Goal: Information Seeking & Learning: Find specific fact

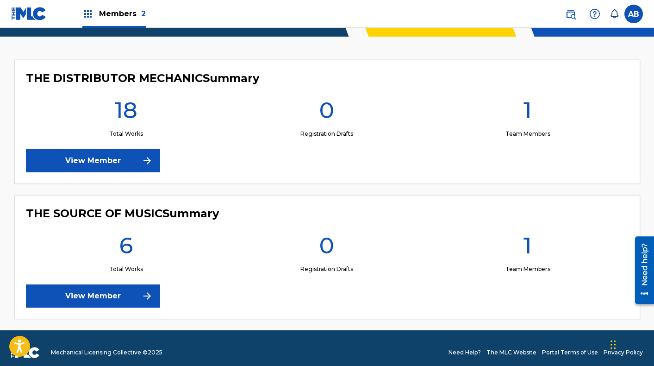
scroll to position [229, 0]
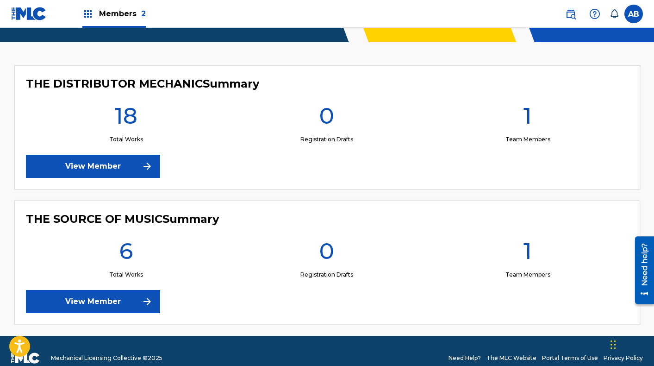
click at [108, 165] on link "View Member" at bounding box center [93, 166] width 134 height 23
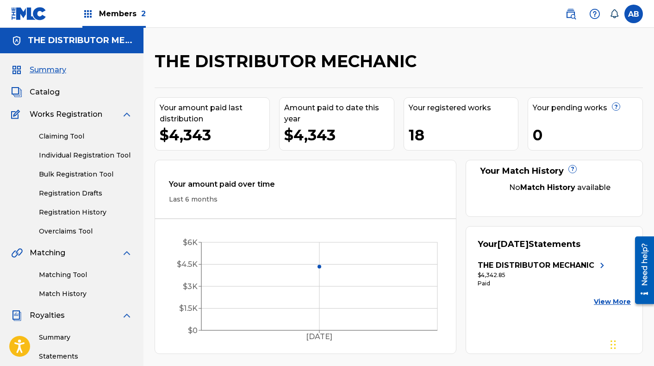
click at [49, 92] on span "Catalog" at bounding box center [45, 92] width 30 height 11
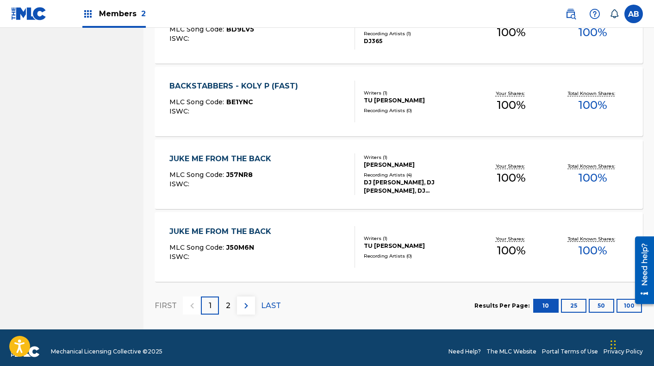
scroll to position [694, 0]
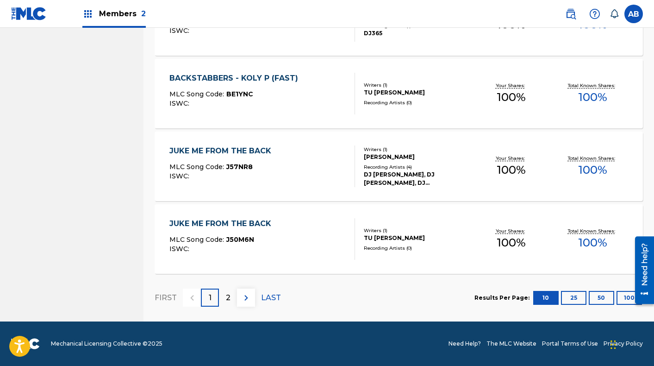
click at [622, 296] on button "100" at bounding box center [629, 298] width 25 height 14
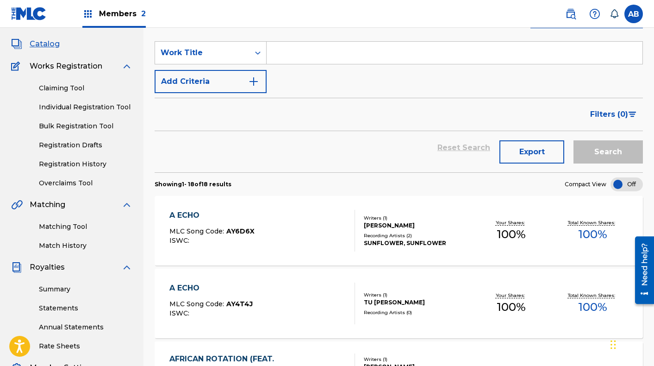
scroll to position [0, 0]
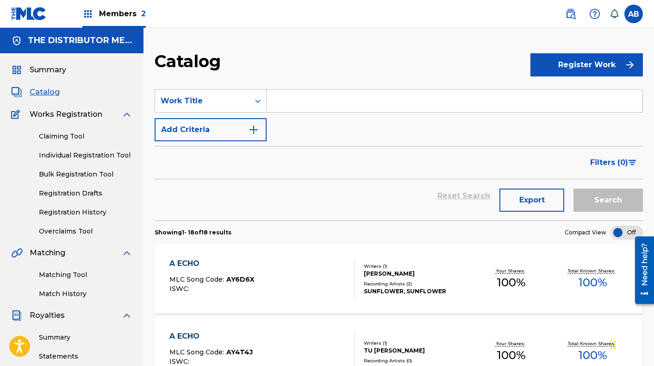
click at [65, 272] on link "Matching Tool" at bounding box center [86, 275] width 94 height 10
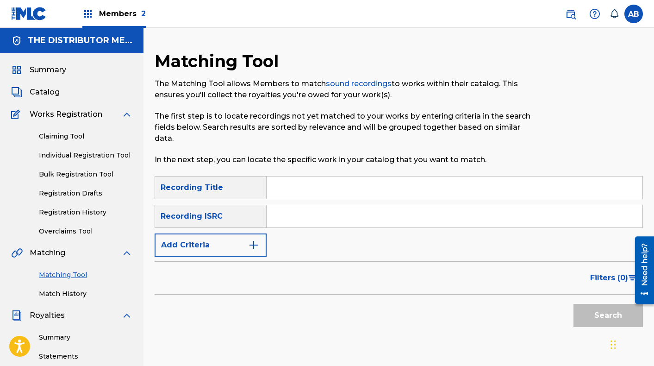
click at [254, 239] on img "Search Form" at bounding box center [253, 244] width 11 height 11
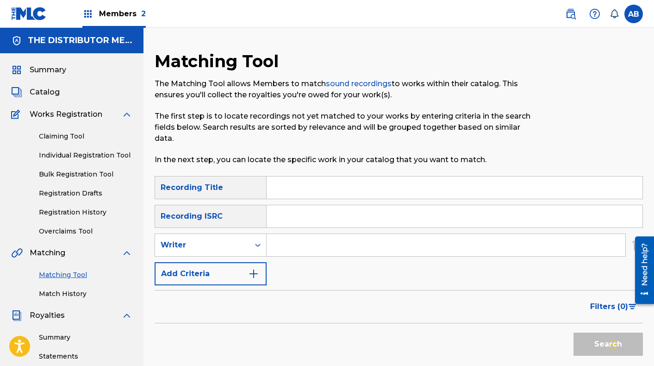
click at [295, 249] on input "Search Form" at bounding box center [446, 245] width 359 height 22
type input "[PERSON_NAME]"
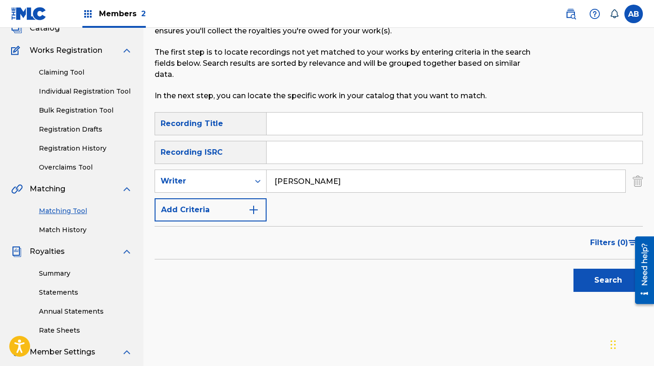
scroll to position [88, 0]
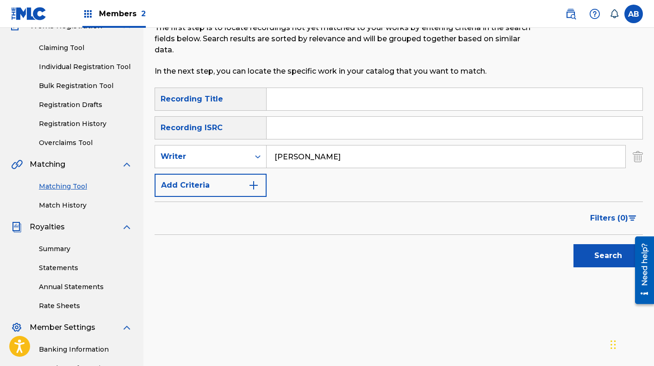
click at [582, 257] on button "Search" at bounding box center [608, 255] width 69 height 23
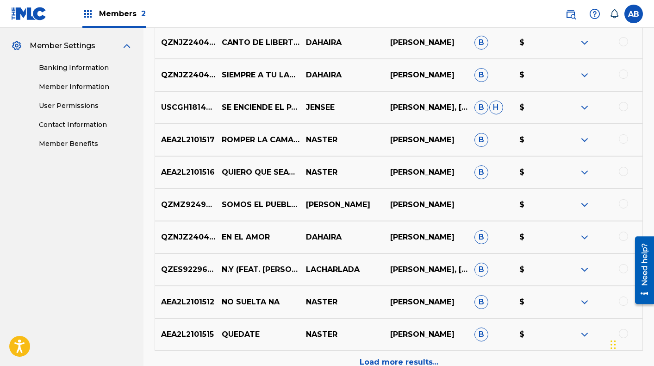
scroll to position [373, 0]
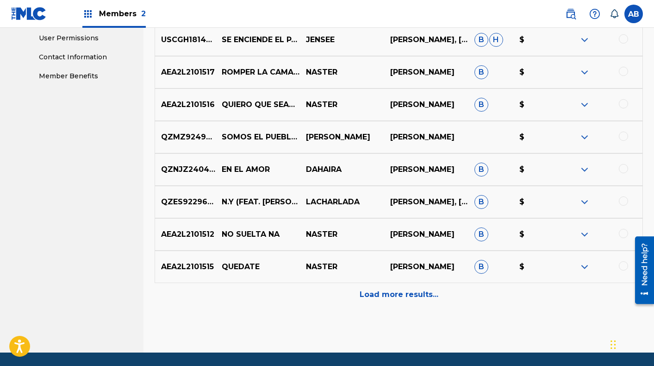
click at [327, 290] on div "Load more results..." at bounding box center [399, 294] width 488 height 23
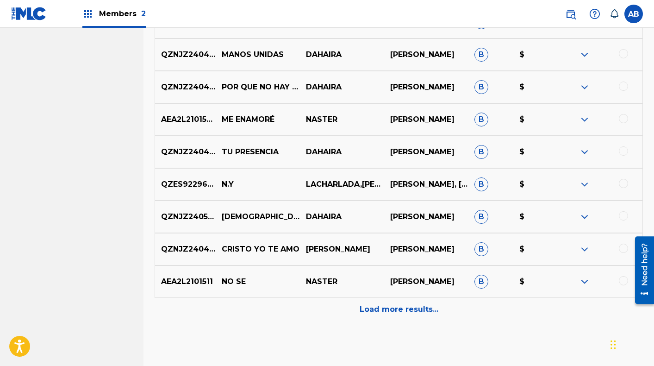
scroll to position [749, 0]
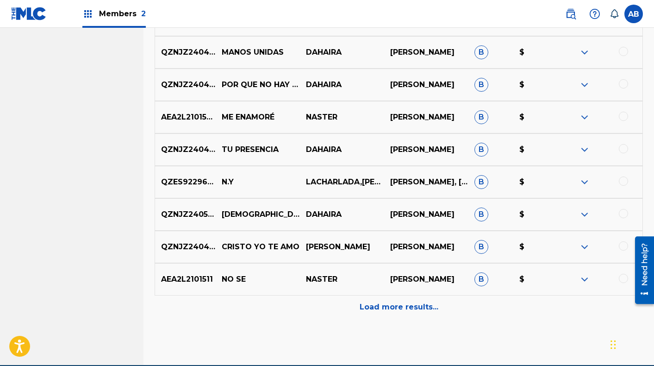
click at [331, 305] on div "Load more results..." at bounding box center [399, 306] width 488 height 23
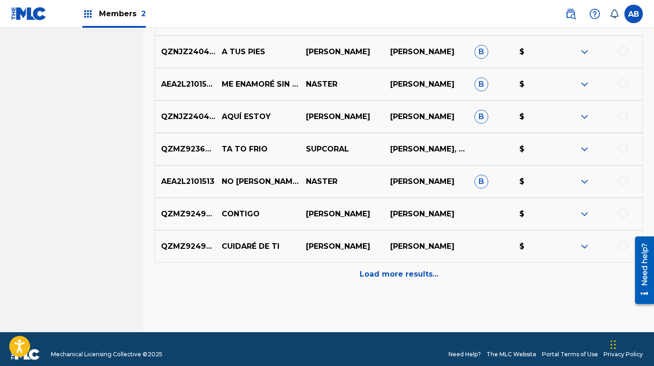
click at [323, 269] on div "Load more results..." at bounding box center [399, 273] width 488 height 23
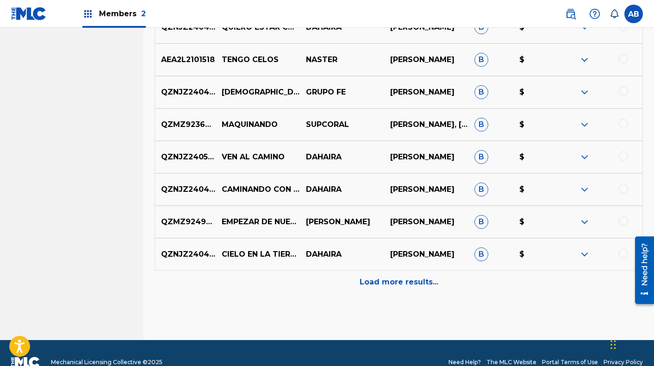
click at [324, 284] on div "Load more results..." at bounding box center [399, 281] width 488 height 23
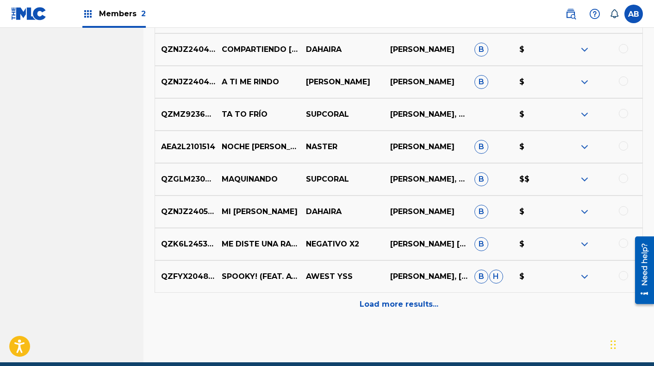
scroll to position [1765, 0]
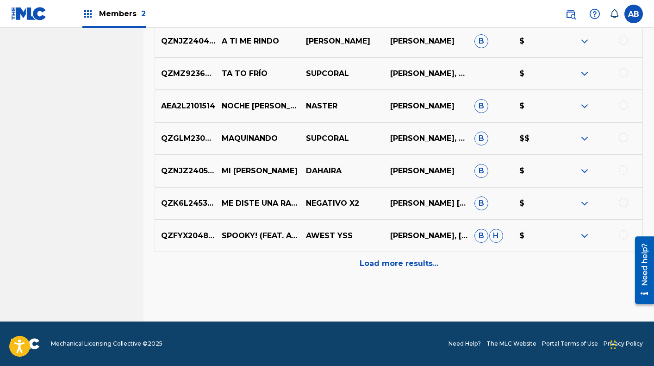
click at [331, 268] on div "Load more results..." at bounding box center [399, 263] width 488 height 23
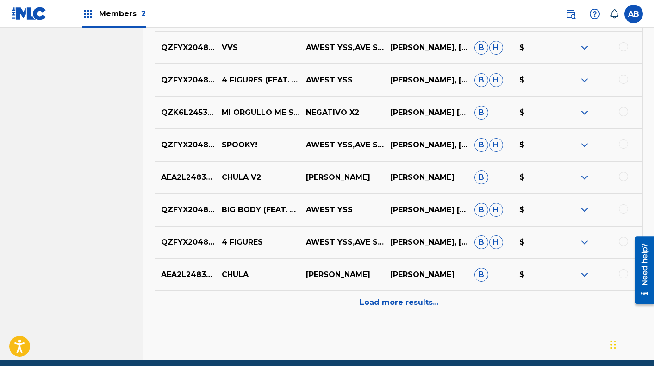
scroll to position [2051, 0]
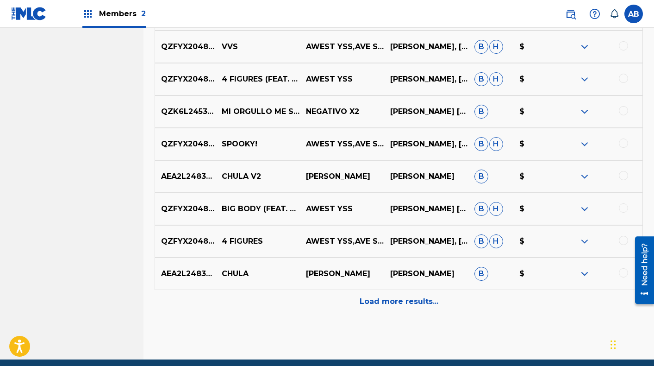
click at [331, 294] on div "Load more results..." at bounding box center [399, 301] width 488 height 23
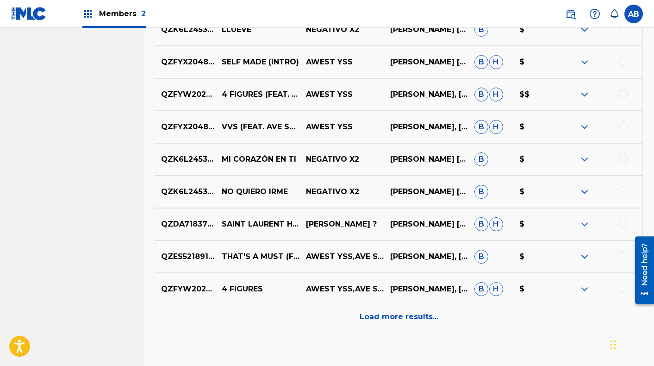
scroll to position [2373, 0]
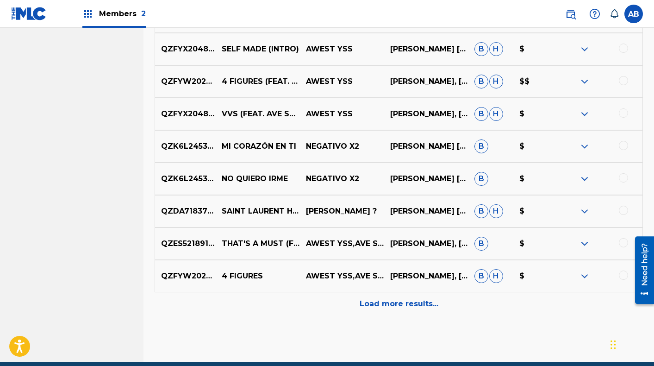
click at [329, 300] on div "Load more results..." at bounding box center [399, 303] width 488 height 23
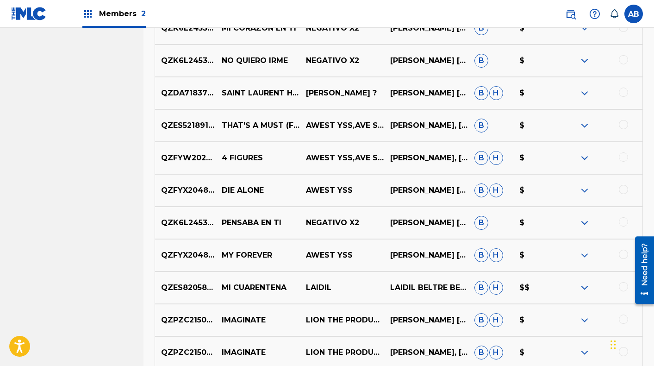
scroll to position [2496, 0]
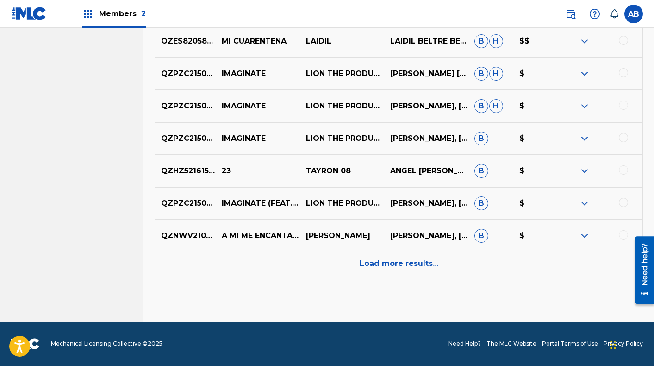
click at [318, 261] on div "Load more results..." at bounding box center [399, 263] width 488 height 23
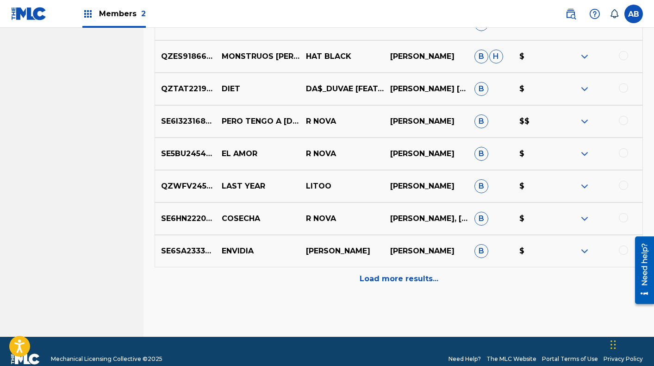
scroll to position [3061, 0]
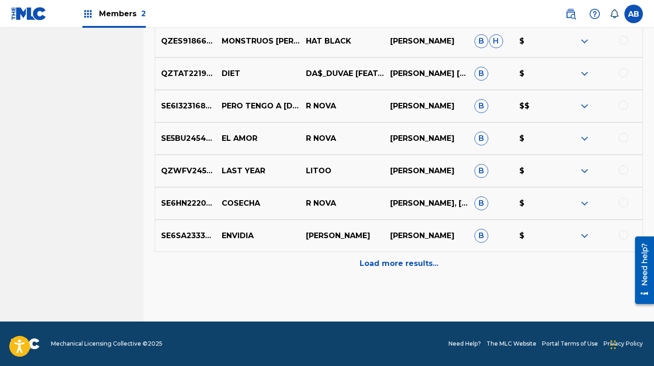
click at [332, 262] on div "Load more results..." at bounding box center [399, 263] width 488 height 23
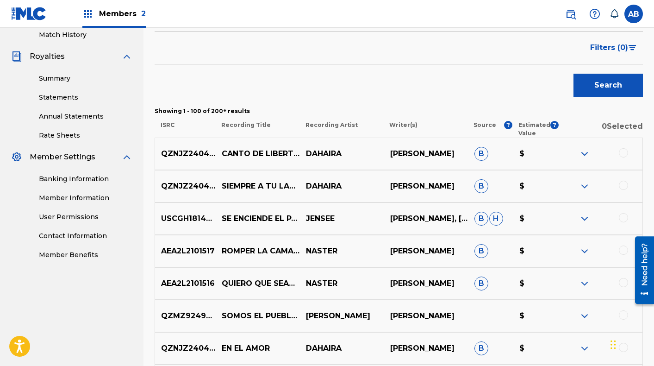
scroll to position [266, 0]
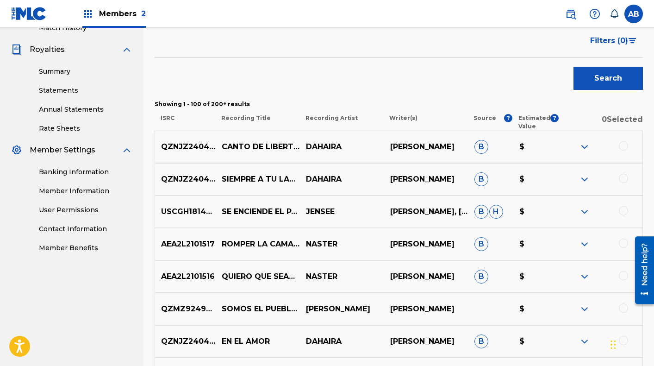
drag, startPoint x: 621, startPoint y: 144, endPoint x: 593, endPoint y: 145, distance: 27.8
click at [621, 144] on div at bounding box center [623, 145] width 9 height 9
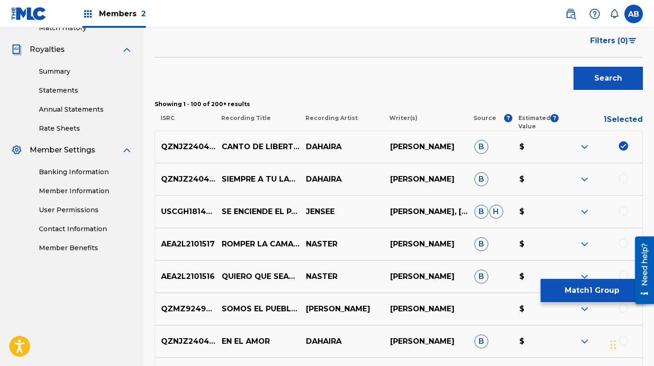
click at [584, 144] on img at bounding box center [584, 146] width 11 height 11
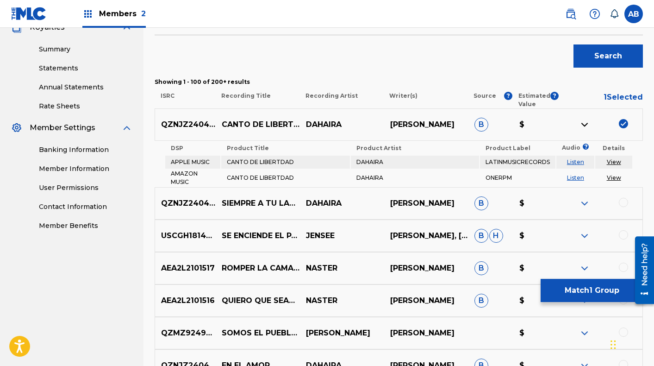
scroll to position [289, 0]
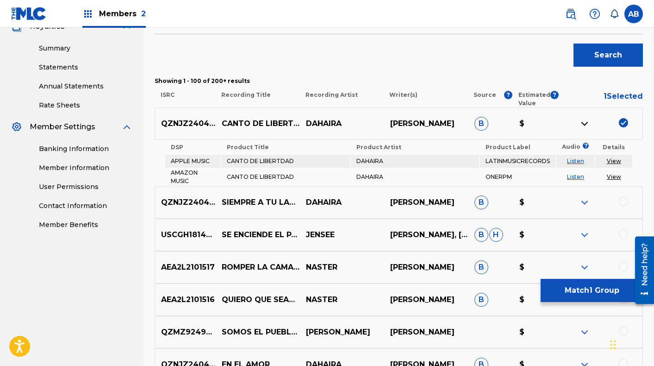
click at [614, 159] on link "View" at bounding box center [614, 160] width 14 height 7
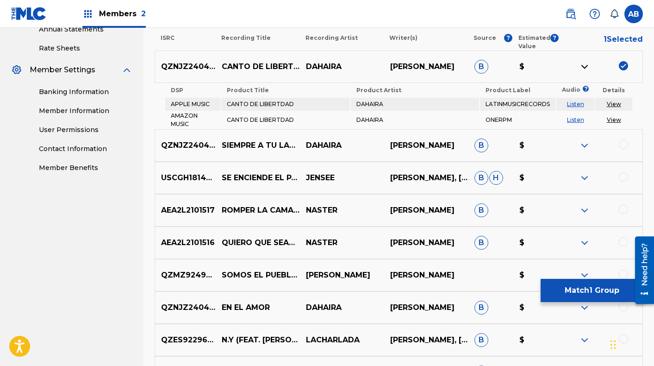
scroll to position [351, 0]
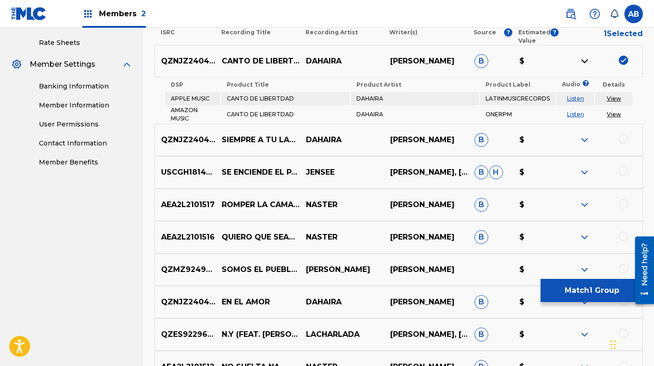
click at [621, 138] on div at bounding box center [623, 138] width 9 height 9
click at [587, 138] on img at bounding box center [584, 139] width 11 height 11
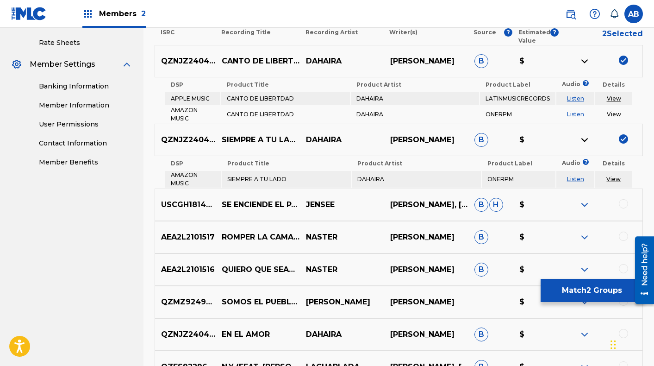
click at [612, 178] on link "View" at bounding box center [613, 178] width 14 height 7
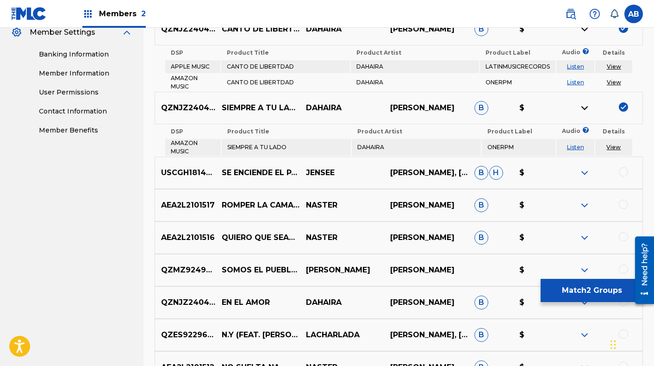
scroll to position [408, 0]
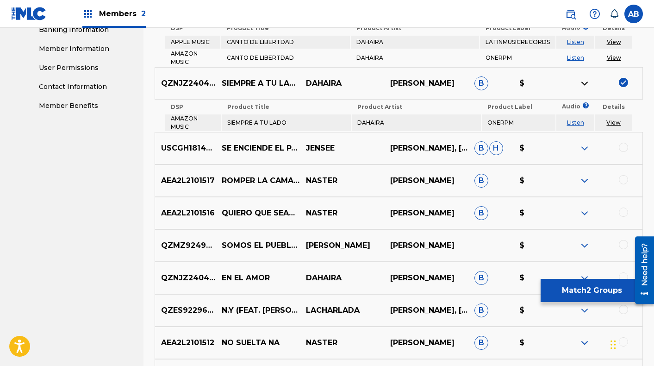
click at [624, 146] on div at bounding box center [623, 147] width 9 height 9
click at [587, 144] on img at bounding box center [584, 148] width 11 height 11
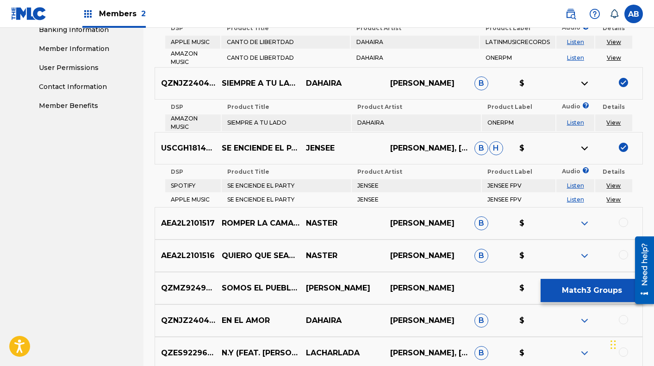
click at [613, 184] on link "View" at bounding box center [613, 185] width 14 height 7
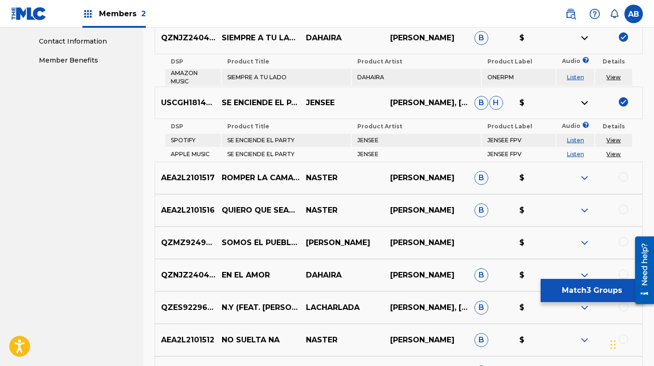
scroll to position [454, 0]
drag, startPoint x: 624, startPoint y: 176, endPoint x: 600, endPoint y: 177, distance: 24.1
click at [624, 176] on div at bounding box center [623, 176] width 9 height 9
click at [587, 175] on img at bounding box center [584, 177] width 11 height 11
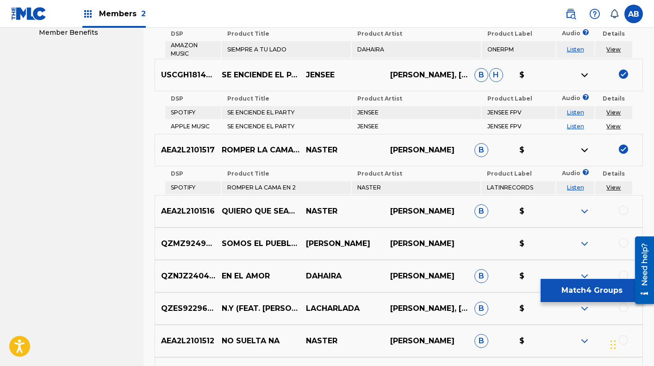
scroll to position [485, 0]
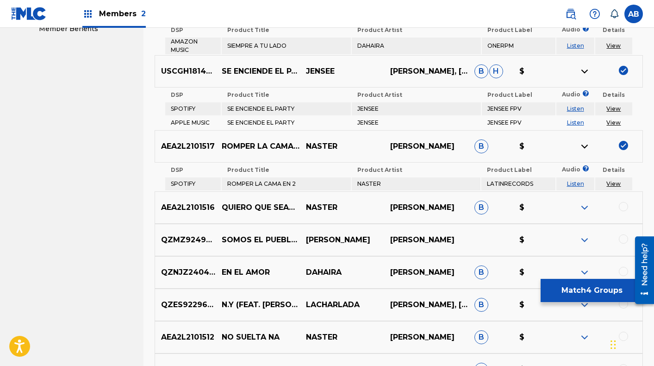
click at [612, 182] on link "View" at bounding box center [613, 183] width 14 height 7
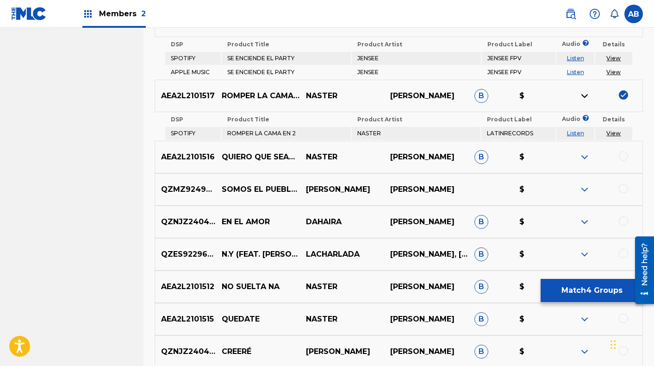
scroll to position [536, 0]
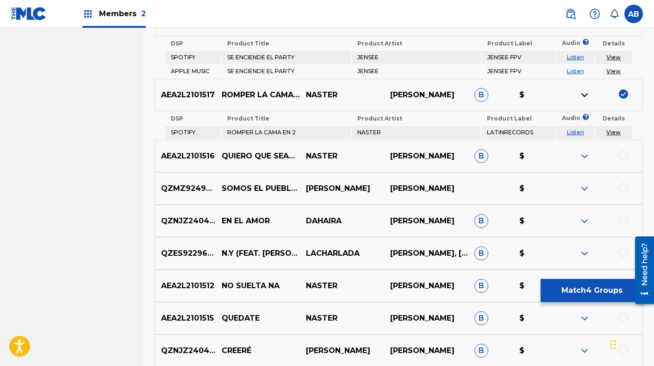
drag, startPoint x: 624, startPoint y: 155, endPoint x: 615, endPoint y: 156, distance: 8.9
click at [624, 156] on div at bounding box center [623, 154] width 9 height 9
click at [586, 155] on img at bounding box center [584, 155] width 11 height 11
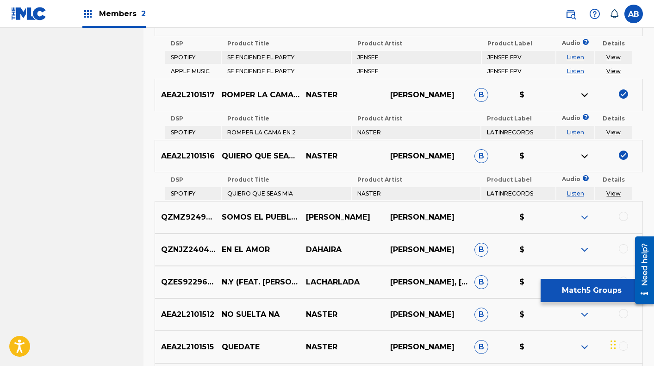
click at [612, 192] on link "View" at bounding box center [613, 193] width 14 height 7
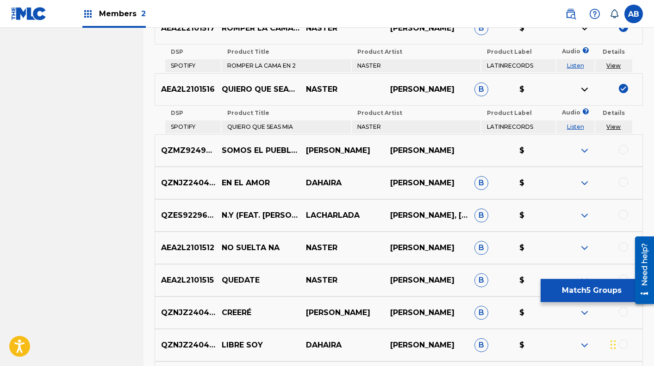
scroll to position [604, 0]
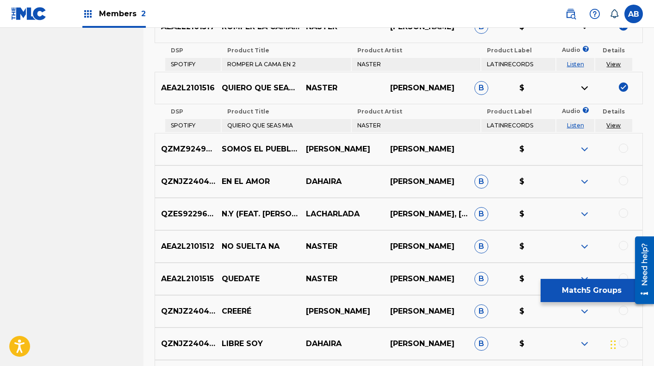
click at [623, 148] on div at bounding box center [623, 148] width 9 height 9
click at [583, 148] on img at bounding box center [584, 149] width 11 height 11
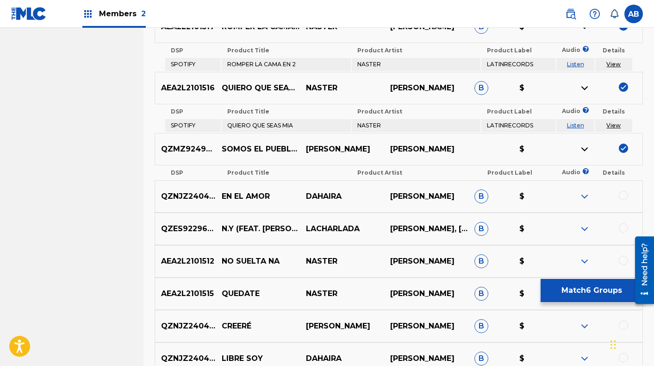
drag, startPoint x: 619, startPoint y: 192, endPoint x: 612, endPoint y: 194, distance: 7.2
click at [620, 192] on div at bounding box center [623, 195] width 9 height 9
click at [582, 196] on img at bounding box center [584, 196] width 11 height 11
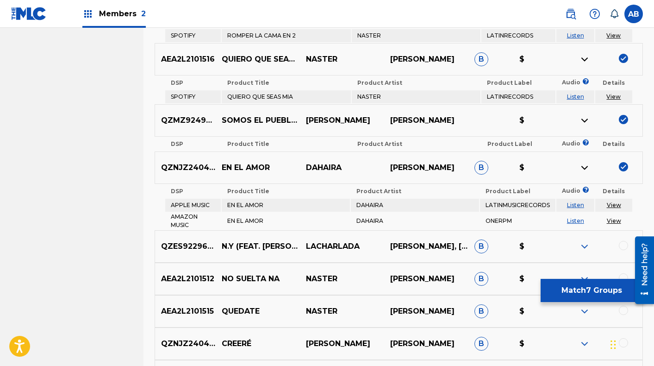
scroll to position [638, 0]
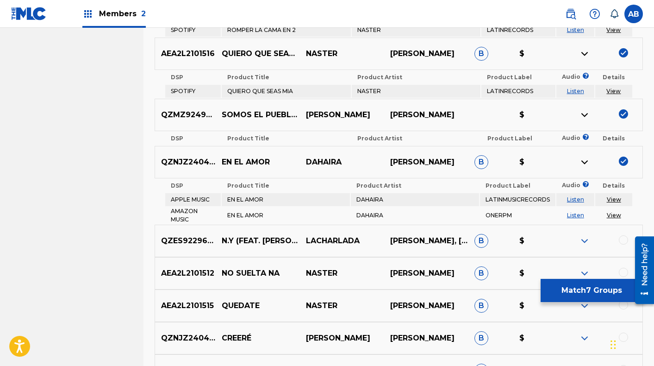
click at [615, 198] on link "View" at bounding box center [614, 199] width 14 height 7
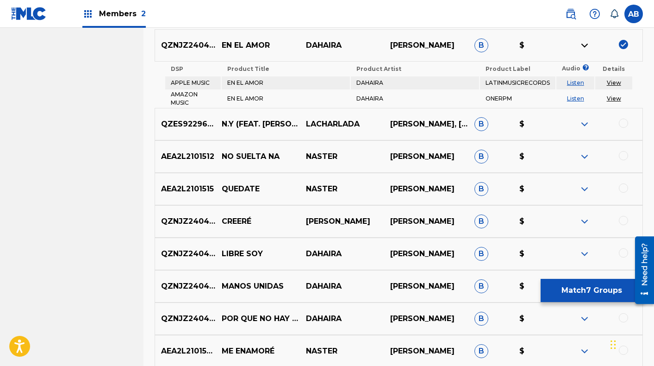
scroll to position [760, 0]
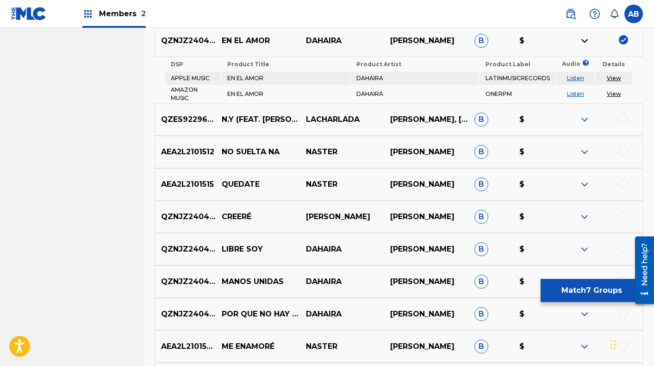
drag, startPoint x: 626, startPoint y: 150, endPoint x: 594, endPoint y: 154, distance: 32.1
click at [626, 150] on div at bounding box center [623, 150] width 9 height 9
click at [583, 151] on img at bounding box center [584, 151] width 11 height 11
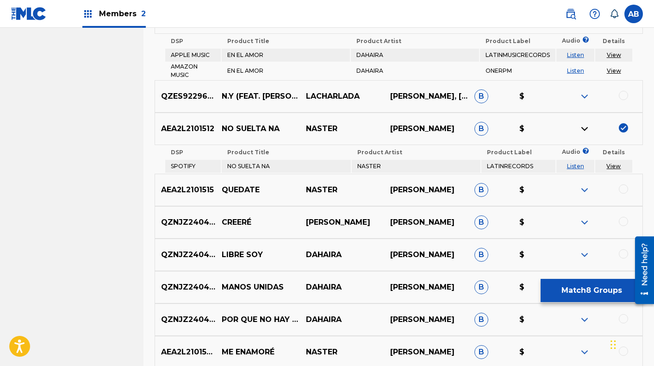
scroll to position [784, 0]
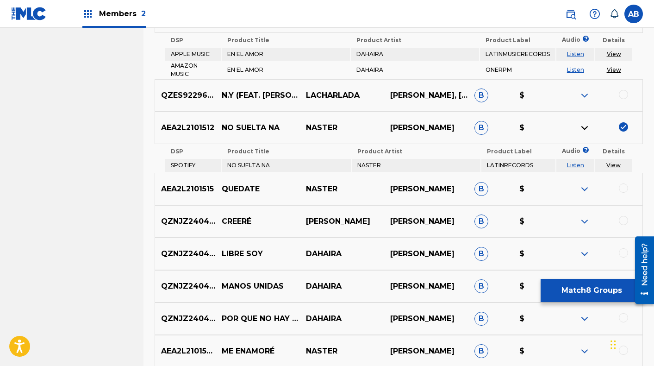
click at [615, 164] on link "View" at bounding box center [613, 165] width 14 height 7
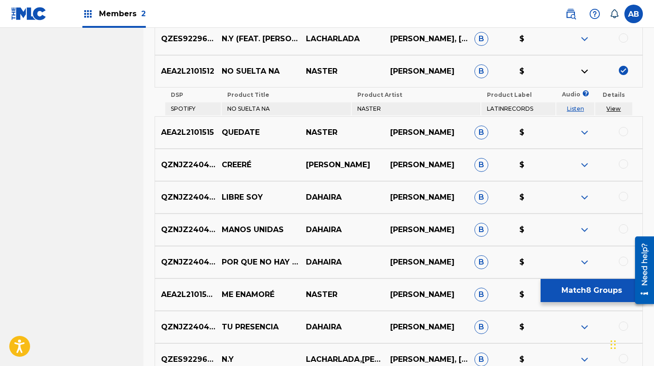
scroll to position [843, 0]
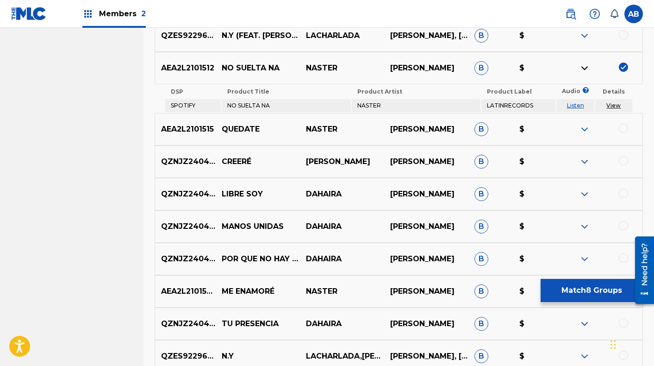
drag, startPoint x: 623, startPoint y: 125, endPoint x: 612, endPoint y: 130, distance: 12.5
click at [623, 125] on div at bounding box center [623, 128] width 9 height 9
click at [587, 129] on img at bounding box center [584, 129] width 11 height 11
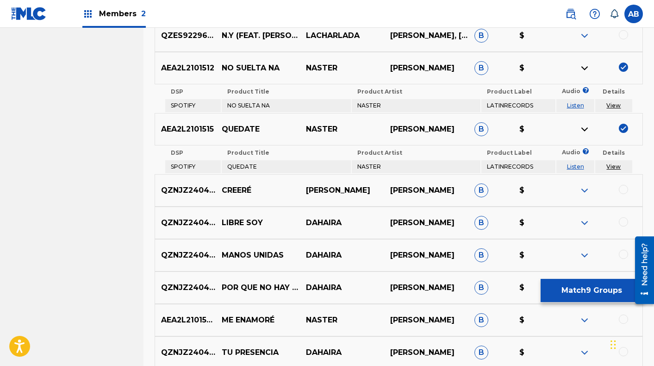
click at [615, 166] on link "View" at bounding box center [613, 166] width 14 height 7
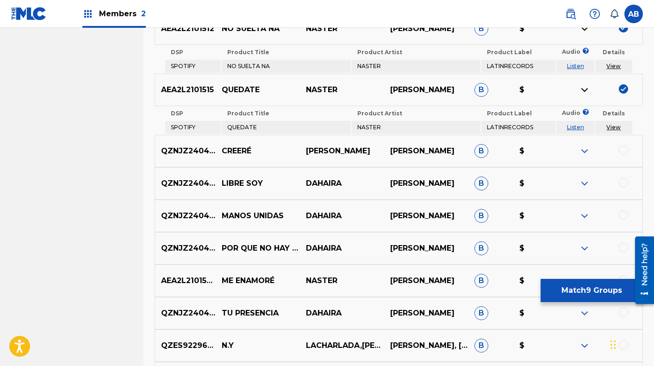
scroll to position [910, 0]
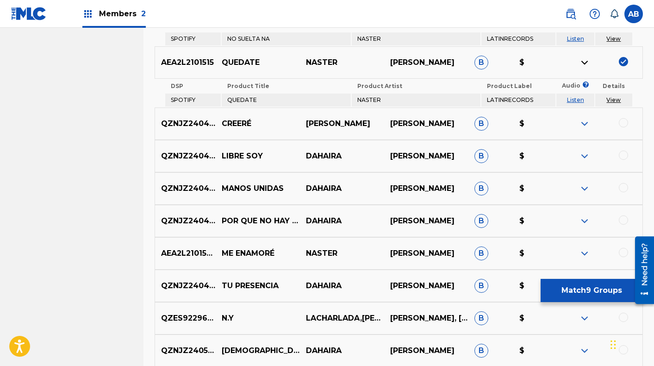
click at [625, 122] on div at bounding box center [623, 122] width 9 height 9
click at [583, 122] on img at bounding box center [584, 123] width 11 height 11
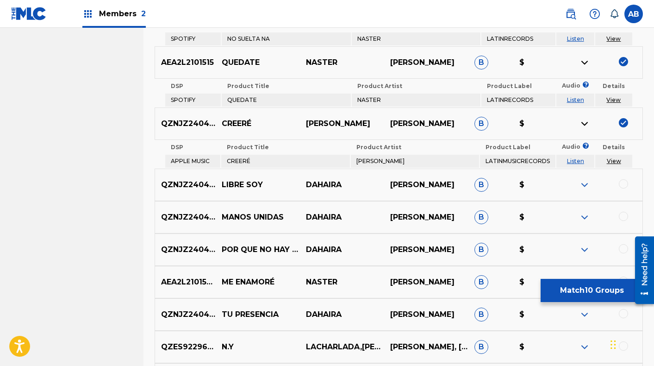
click at [613, 160] on link "View" at bounding box center [614, 160] width 14 height 7
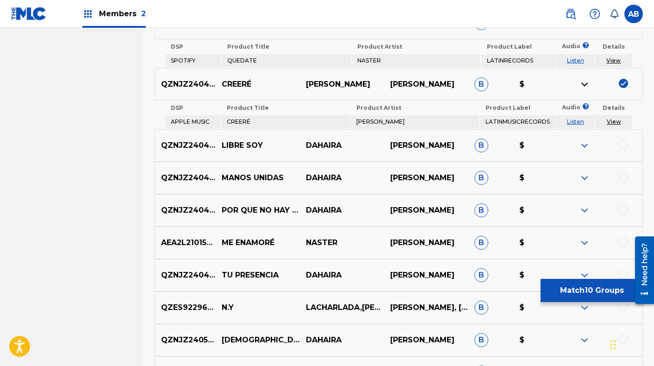
scroll to position [951, 0]
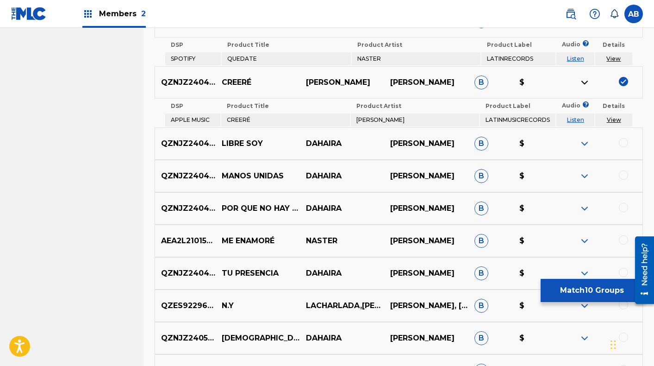
drag, startPoint x: 623, startPoint y: 142, endPoint x: 582, endPoint y: 144, distance: 40.4
click at [623, 142] on div at bounding box center [623, 142] width 9 height 9
click at [583, 143] on img at bounding box center [584, 143] width 11 height 11
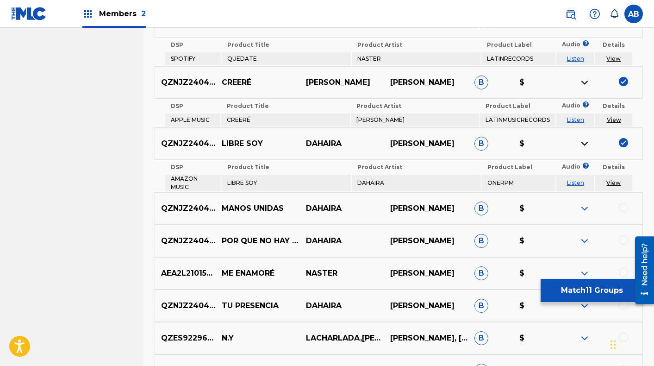
click at [614, 182] on link "View" at bounding box center [613, 182] width 14 height 7
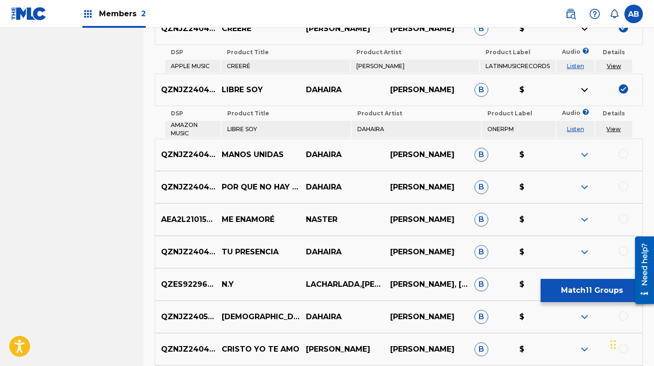
scroll to position [1005, 0]
click at [625, 154] on div at bounding box center [623, 154] width 9 height 9
click at [584, 154] on img at bounding box center [584, 155] width 11 height 11
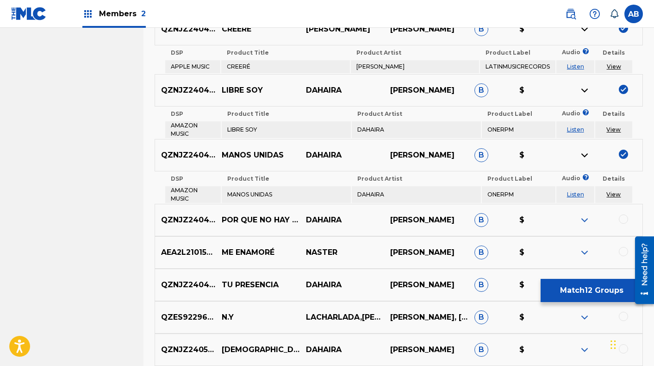
click at [613, 193] on link "View" at bounding box center [613, 194] width 14 height 7
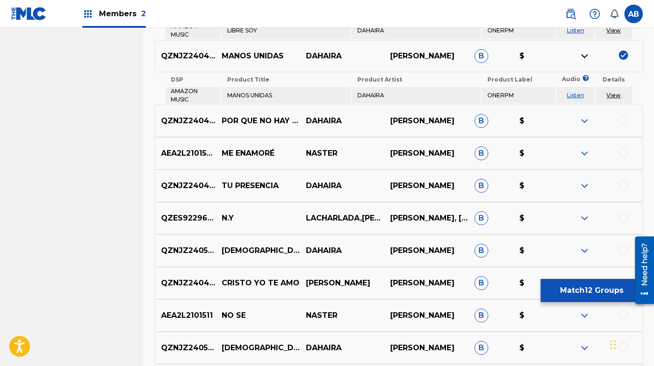
scroll to position [1095, 0]
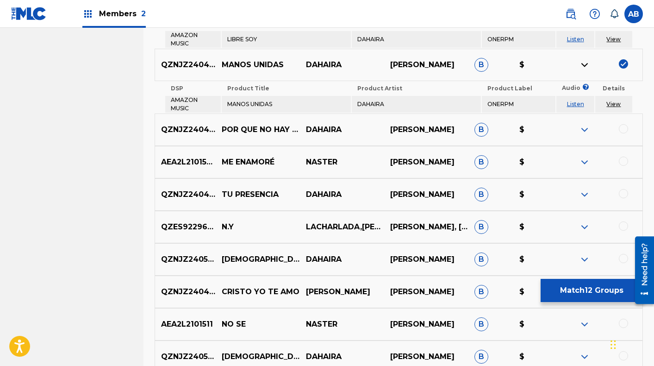
click at [625, 129] on div at bounding box center [623, 128] width 9 height 9
click at [584, 129] on img at bounding box center [584, 129] width 11 height 11
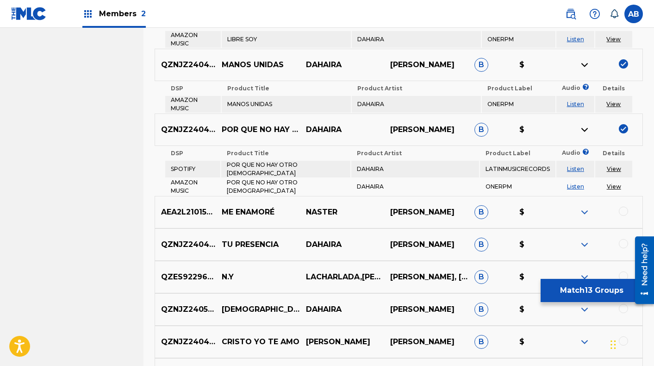
click at [613, 167] on link "View" at bounding box center [614, 168] width 14 height 7
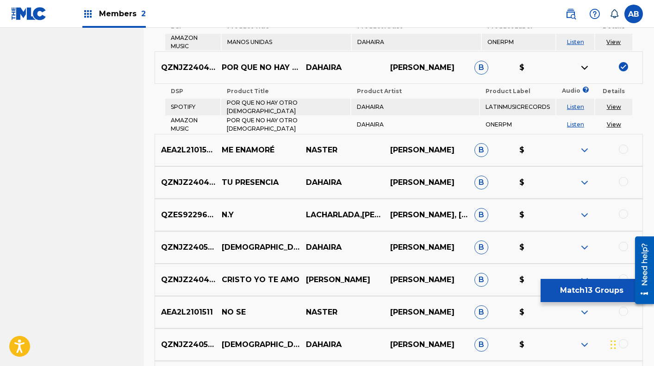
scroll to position [1170, 0]
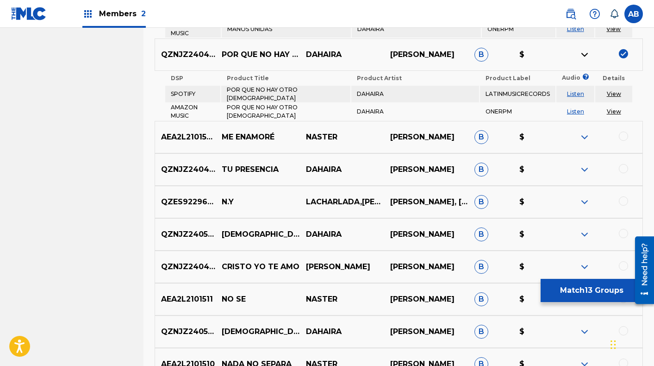
click at [625, 132] on div at bounding box center [623, 135] width 9 height 9
click at [584, 131] on img at bounding box center [584, 136] width 11 height 11
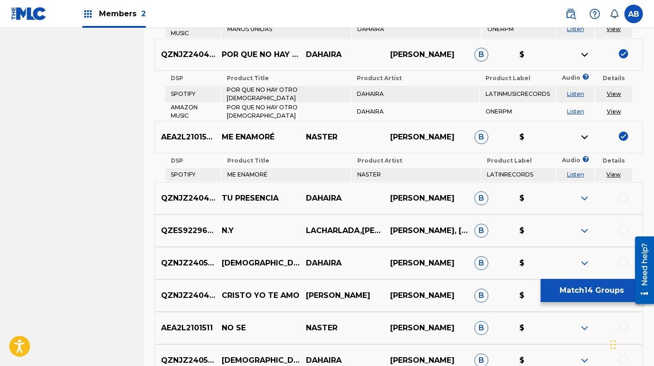
click at [614, 171] on link "View" at bounding box center [613, 174] width 14 height 7
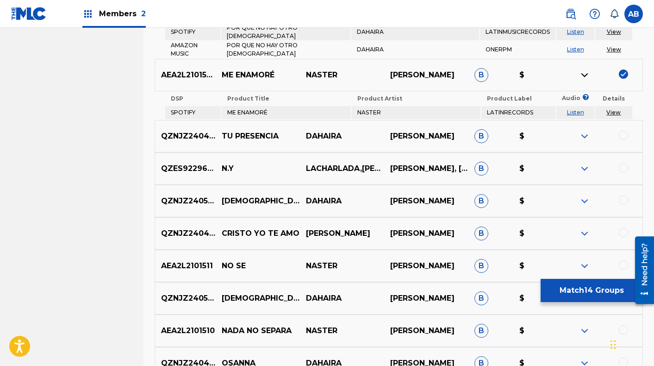
scroll to position [1235, 0]
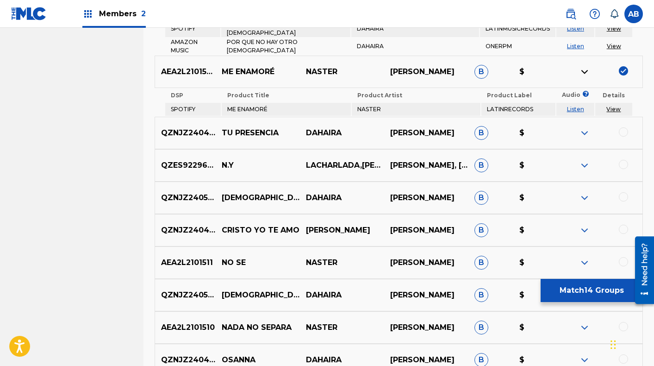
drag, startPoint x: 623, startPoint y: 128, endPoint x: 601, endPoint y: 131, distance: 22.0
click at [623, 128] on div at bounding box center [623, 131] width 9 height 9
click at [587, 127] on img at bounding box center [584, 132] width 11 height 11
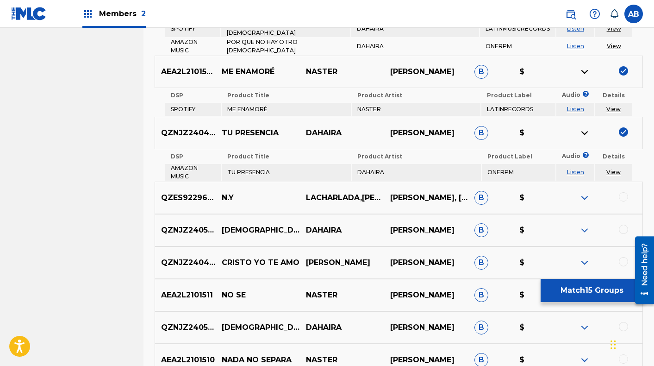
click at [613, 169] on link "View" at bounding box center [613, 172] width 14 height 7
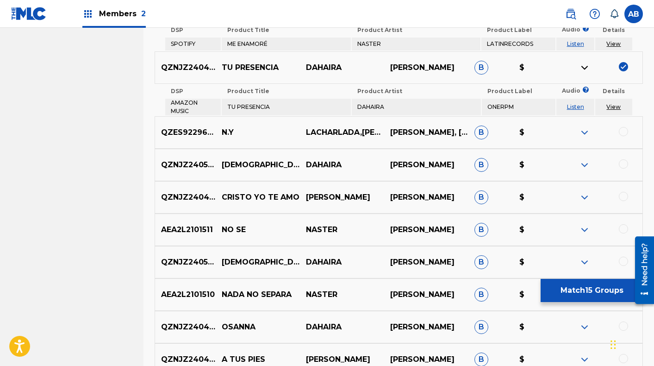
scroll to position [1301, 0]
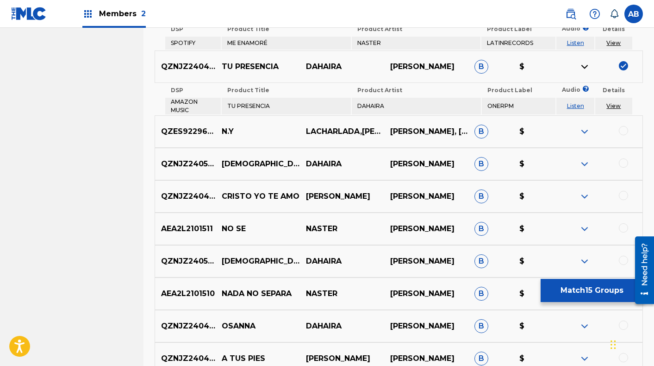
click at [623, 159] on div at bounding box center [623, 162] width 9 height 9
click at [583, 160] on img at bounding box center [584, 163] width 11 height 11
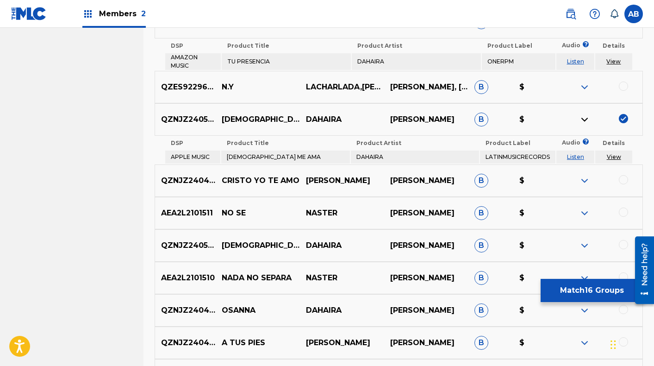
scroll to position [1349, 0]
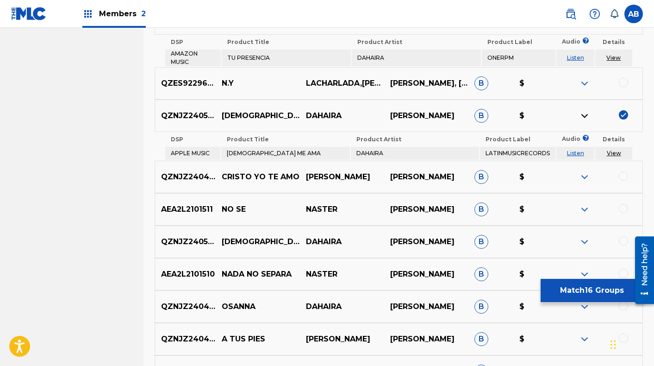
click at [613, 150] on link "View" at bounding box center [614, 153] width 14 height 7
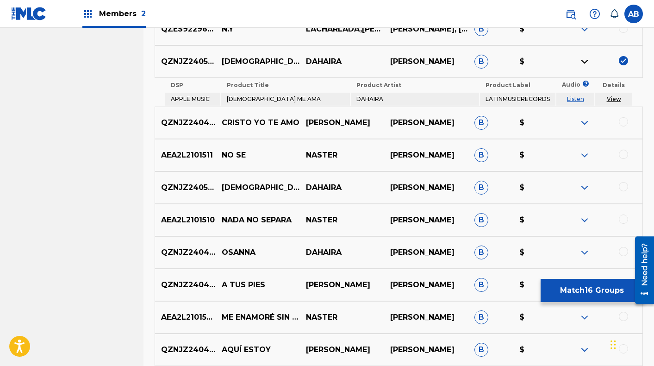
scroll to position [1406, 0]
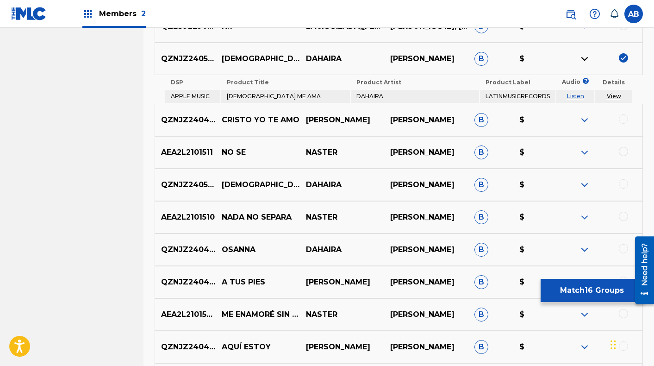
drag, startPoint x: 625, startPoint y: 116, endPoint x: 593, endPoint y: 119, distance: 32.1
click at [624, 116] on div at bounding box center [623, 118] width 9 height 9
click at [581, 115] on img at bounding box center [584, 119] width 11 height 11
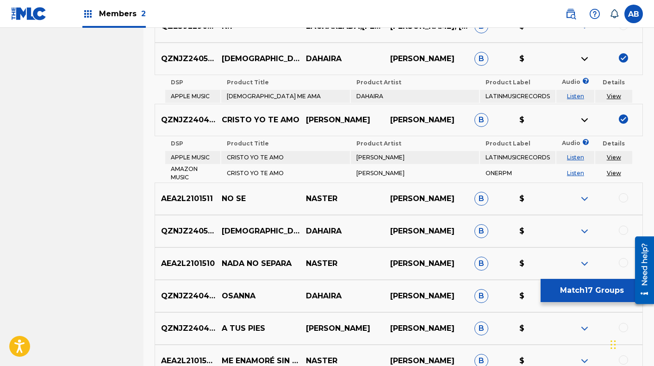
click at [615, 154] on link "View" at bounding box center [614, 157] width 14 height 7
click at [622, 194] on div at bounding box center [623, 197] width 9 height 9
click at [586, 195] on img at bounding box center [584, 198] width 11 height 11
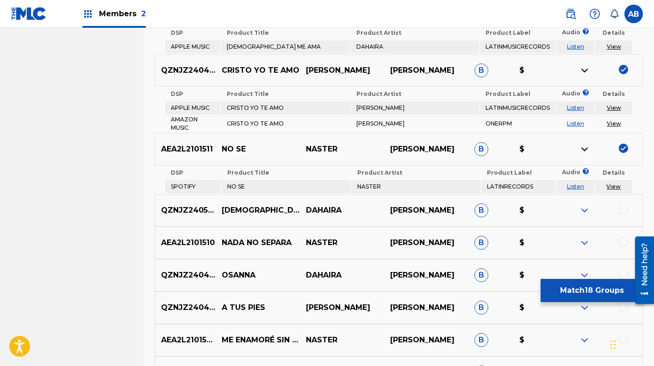
scroll to position [1479, 0]
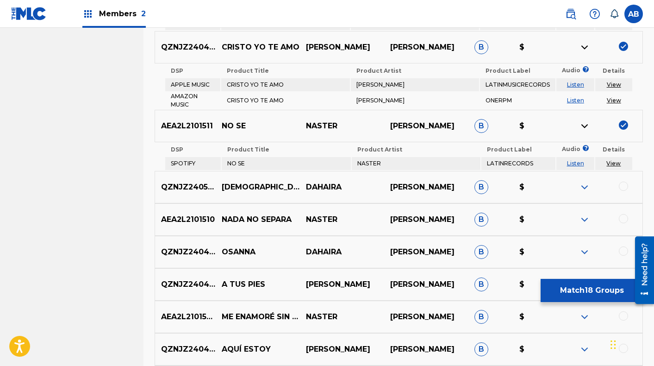
click at [613, 160] on link "View" at bounding box center [613, 163] width 14 height 7
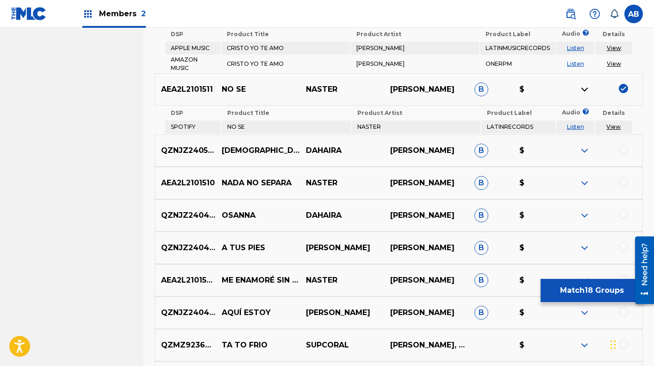
scroll to position [1550, 0]
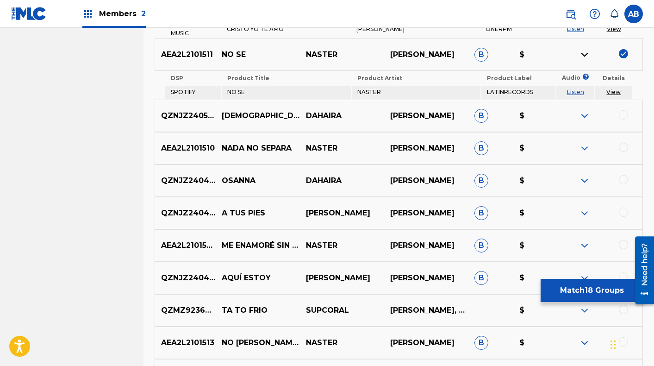
click at [621, 111] on div at bounding box center [623, 114] width 9 height 9
click at [583, 112] on img at bounding box center [584, 115] width 11 height 11
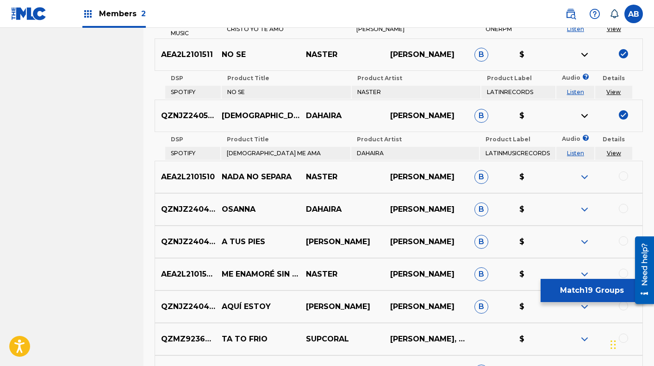
click at [612, 150] on link "View" at bounding box center [614, 153] width 14 height 7
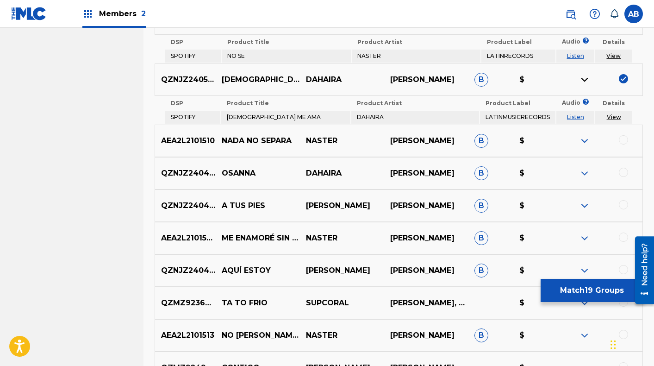
scroll to position [1586, 0]
click at [624, 136] on div at bounding box center [623, 140] width 9 height 9
click at [583, 136] on img at bounding box center [584, 141] width 11 height 11
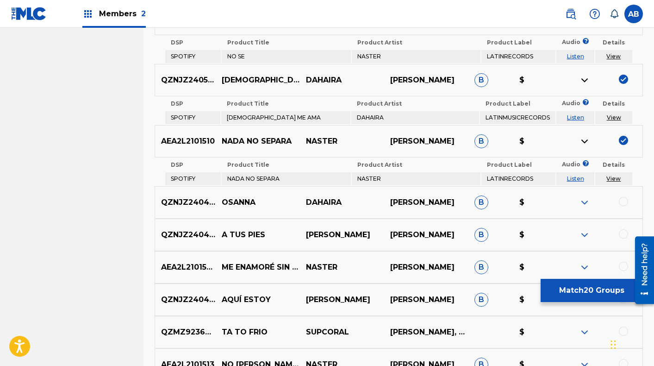
click at [612, 175] on link "View" at bounding box center [613, 178] width 14 height 7
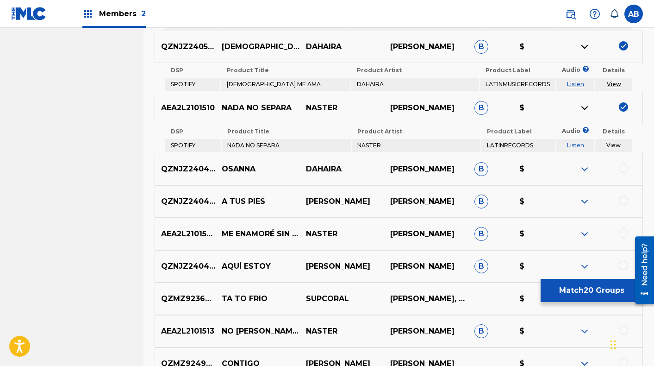
scroll to position [1633, 0]
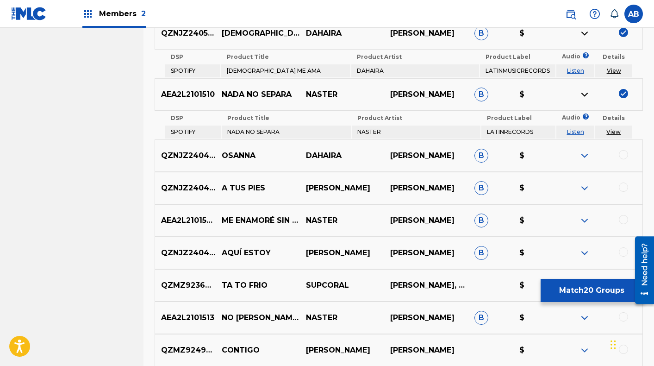
click at [621, 151] on div at bounding box center [623, 154] width 9 height 9
click at [585, 150] on img at bounding box center [584, 155] width 11 height 11
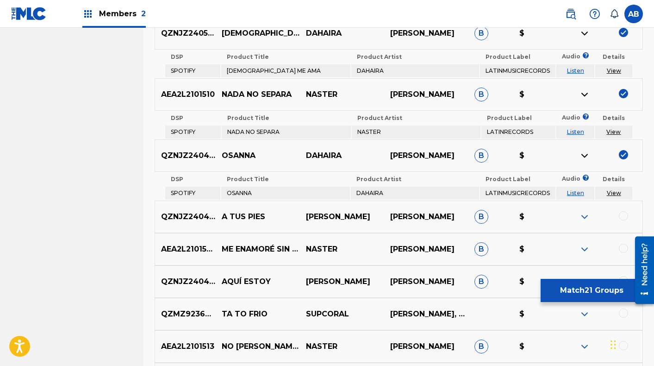
click at [613, 189] on link "View" at bounding box center [614, 192] width 14 height 7
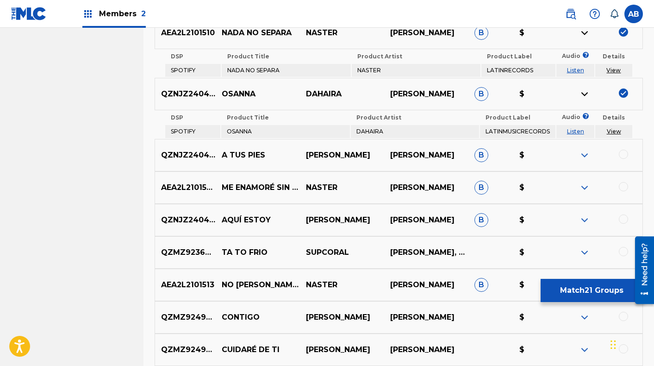
scroll to position [1695, 0]
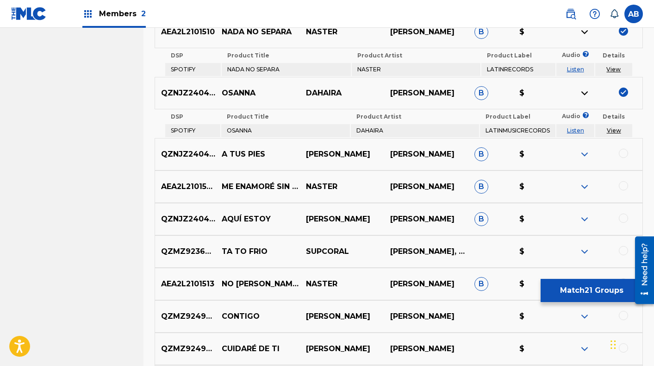
click at [622, 150] on div at bounding box center [623, 153] width 9 height 9
click at [585, 149] on img at bounding box center [584, 154] width 11 height 11
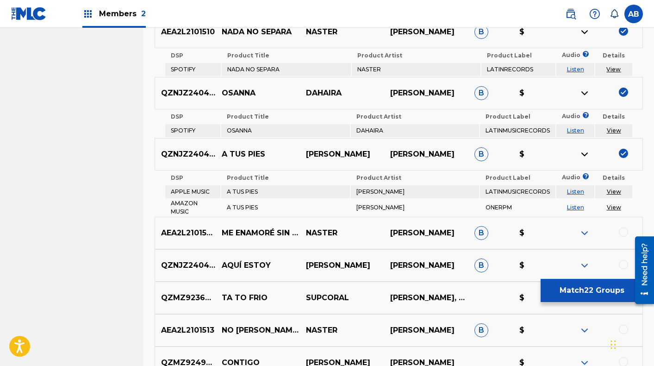
click at [613, 188] on link "View" at bounding box center [614, 191] width 14 height 7
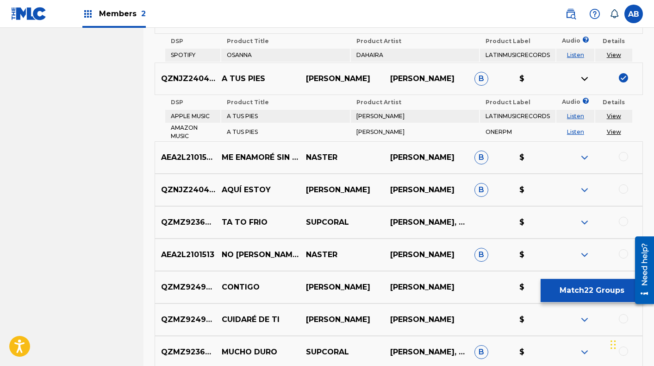
scroll to position [1772, 0]
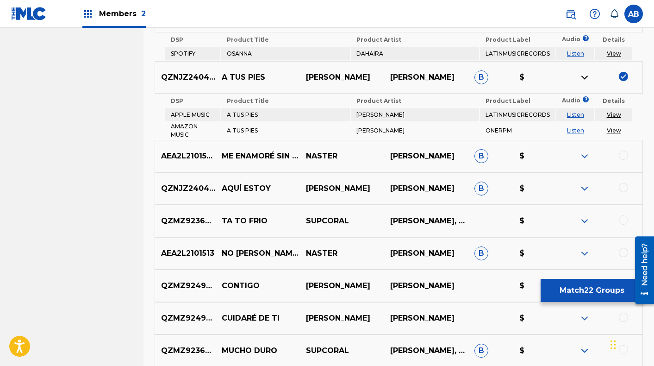
click at [622, 150] on div at bounding box center [623, 154] width 9 height 9
click at [586, 152] on img at bounding box center [584, 155] width 11 height 11
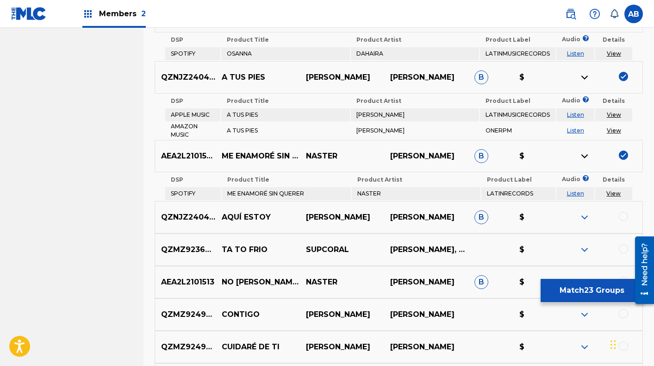
click at [614, 190] on link "View" at bounding box center [613, 193] width 14 height 7
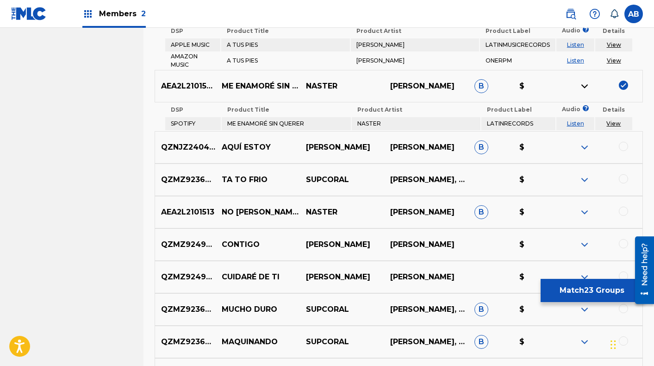
scroll to position [1842, 0]
click at [624, 141] on div at bounding box center [623, 145] width 9 height 9
click at [582, 141] on img at bounding box center [584, 146] width 11 height 11
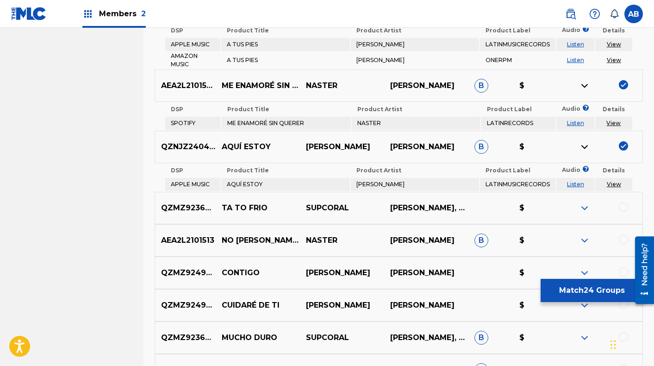
click at [613, 181] on link "View" at bounding box center [614, 184] width 14 height 7
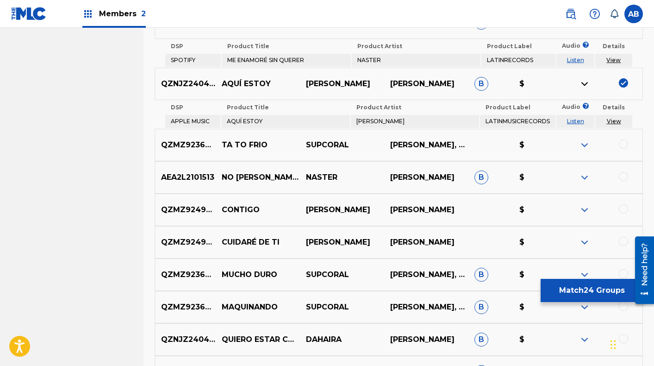
scroll to position [1909, 0]
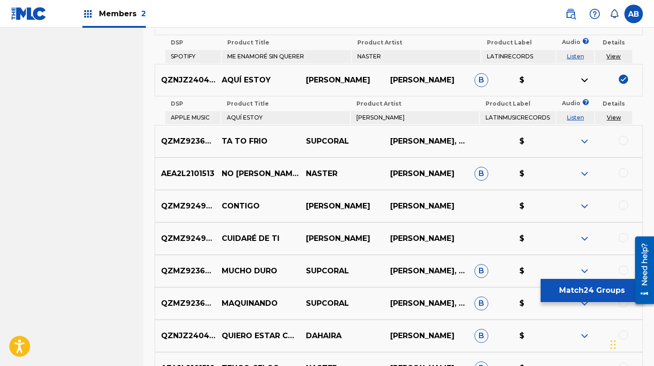
click at [621, 168] on div at bounding box center [623, 172] width 9 height 9
click at [583, 169] on img at bounding box center [584, 173] width 11 height 11
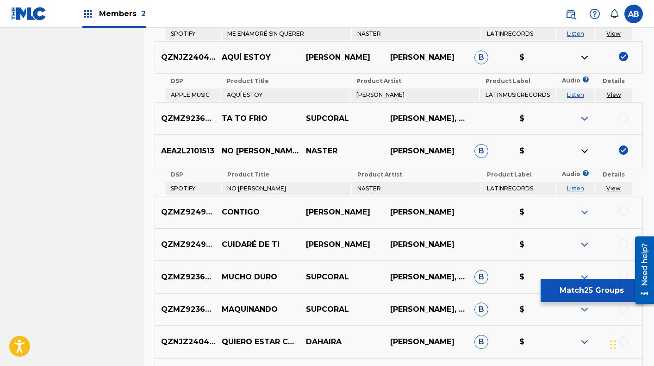
scroll to position [1938, 0]
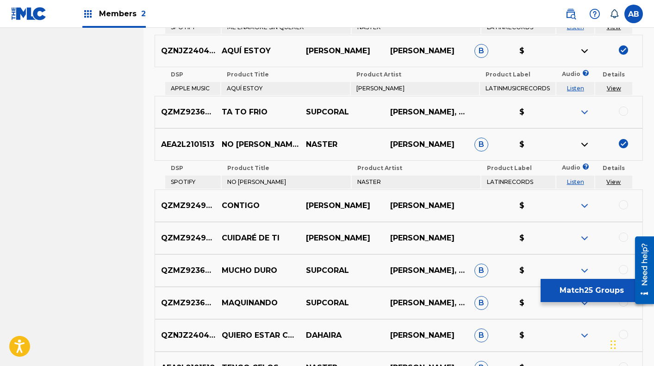
click at [611, 178] on link "View" at bounding box center [613, 181] width 14 height 7
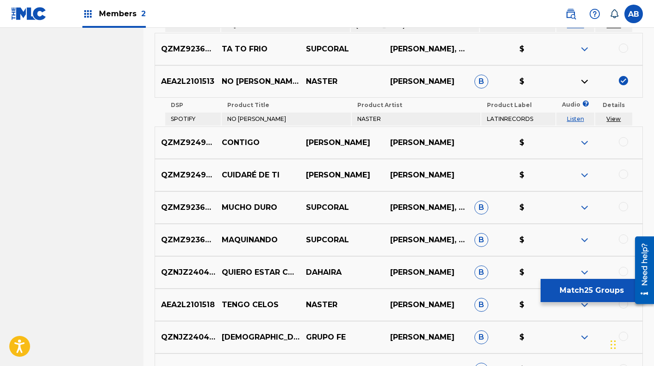
scroll to position [2003, 0]
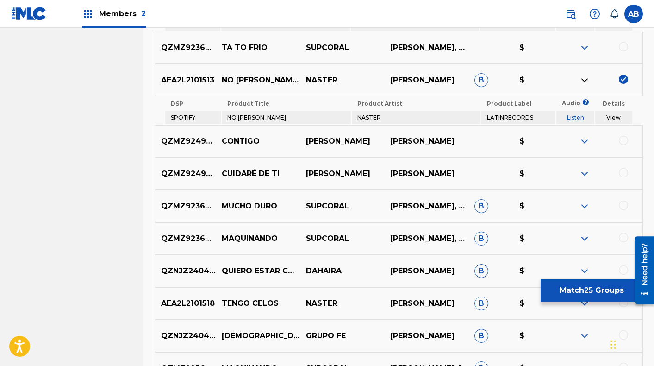
click at [620, 136] on div at bounding box center [623, 140] width 9 height 9
click at [586, 137] on img at bounding box center [584, 141] width 11 height 11
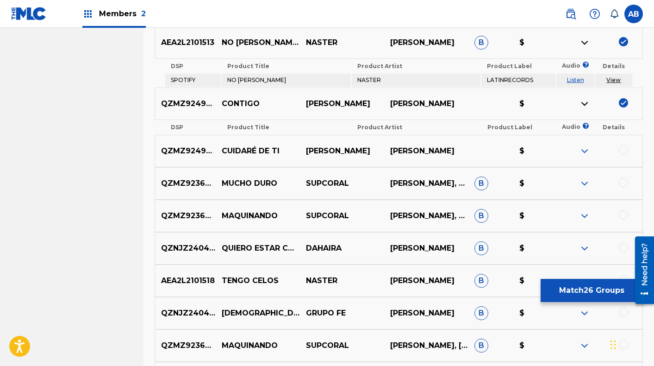
scroll to position [2043, 0]
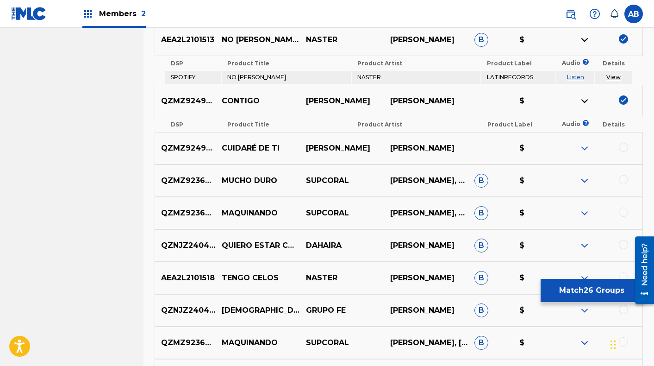
click at [621, 175] on div at bounding box center [623, 179] width 9 height 9
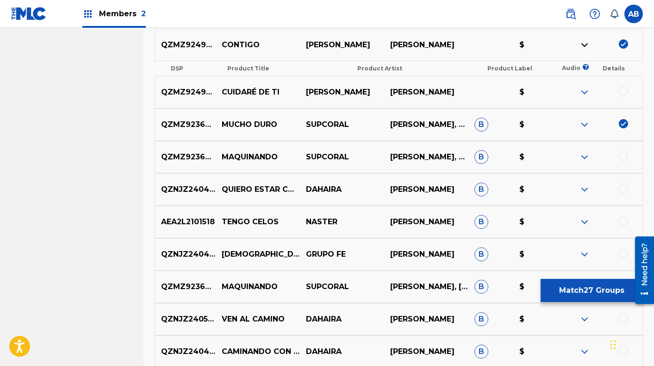
scroll to position [2108, 0]
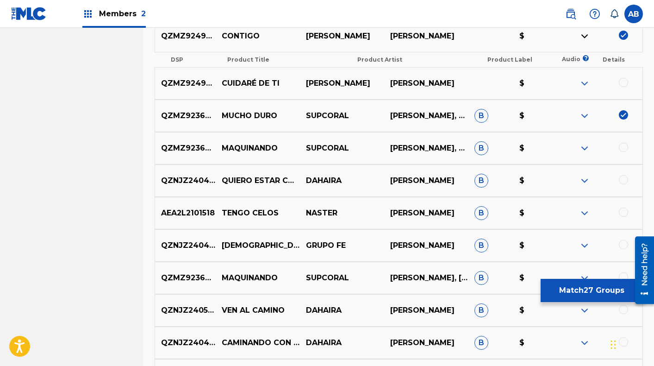
click at [623, 175] on div at bounding box center [623, 179] width 9 height 9
click at [585, 176] on img at bounding box center [584, 180] width 11 height 11
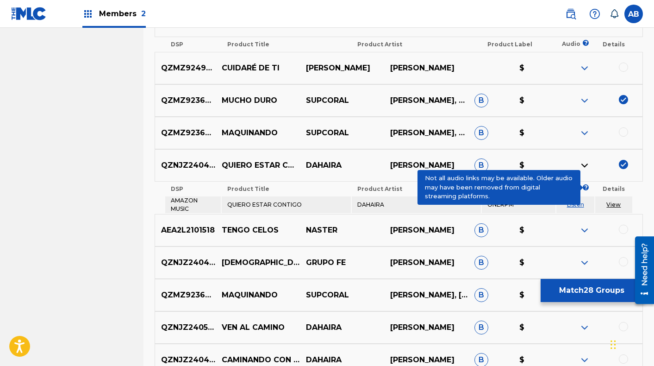
scroll to position [2144, 0]
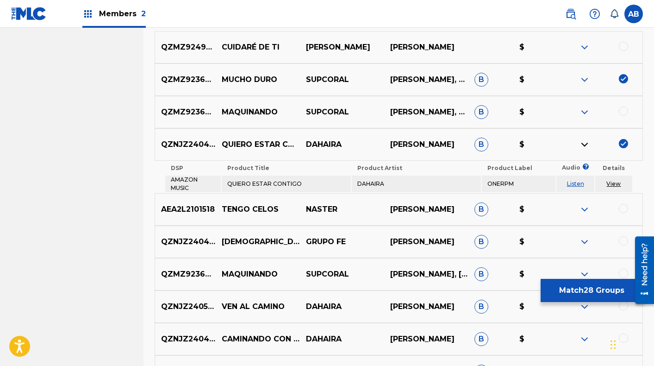
click at [612, 181] on link "View" at bounding box center [613, 183] width 14 height 7
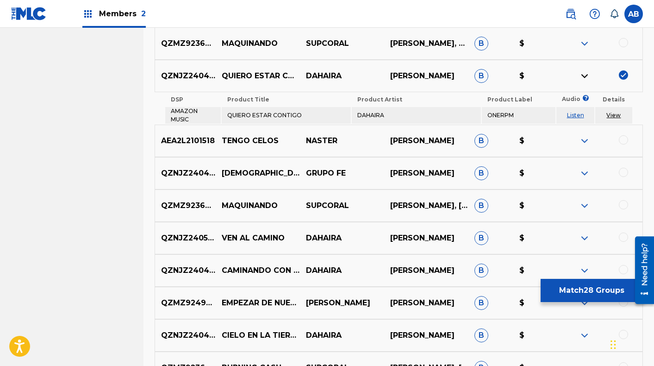
scroll to position [2217, 0]
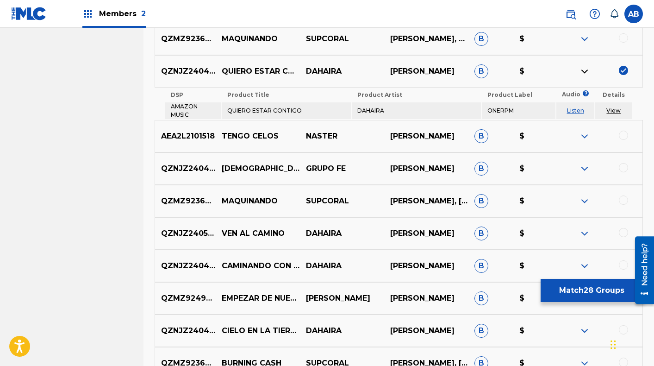
click at [621, 131] on div at bounding box center [623, 135] width 9 height 9
click at [582, 131] on img at bounding box center [584, 136] width 11 height 11
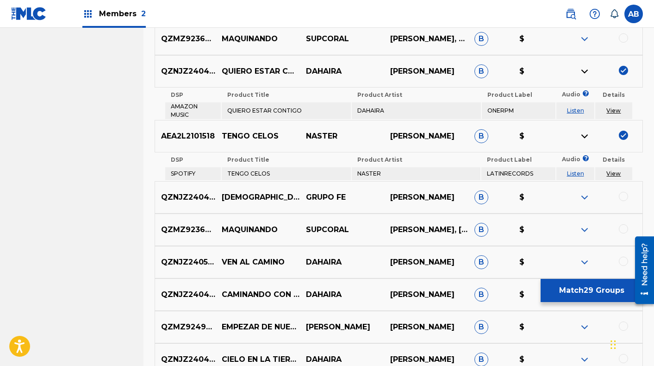
click at [613, 170] on link "View" at bounding box center [613, 173] width 14 height 7
click at [625, 192] on div at bounding box center [623, 196] width 9 height 9
click at [587, 192] on img at bounding box center [584, 197] width 11 height 11
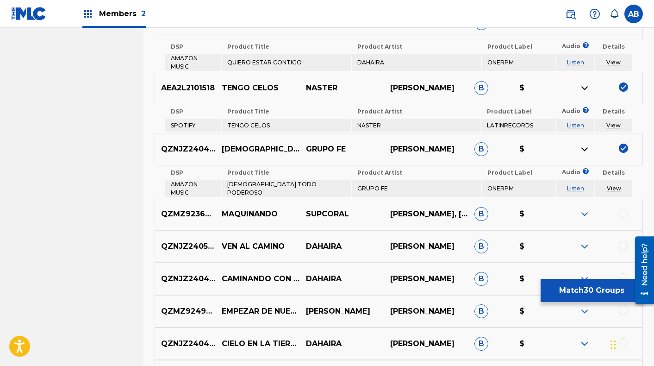
scroll to position [2267, 0]
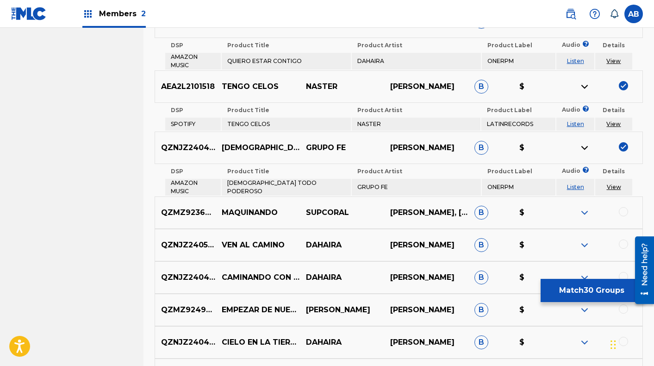
click at [612, 183] on link "View" at bounding box center [614, 186] width 14 height 7
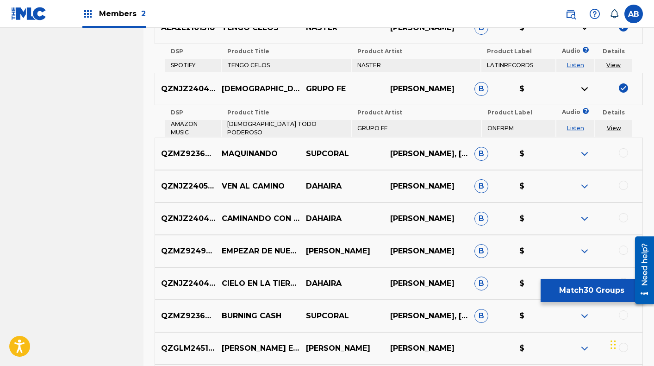
scroll to position [2336, 0]
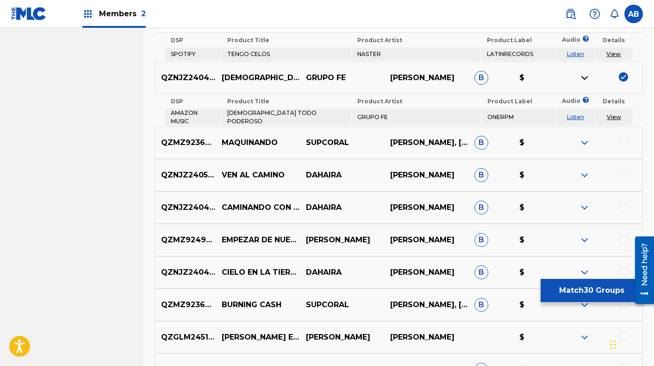
drag, startPoint x: 623, startPoint y: 169, endPoint x: 605, endPoint y: 172, distance: 18.3
click at [623, 169] on div at bounding box center [623, 173] width 9 height 9
click at [585, 171] on img at bounding box center [584, 174] width 11 height 11
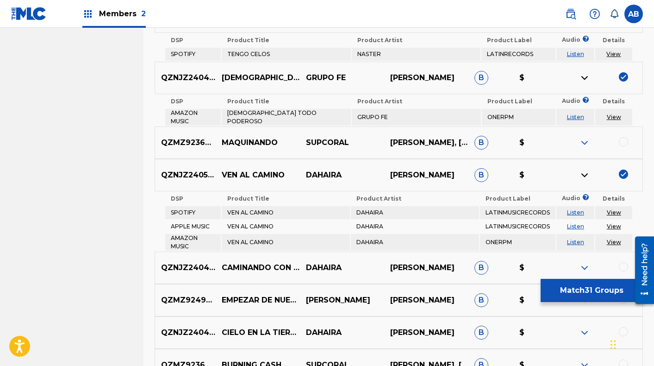
click at [611, 209] on link "View" at bounding box center [614, 212] width 14 height 7
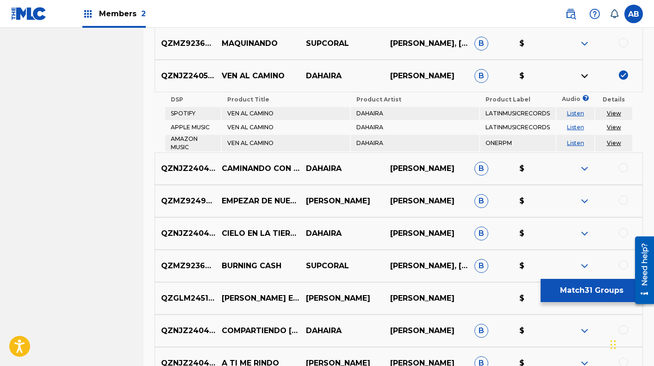
scroll to position [2442, 0]
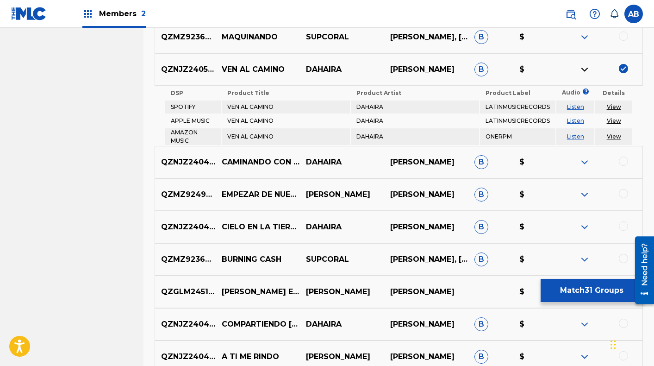
click at [625, 157] on div at bounding box center [623, 160] width 9 height 9
click at [582, 156] on img at bounding box center [584, 161] width 11 height 11
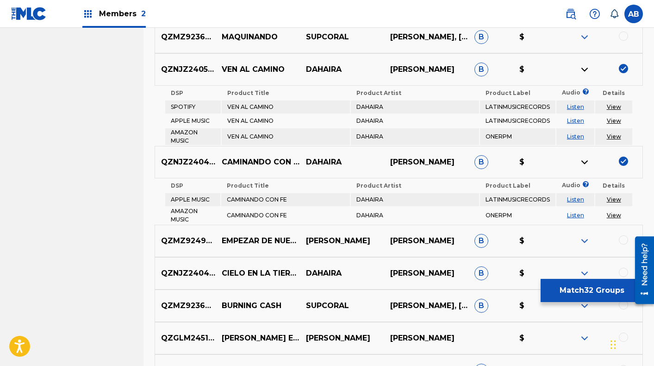
click at [612, 196] on link "View" at bounding box center [614, 199] width 14 height 7
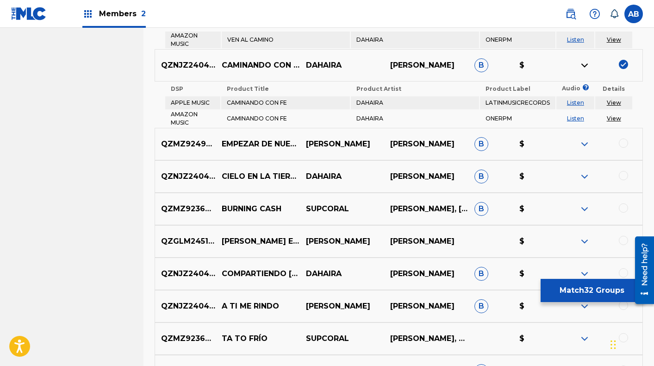
scroll to position [2541, 0]
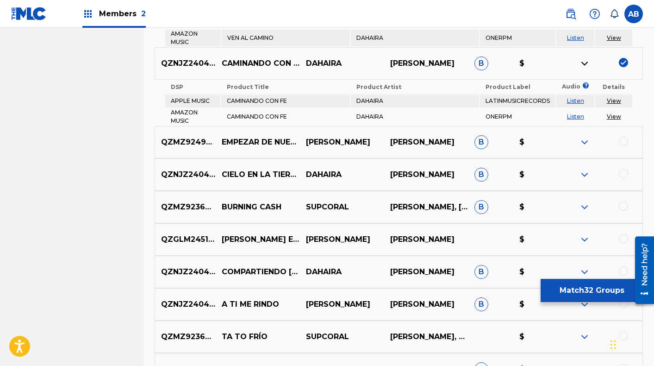
drag, startPoint x: 623, startPoint y: 137, endPoint x: 604, endPoint y: 141, distance: 19.0
click at [623, 137] on div at bounding box center [623, 141] width 9 height 9
click at [582, 137] on img at bounding box center [584, 142] width 11 height 11
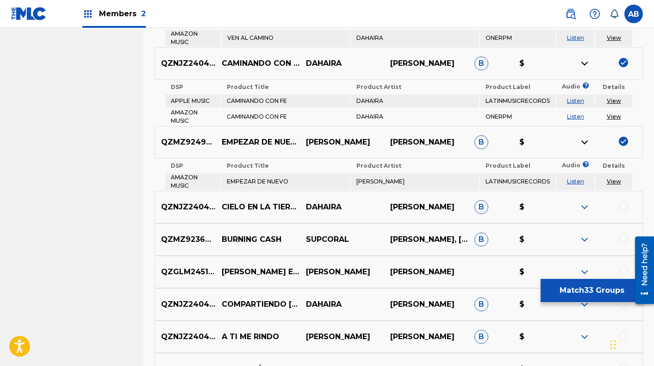
click at [613, 178] on link "View" at bounding box center [614, 181] width 14 height 7
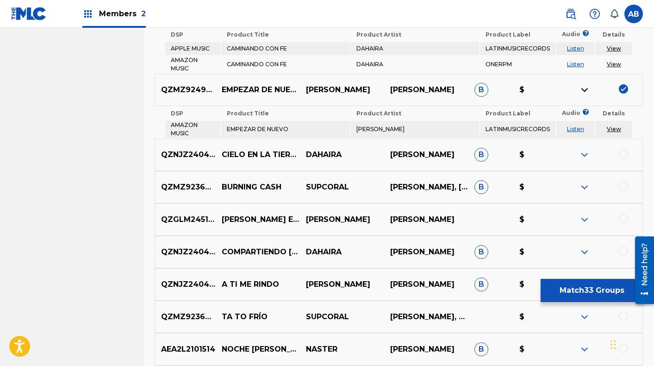
scroll to position [2594, 0]
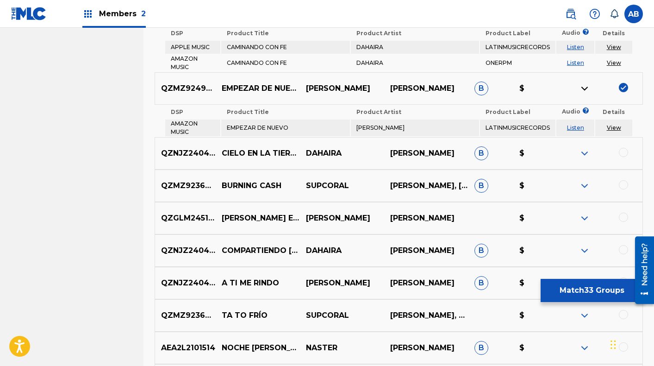
click at [622, 149] on div at bounding box center [623, 152] width 9 height 9
click at [584, 149] on img at bounding box center [584, 153] width 11 height 11
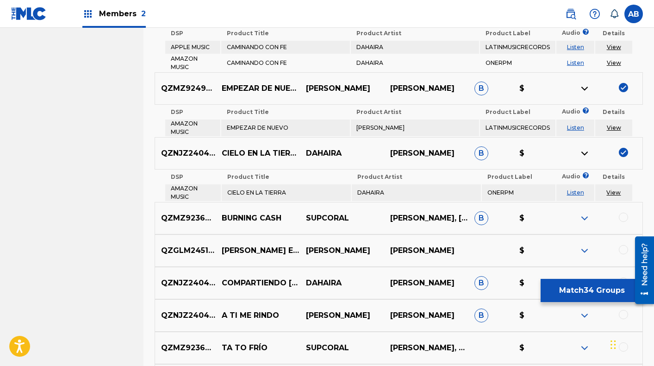
click at [616, 189] on link "View" at bounding box center [613, 192] width 14 height 7
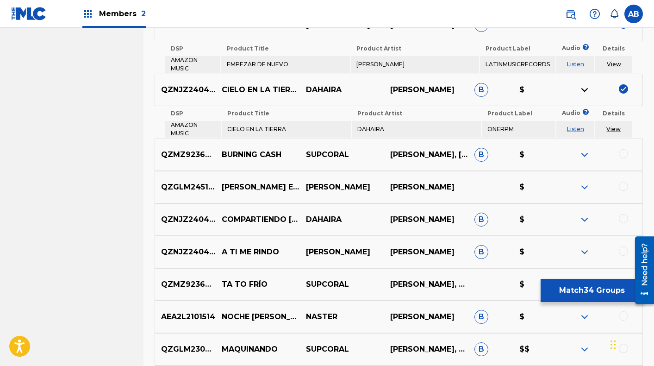
scroll to position [2656, 0]
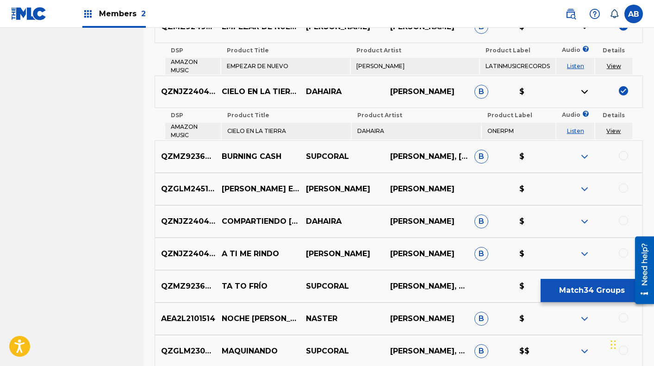
click at [624, 185] on div at bounding box center [623, 187] width 9 height 9
drag, startPoint x: 583, startPoint y: 185, endPoint x: 593, endPoint y: 194, distance: 13.2
click at [583, 185] on img at bounding box center [584, 188] width 11 height 11
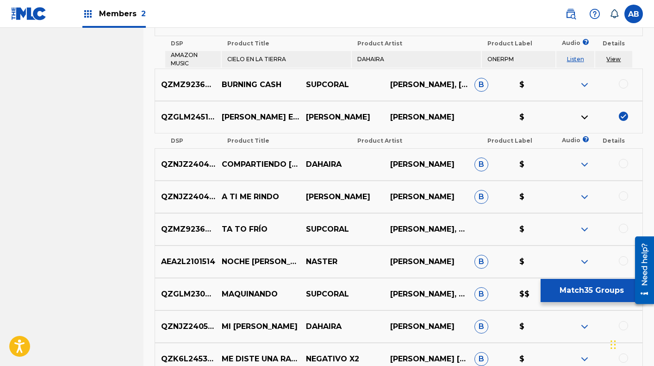
scroll to position [2726, 0]
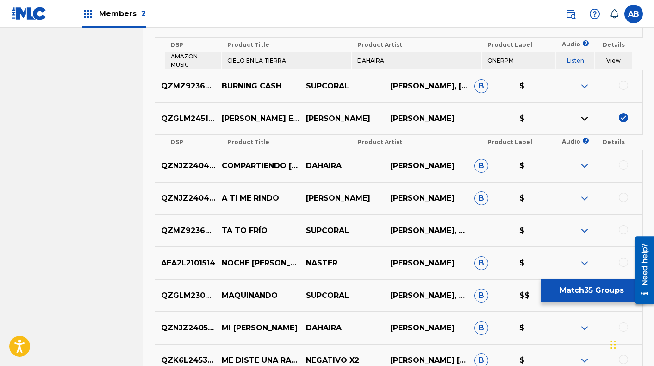
click at [621, 161] on div at bounding box center [623, 164] width 9 height 9
click at [584, 162] on img at bounding box center [584, 165] width 11 height 11
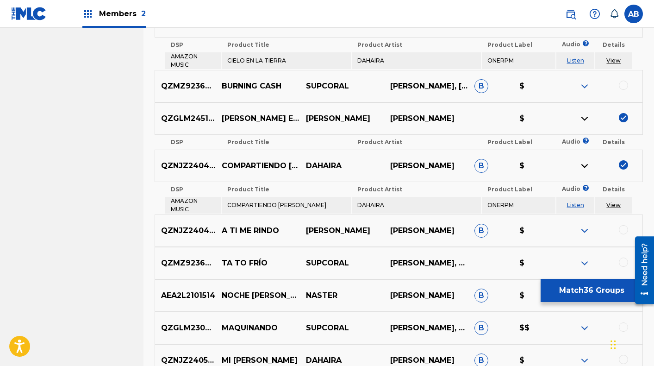
click at [613, 201] on link "View" at bounding box center [613, 204] width 14 height 7
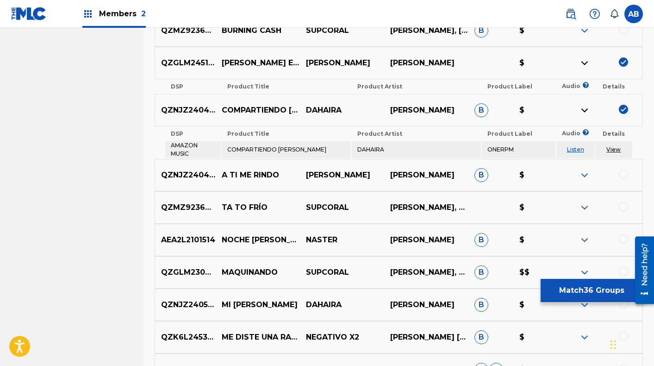
scroll to position [2804, 0]
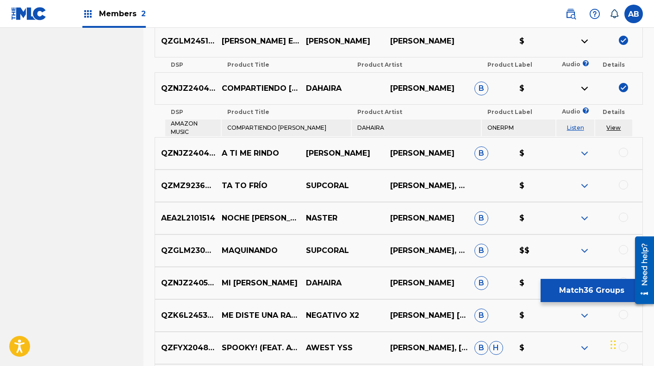
click at [621, 148] on div at bounding box center [623, 152] width 9 height 9
click at [585, 148] on img at bounding box center [584, 153] width 11 height 11
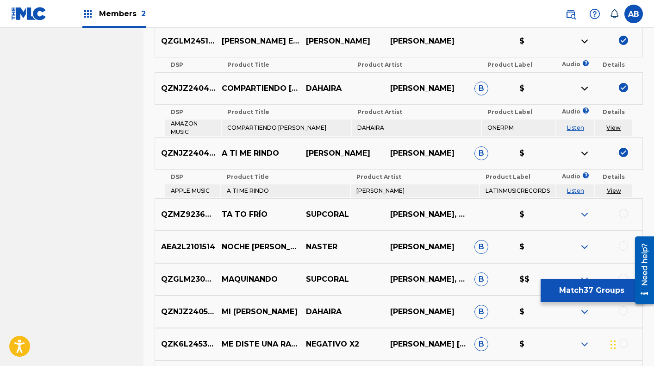
click at [612, 187] on link "View" at bounding box center [614, 190] width 14 height 7
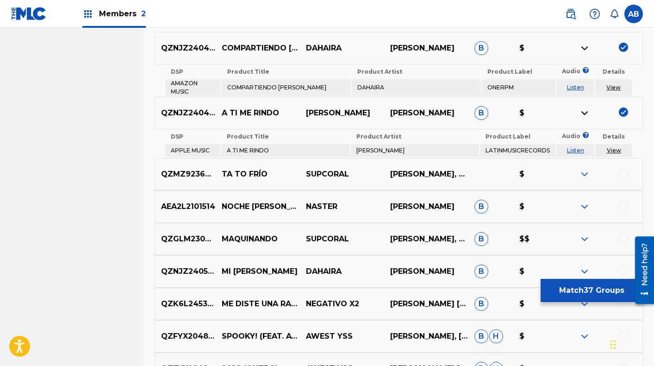
scroll to position [2879, 0]
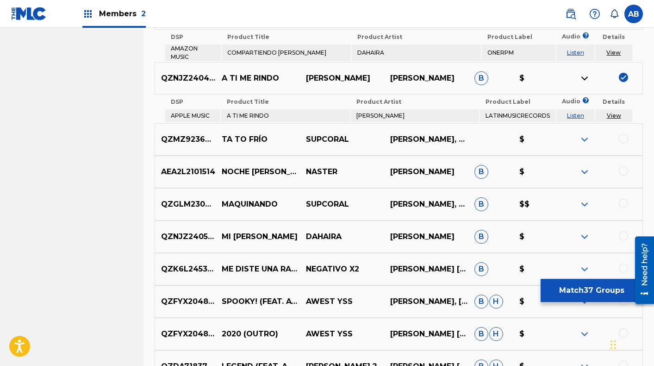
click at [621, 168] on div at bounding box center [623, 170] width 9 height 9
click at [588, 168] on img at bounding box center [584, 171] width 11 height 11
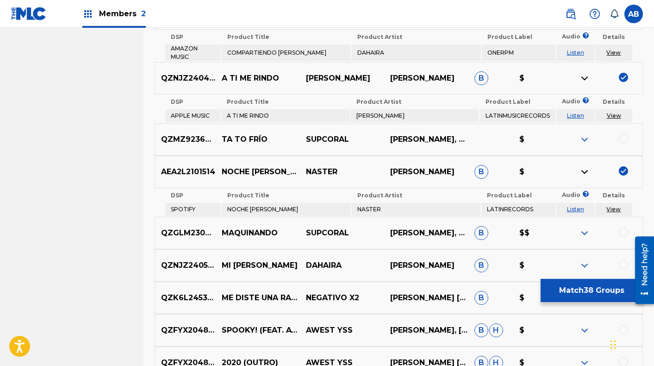
click at [612, 206] on link "View" at bounding box center [613, 209] width 14 height 7
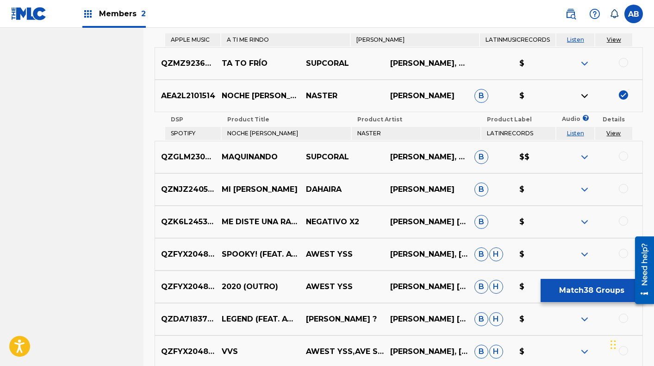
scroll to position [2966, 0]
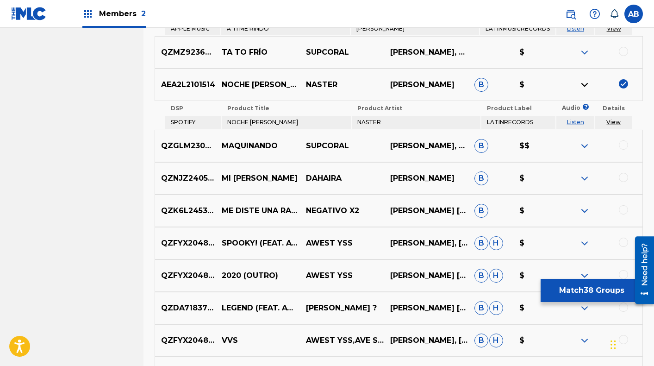
drag, startPoint x: 623, startPoint y: 172, endPoint x: 615, endPoint y: 174, distance: 8.6
click at [622, 173] on div at bounding box center [623, 177] width 9 height 9
click at [583, 175] on img at bounding box center [584, 178] width 11 height 11
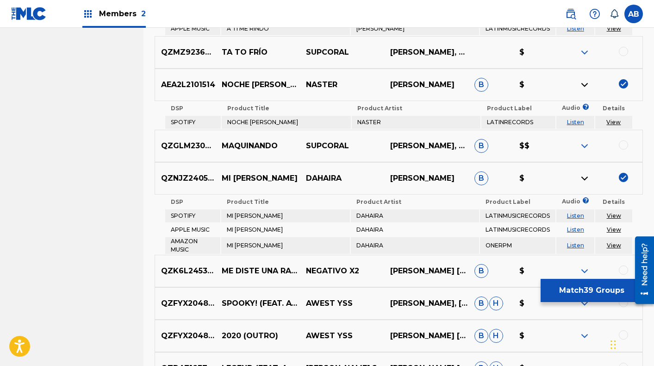
click at [613, 212] on link "View" at bounding box center [614, 215] width 14 height 7
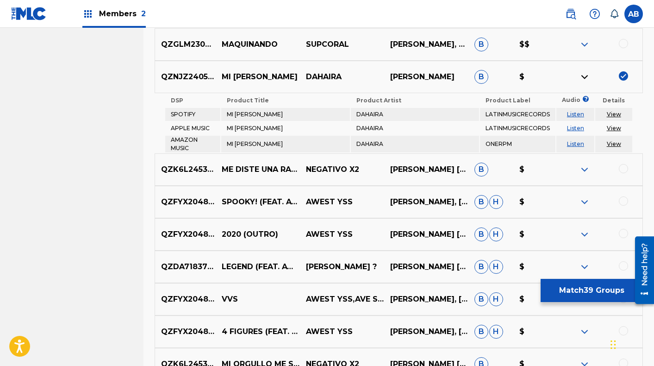
scroll to position [3073, 0]
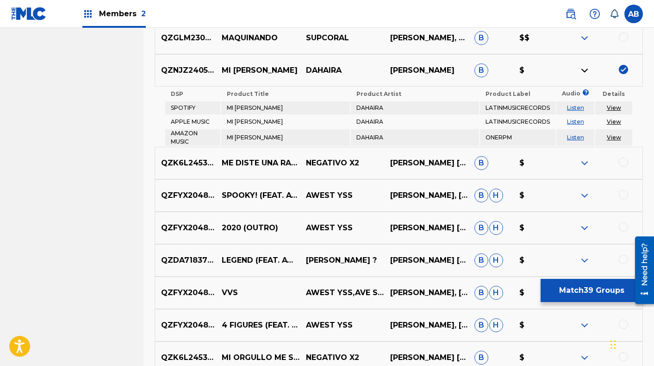
drag, startPoint x: 622, startPoint y: 158, endPoint x: 595, endPoint y: 159, distance: 26.4
click at [622, 158] on div at bounding box center [623, 161] width 9 height 9
click at [583, 158] on img at bounding box center [584, 162] width 11 height 11
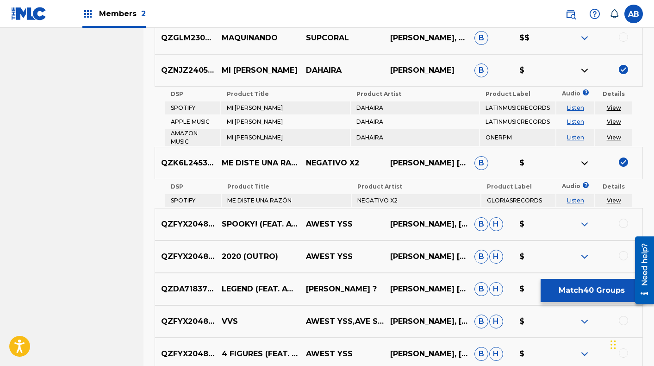
click at [613, 197] on link "View" at bounding box center [614, 200] width 14 height 7
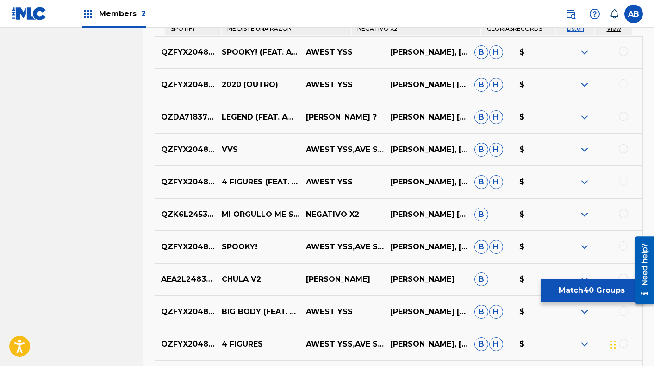
scroll to position [3249, 0]
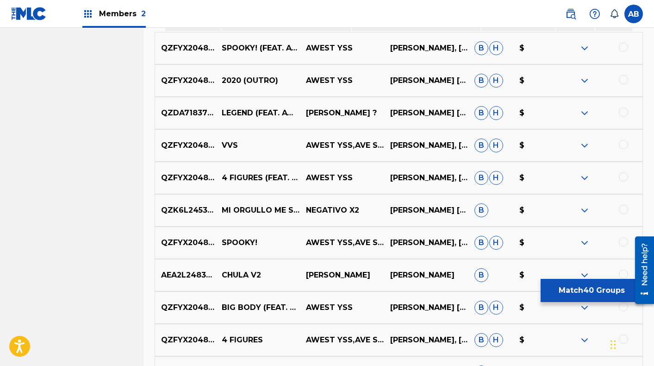
click at [628, 205] on div at bounding box center [600, 210] width 84 height 11
click at [583, 206] on img at bounding box center [584, 210] width 11 height 11
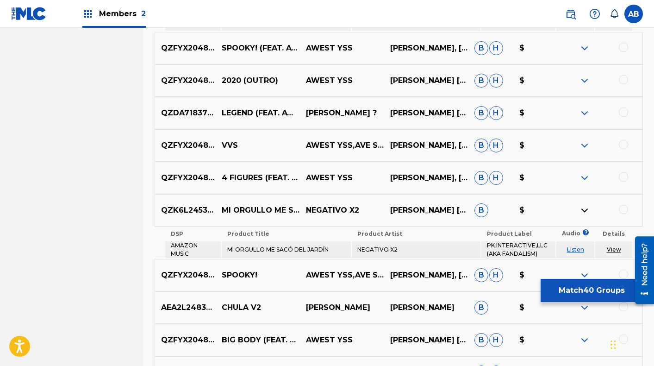
click at [623, 205] on div at bounding box center [623, 209] width 9 height 9
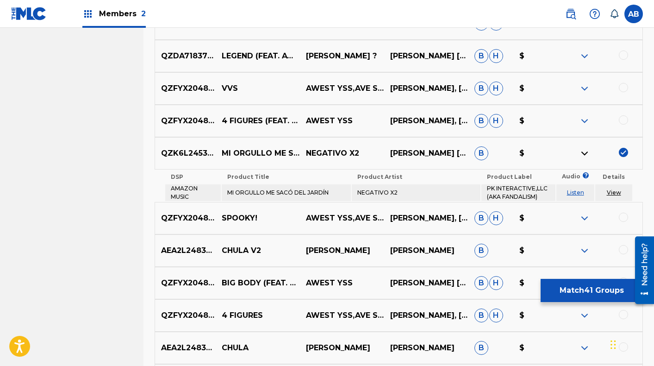
scroll to position [3309, 0]
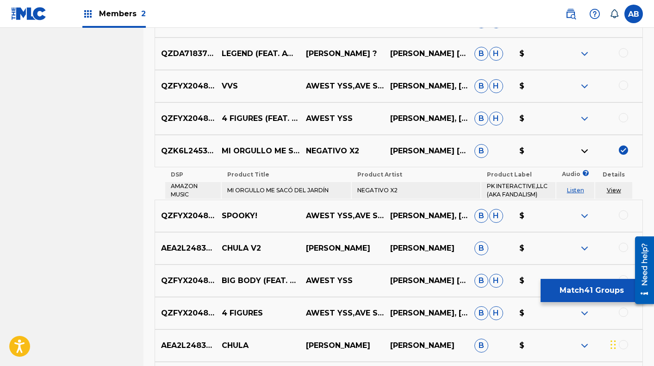
click at [612, 187] on link "View" at bounding box center [614, 190] width 14 height 7
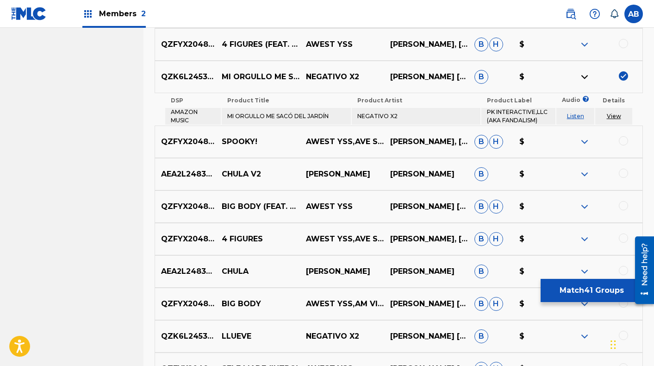
scroll to position [3385, 0]
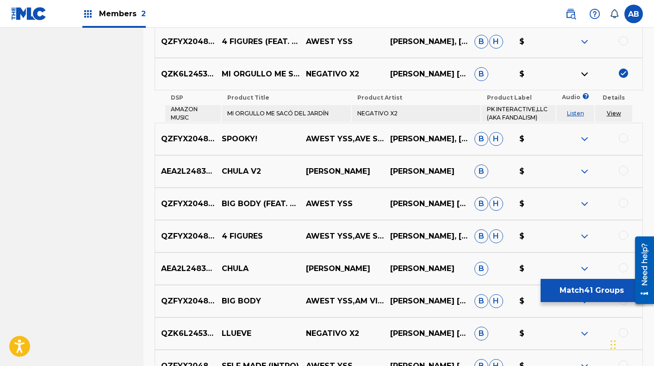
click at [620, 166] on div at bounding box center [623, 170] width 9 height 9
click at [584, 167] on img at bounding box center [584, 171] width 11 height 11
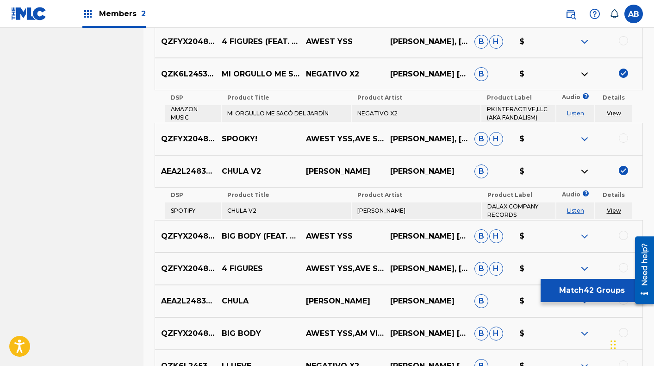
click at [611, 207] on link "View" at bounding box center [614, 210] width 14 height 7
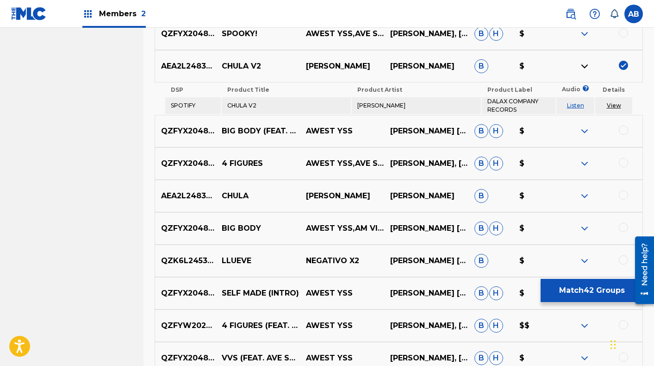
scroll to position [3495, 0]
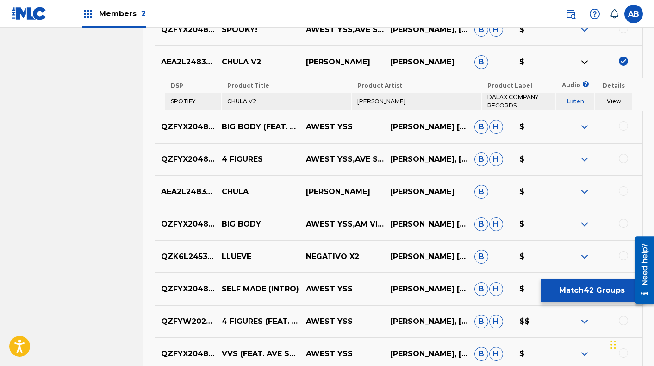
drag, startPoint x: 624, startPoint y: 186, endPoint x: 597, endPoint y: 187, distance: 26.9
click at [623, 187] on div at bounding box center [623, 190] width 9 height 9
click at [586, 187] on img at bounding box center [584, 191] width 11 height 11
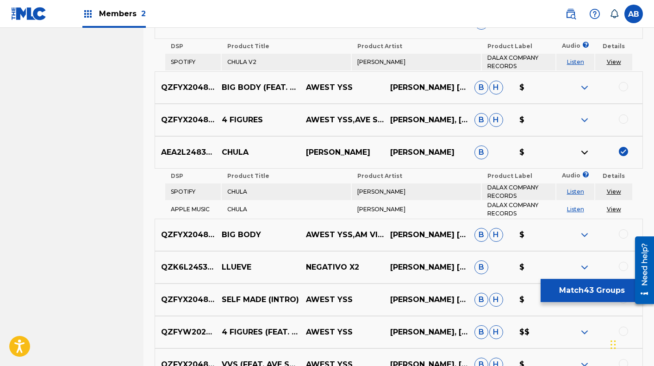
scroll to position [3536, 0]
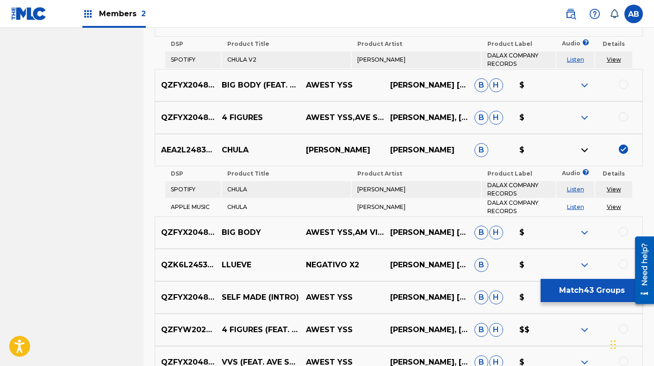
click at [616, 186] on link "View" at bounding box center [614, 189] width 14 height 7
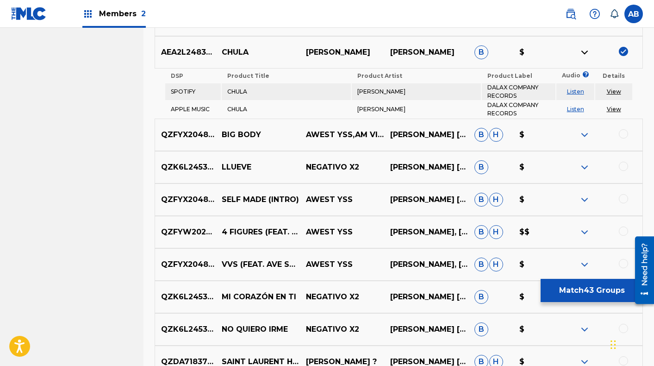
scroll to position [3639, 0]
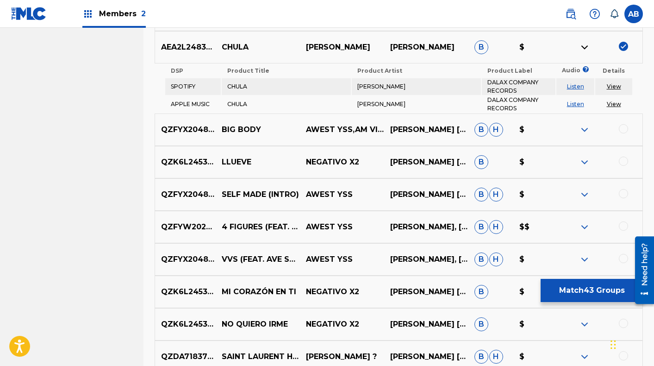
click at [621, 158] on div at bounding box center [623, 160] width 9 height 9
drag, startPoint x: 584, startPoint y: 156, endPoint x: 595, endPoint y: 162, distance: 13.0
click at [583, 156] on img at bounding box center [584, 161] width 11 height 11
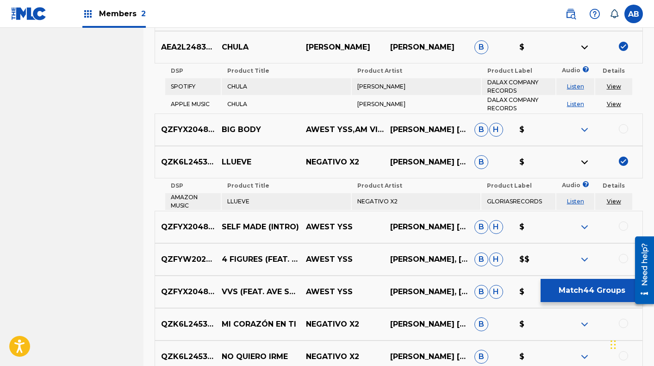
drag, startPoint x: 612, startPoint y: 197, endPoint x: 594, endPoint y: 188, distance: 20.7
click at [612, 198] on link "View" at bounding box center [614, 201] width 14 height 7
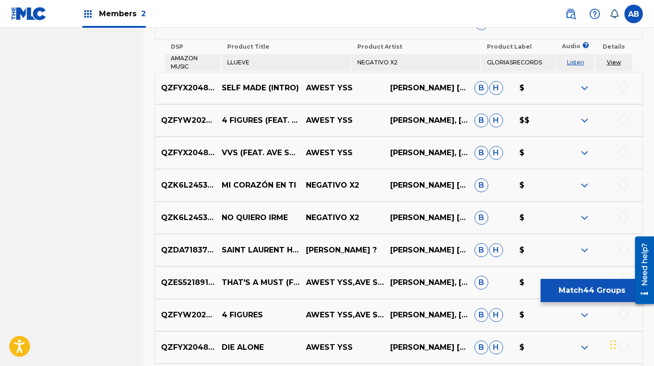
scroll to position [3804, 0]
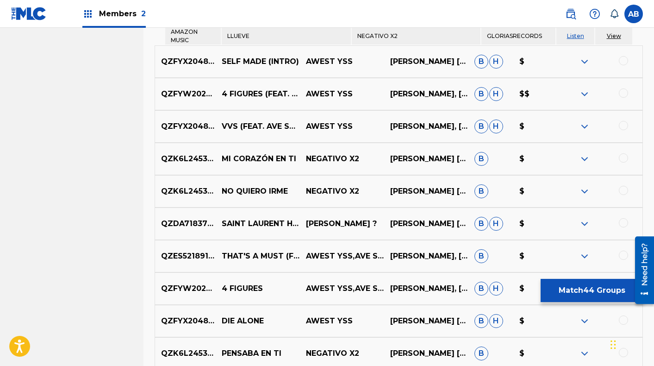
click at [622, 153] on div at bounding box center [623, 157] width 9 height 9
click at [585, 154] on img at bounding box center [584, 158] width 11 height 11
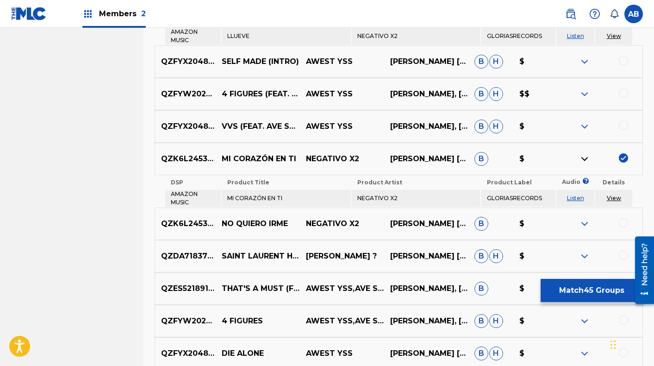
click at [612, 194] on link "View" at bounding box center [614, 197] width 14 height 7
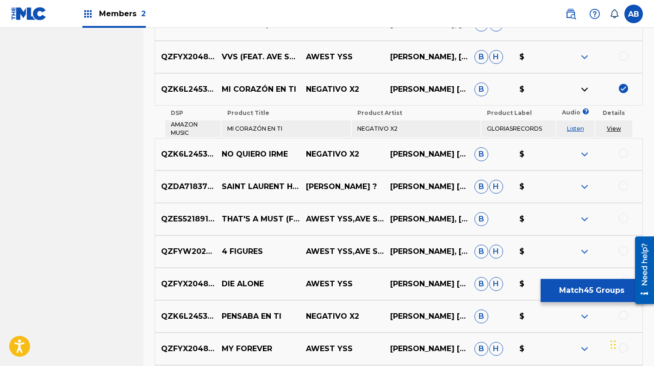
scroll to position [3882, 0]
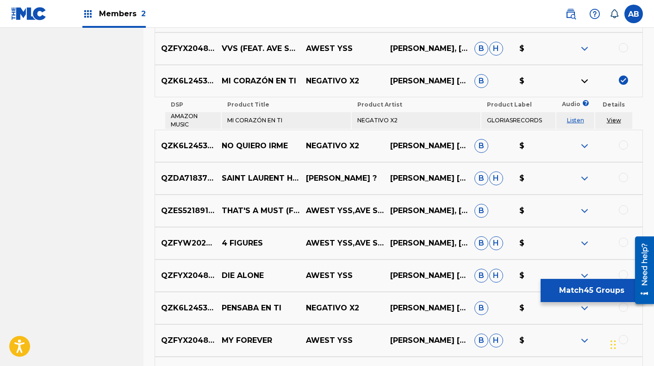
click at [618, 140] on div at bounding box center [600, 145] width 84 height 11
drag, startPoint x: 586, startPoint y: 139, endPoint x: 611, endPoint y: 146, distance: 25.8
click at [586, 140] on img at bounding box center [584, 145] width 11 height 11
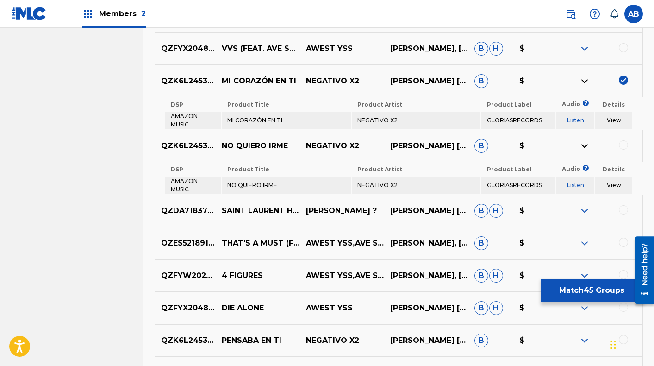
click at [624, 141] on div at bounding box center [623, 144] width 9 height 9
click at [615, 181] on link "View" at bounding box center [614, 184] width 14 height 7
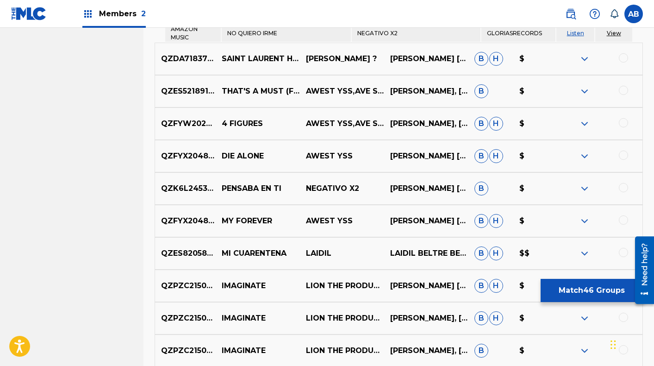
scroll to position [4035, 0]
drag, startPoint x: 624, startPoint y: 181, endPoint x: 579, endPoint y: 185, distance: 45.1
click at [624, 182] on div at bounding box center [623, 186] width 9 height 9
click at [584, 182] on img at bounding box center [584, 187] width 11 height 11
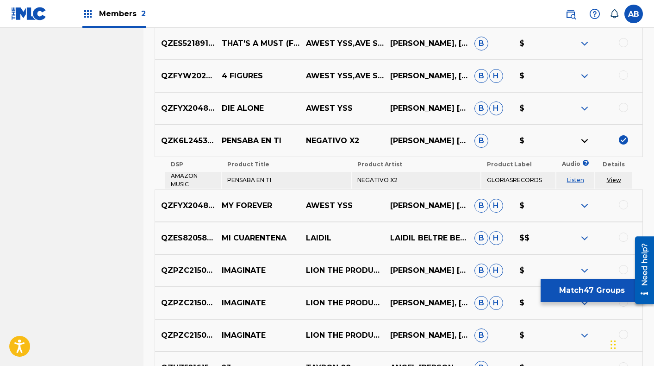
scroll to position [4084, 0]
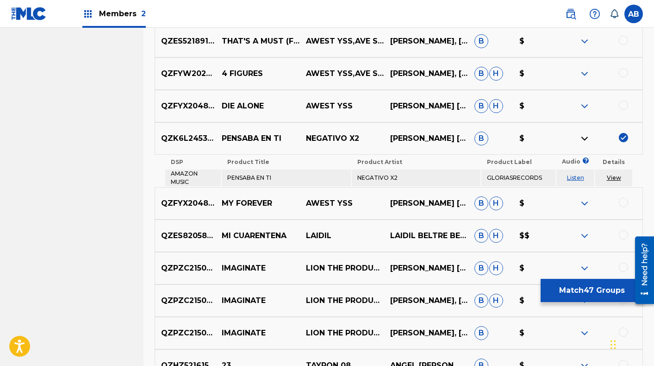
click at [612, 174] on link "View" at bounding box center [614, 177] width 14 height 7
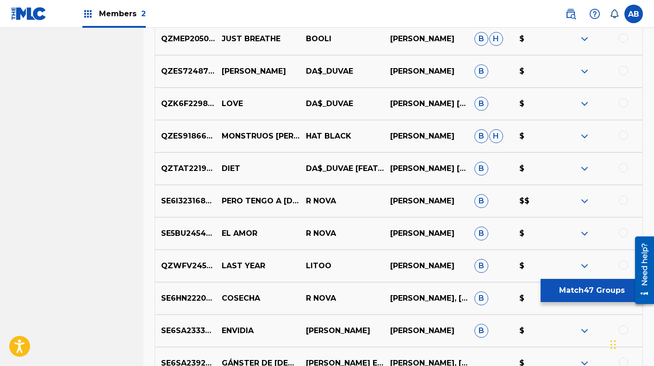
scroll to position [4515, 0]
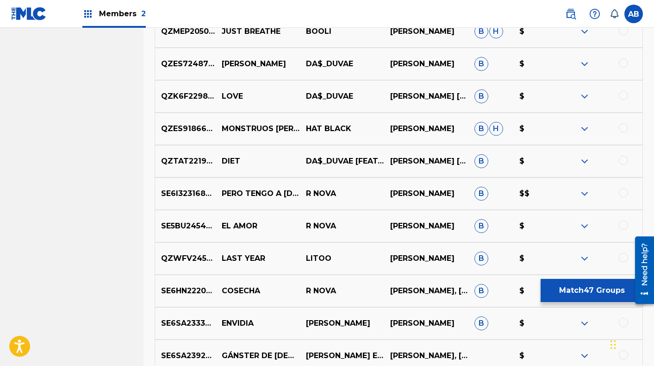
drag, startPoint x: 621, startPoint y: 188, endPoint x: 612, endPoint y: 190, distance: 9.4
click at [621, 188] on div at bounding box center [623, 192] width 9 height 9
click at [586, 188] on img at bounding box center [584, 193] width 11 height 11
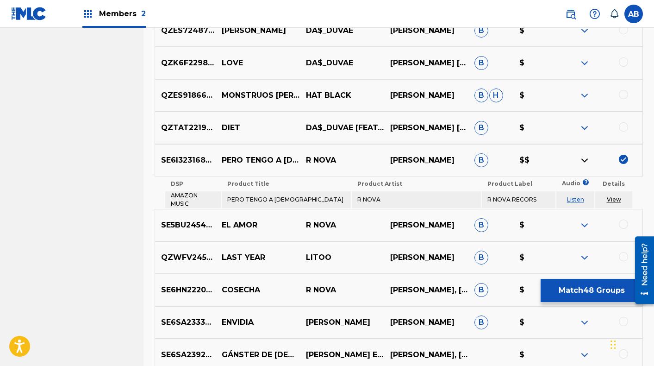
scroll to position [4550, 0]
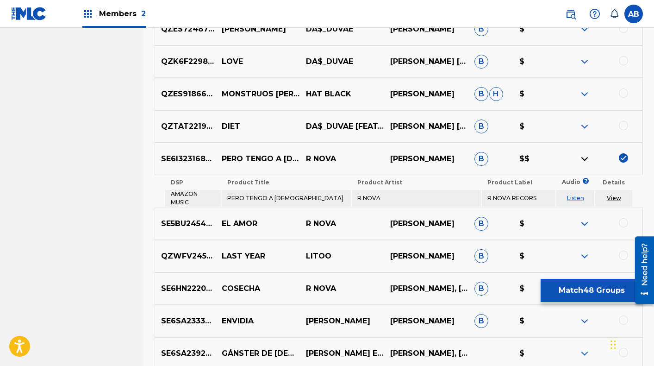
click at [614, 194] on link "View" at bounding box center [614, 197] width 14 height 7
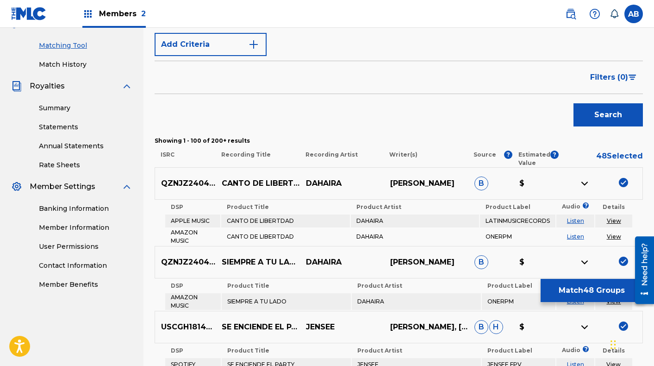
scroll to position [269, 0]
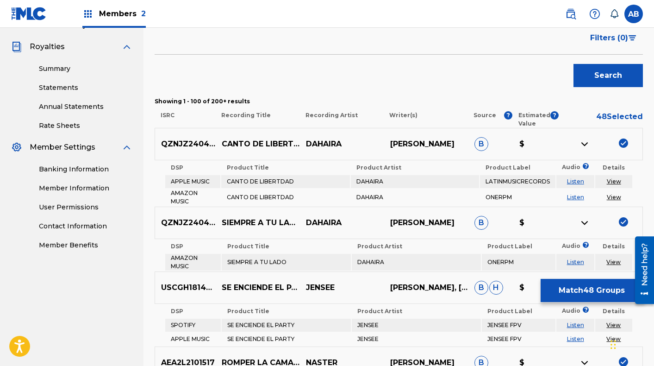
click at [241, 139] on p "CANTO DE LIBERTDAD" at bounding box center [258, 143] width 84 height 11
copy p "CANTO DE LIBERTDAD"
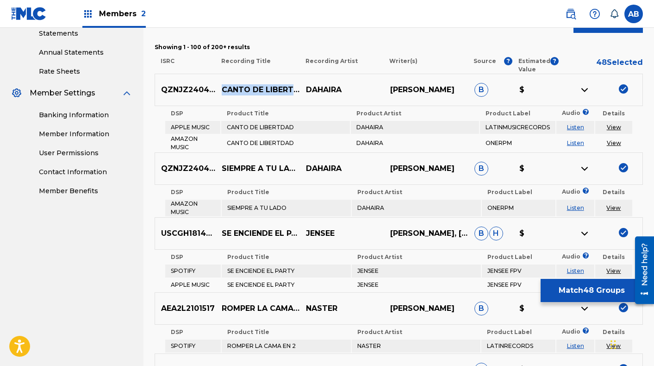
scroll to position [337, 0]
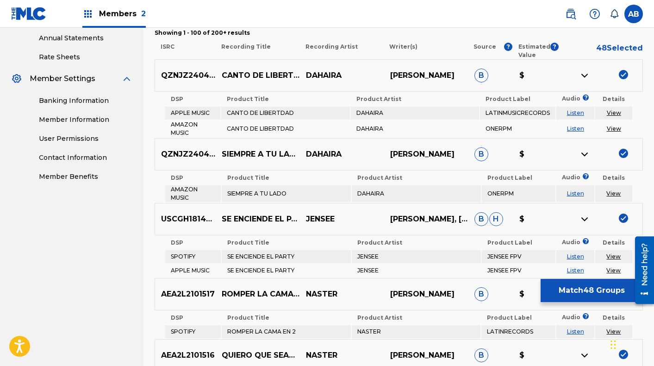
click at [232, 152] on p "SIEMPRE A TU LADO" at bounding box center [258, 154] width 84 height 11
copy p "SIEMPRE A TU LADO"
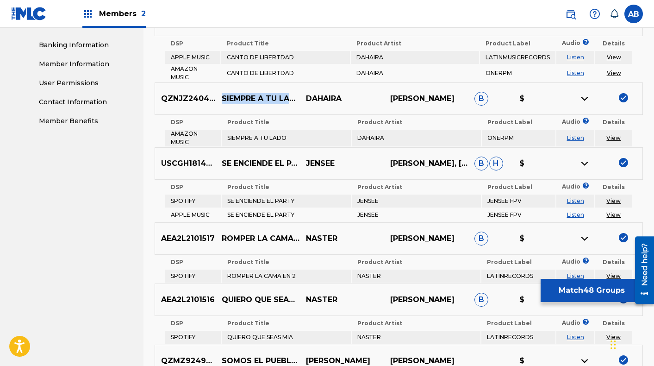
scroll to position [399, 0]
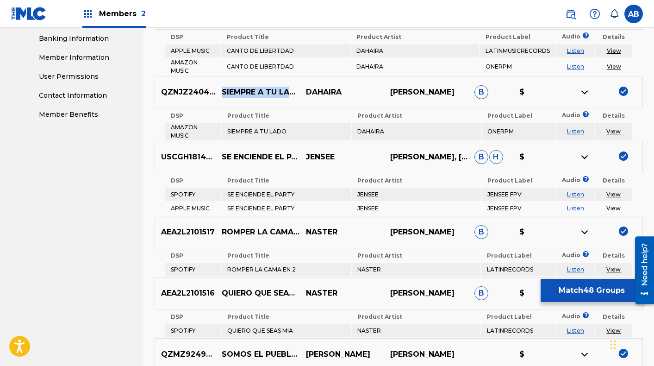
click at [232, 153] on p "SE ENCIENDE EL PARTY" at bounding box center [258, 156] width 84 height 11
copy p "SE ENCIENDE EL PARTY"
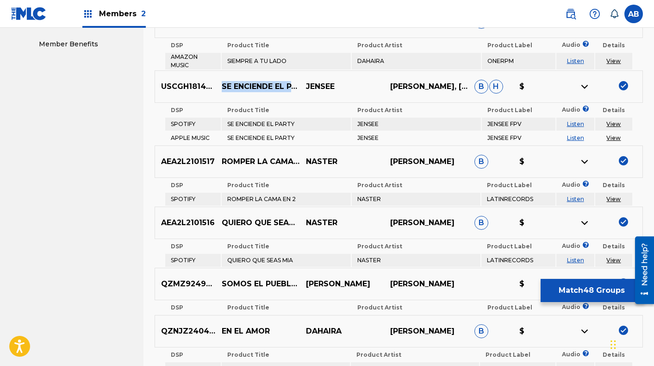
scroll to position [472, 0]
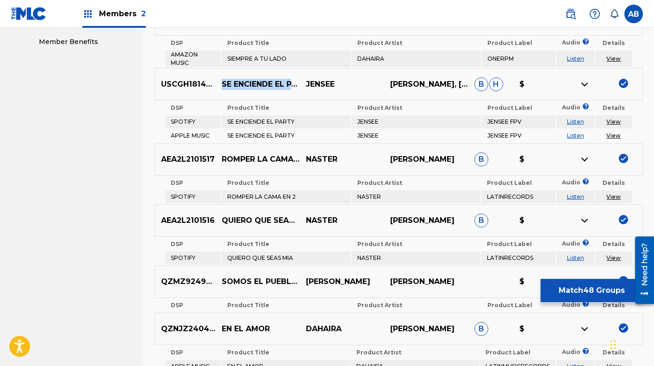
copy p "SE ENCIENDE EL PARTY"
click at [234, 154] on p "ROMPER LA CAMA EN 2" at bounding box center [258, 159] width 84 height 11
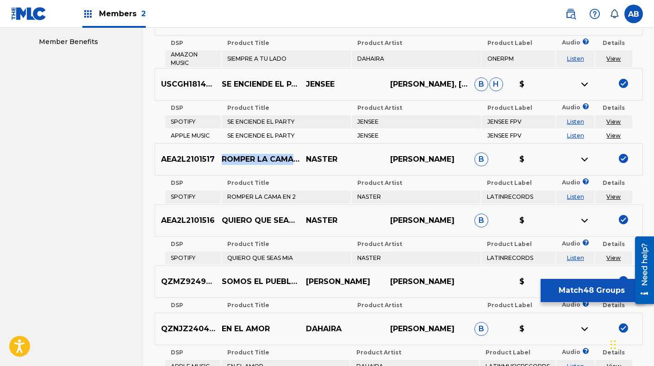
click at [234, 154] on p "ROMPER LA CAMA EN 2" at bounding box center [258, 159] width 84 height 11
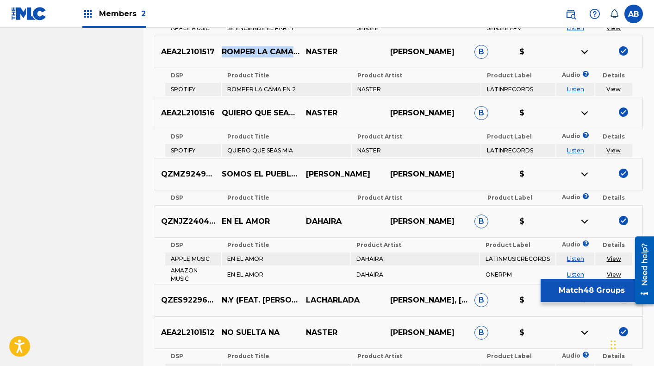
scroll to position [579, 0]
click at [237, 108] on p "QUIERO QUE SEAS MIA" at bounding box center [258, 113] width 84 height 11
copy p "QUIERO QUE SEAS MIA"
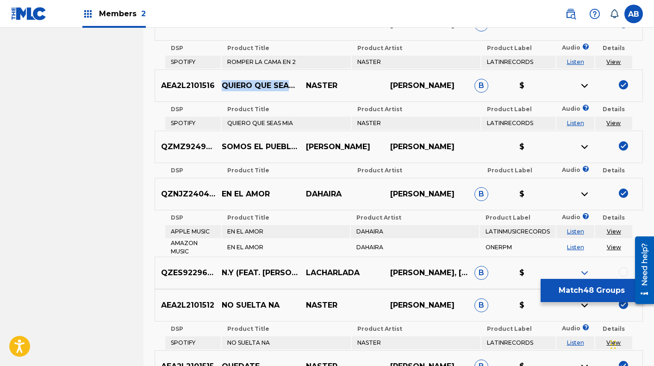
scroll to position [610, 0]
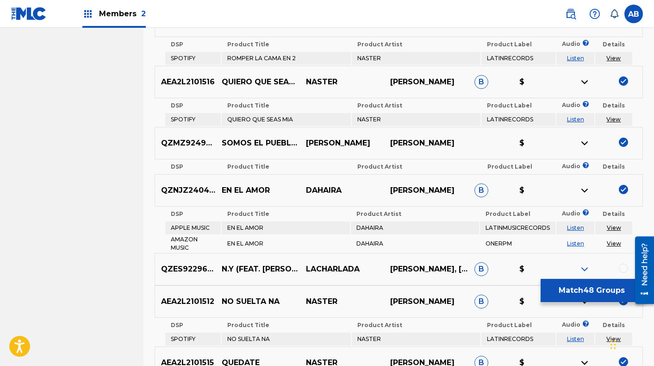
click at [247, 139] on p "SOMOS EL PUEBLO DE DIOS" at bounding box center [258, 142] width 84 height 11
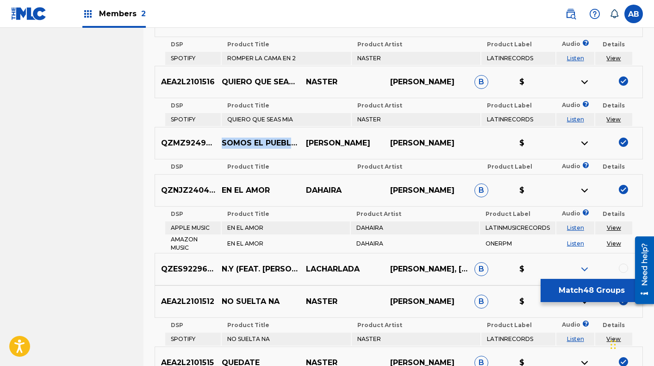
copy p "SOMOS EL PUEBLO DE DIOS"
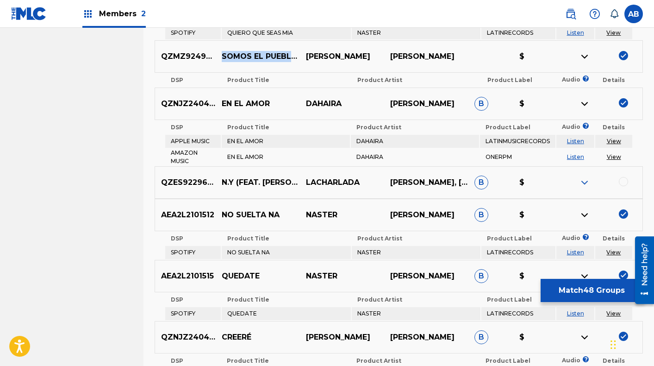
scroll to position [696, 0]
click at [228, 103] on p "EN EL AMOR" at bounding box center [258, 104] width 84 height 11
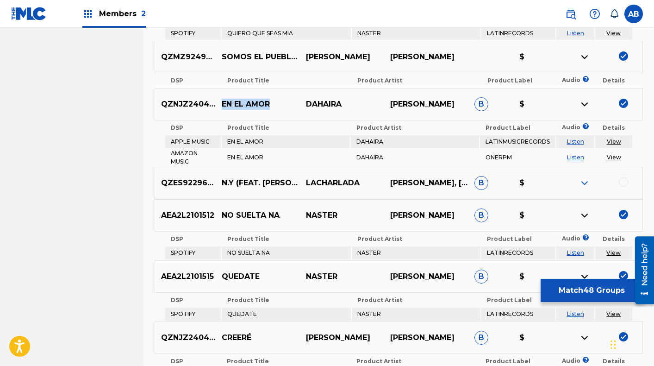
copy p "EN EL AMOR"
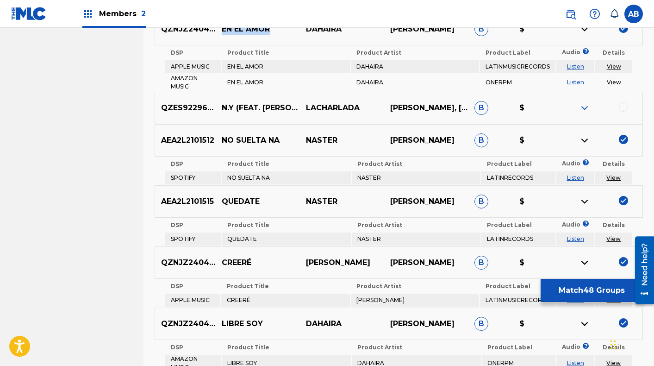
scroll to position [775, 0]
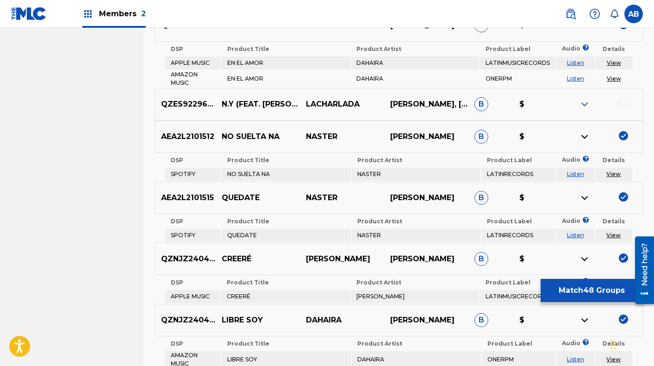
click at [231, 133] on p "NO SUELTA NA" at bounding box center [258, 136] width 84 height 11
copy p "NO SUELTA NA"
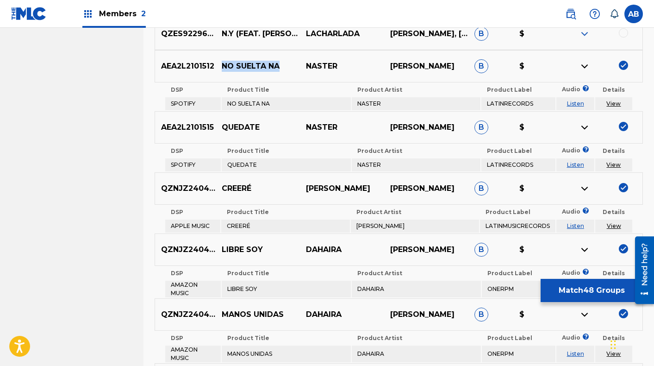
scroll to position [846, 0]
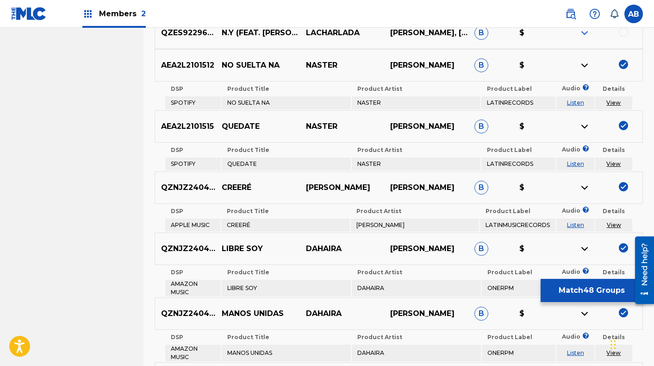
click at [229, 124] on p "QUEDATE" at bounding box center [258, 126] width 84 height 11
copy p "QUEDATE"
click at [231, 186] on p "CREERÉ" at bounding box center [258, 187] width 84 height 11
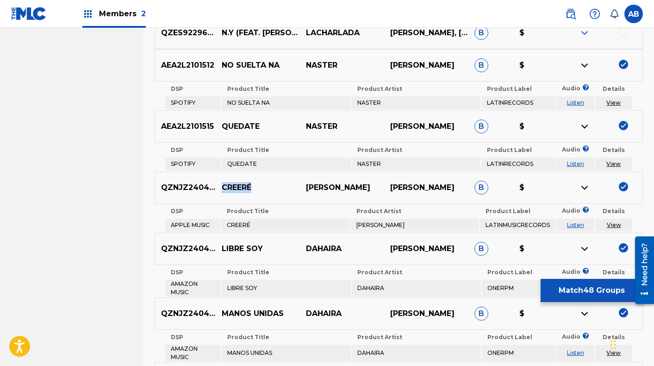
click at [231, 186] on p "CREERÉ" at bounding box center [258, 187] width 84 height 11
copy p "CREERÉ"
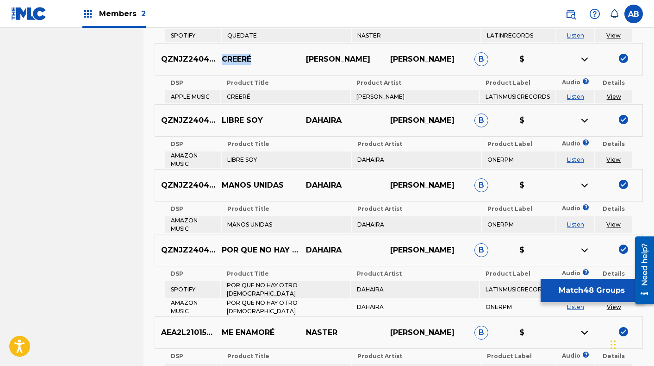
scroll to position [973, 0]
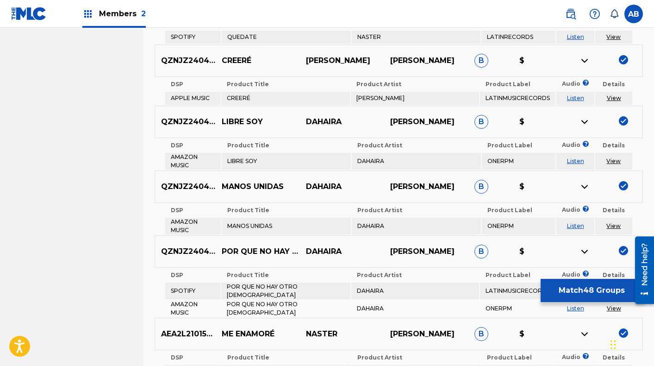
click at [225, 119] on p "LIBRE SOY" at bounding box center [258, 121] width 84 height 11
click at [244, 186] on p "MANOS UNIDAS" at bounding box center [258, 186] width 84 height 11
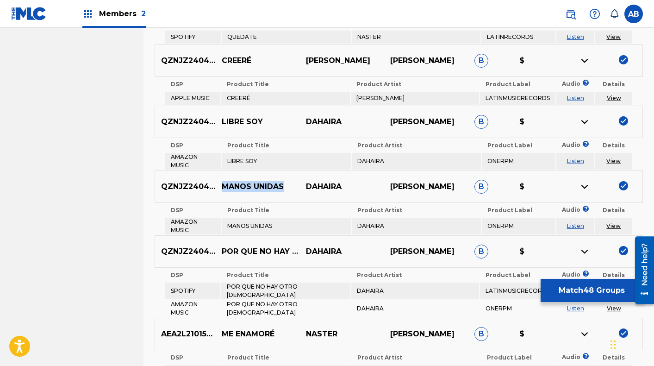
click at [243, 186] on p "MANOS UNIDAS" at bounding box center [258, 186] width 84 height 11
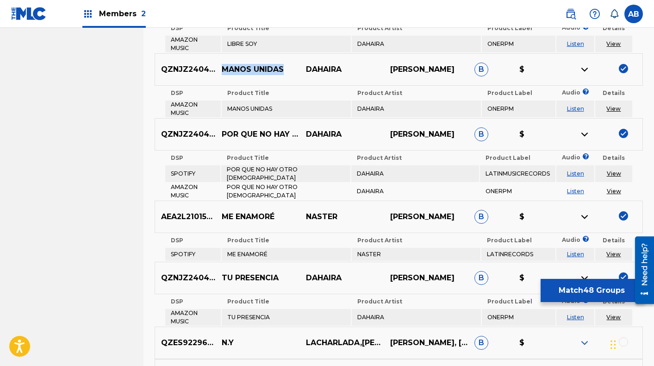
scroll to position [1098, 0]
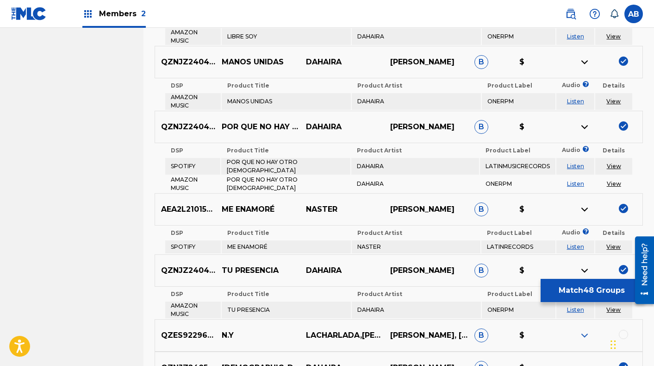
click at [239, 125] on p "POR QUE NO HAY OTRO DIOS" at bounding box center [258, 126] width 84 height 11
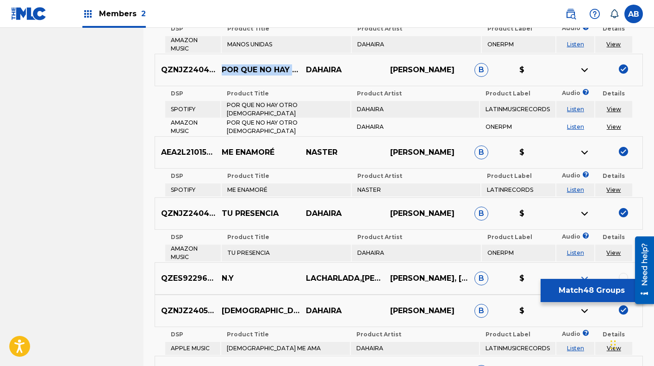
scroll to position [1160, 0]
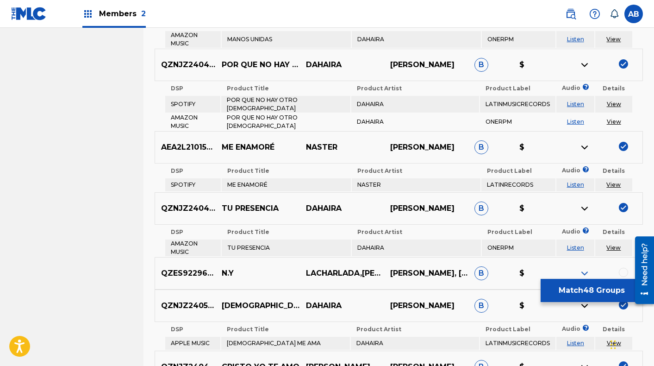
click at [236, 142] on p "ME ENAMORÉ" at bounding box center [258, 147] width 84 height 11
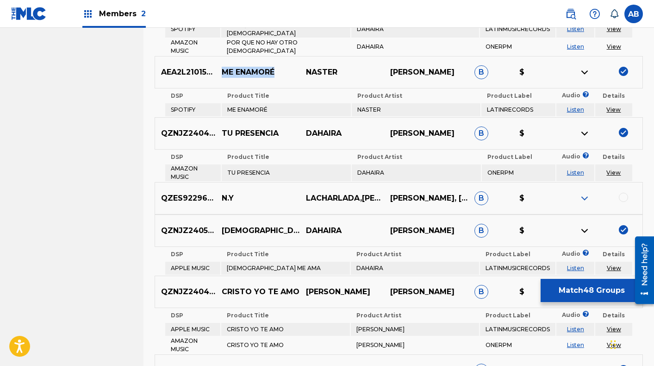
scroll to position [1236, 0]
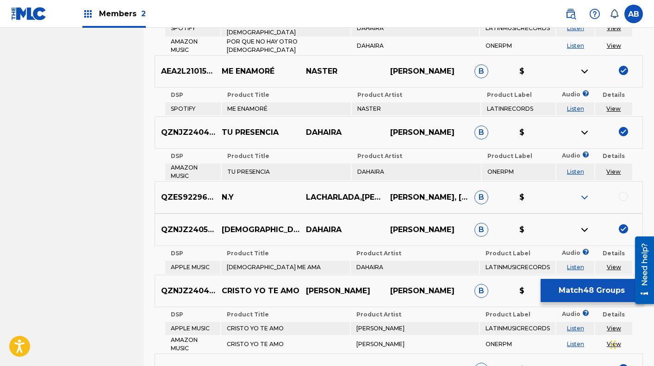
click at [226, 127] on p "TU PRESENCIA" at bounding box center [258, 132] width 84 height 11
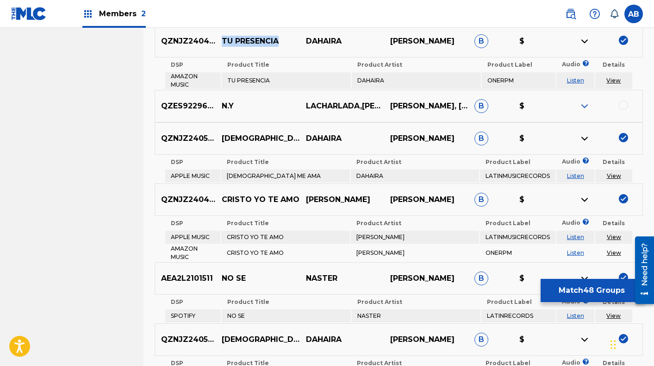
scroll to position [1330, 0]
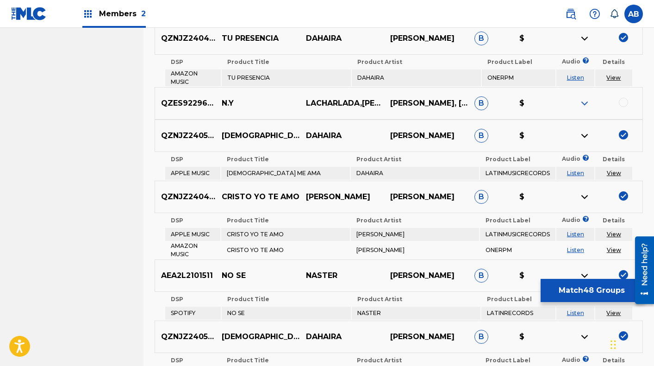
click at [229, 131] on p "JESÚS ME AMA" at bounding box center [258, 135] width 84 height 11
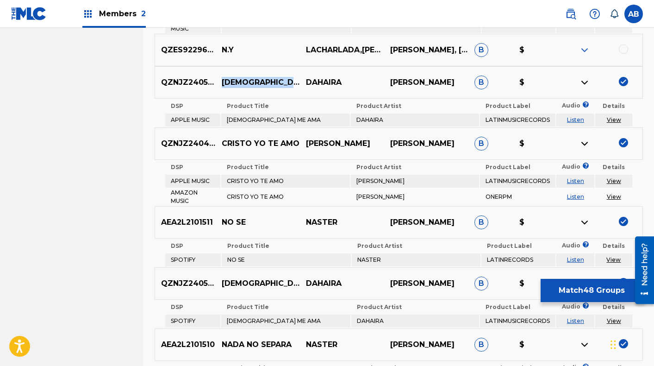
scroll to position [1408, 0]
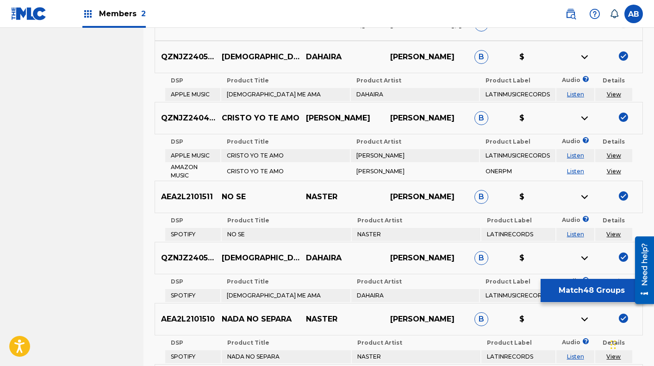
click at [231, 112] on p "CRISTO YO TE AMO" at bounding box center [258, 117] width 84 height 11
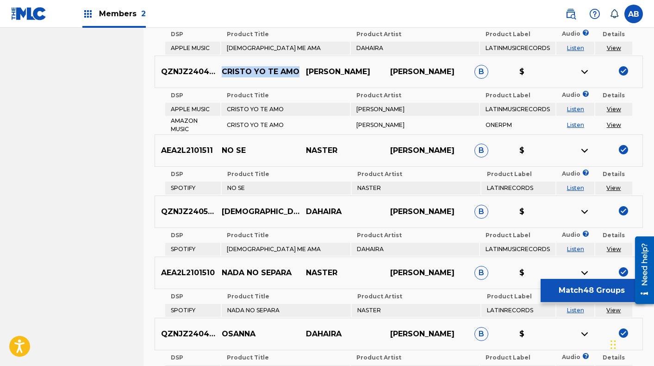
scroll to position [1456, 0]
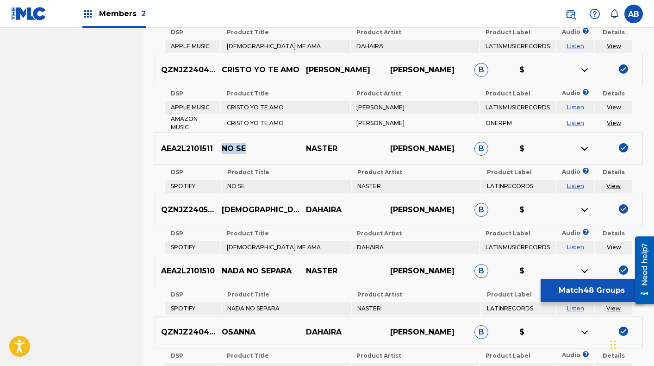
drag, startPoint x: 258, startPoint y: 146, endPoint x: 212, endPoint y: 143, distance: 45.5
click at [212, 143] on div "AEA2L2101511 NO SE NASTER ANGEL BELTRE B $" at bounding box center [399, 148] width 488 height 32
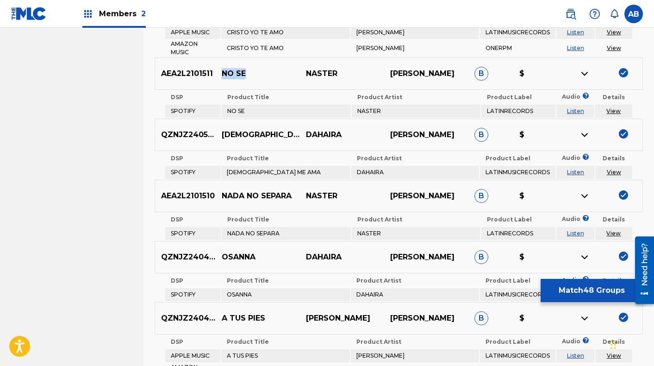
scroll to position [1530, 0]
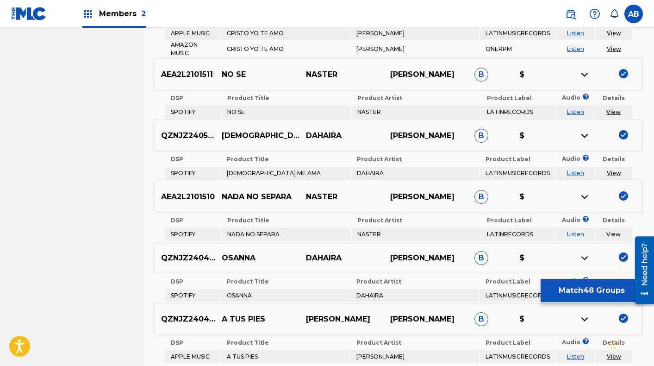
click at [234, 131] on p "JESÚS ME AMA" at bounding box center [258, 135] width 84 height 11
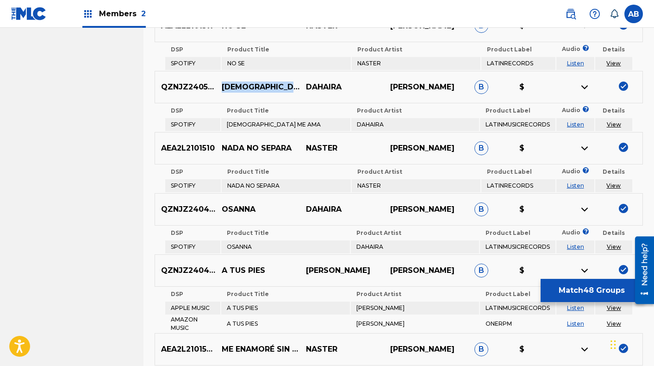
scroll to position [1581, 0]
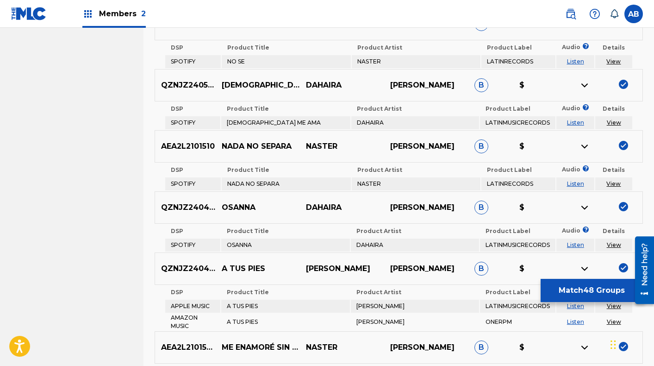
click at [239, 142] on p "NADA NO SEPARA" at bounding box center [258, 146] width 84 height 11
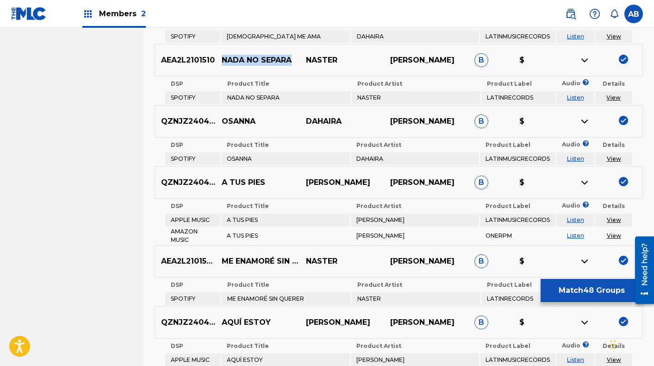
scroll to position [1670, 0]
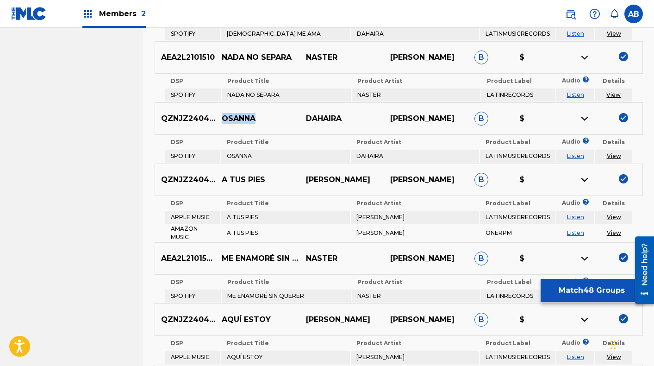
drag, startPoint x: 264, startPoint y: 117, endPoint x: 223, endPoint y: 112, distance: 41.5
click at [223, 113] on p "OSANNA" at bounding box center [258, 118] width 84 height 11
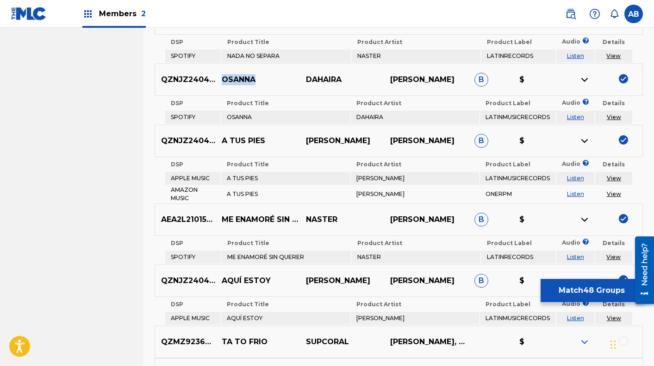
scroll to position [1713, 0]
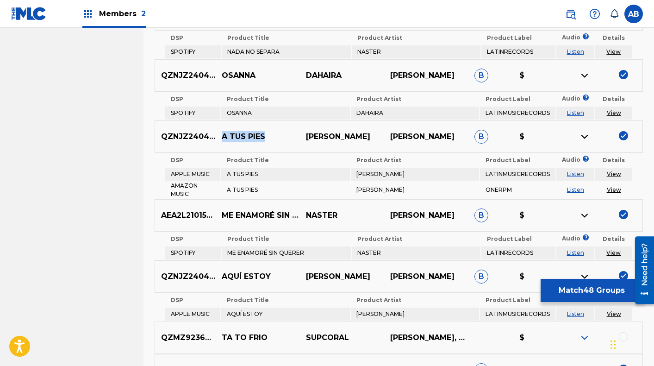
drag, startPoint x: 240, startPoint y: 129, endPoint x: 223, endPoint y: 125, distance: 17.0
click at [223, 125] on div "QZNJZ2404368 A TUS PIES ALEX CAMIL ANGEL BELTRE B $" at bounding box center [399, 136] width 488 height 32
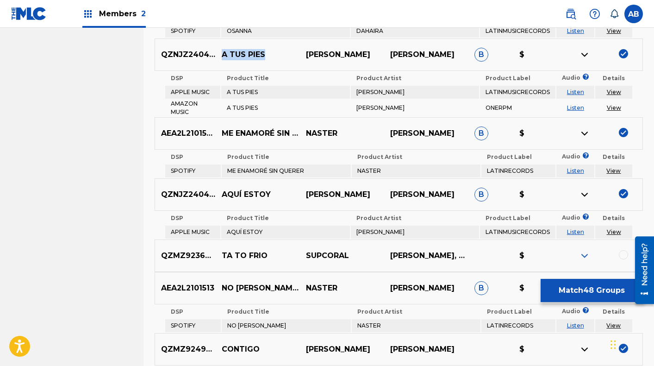
scroll to position [1800, 0]
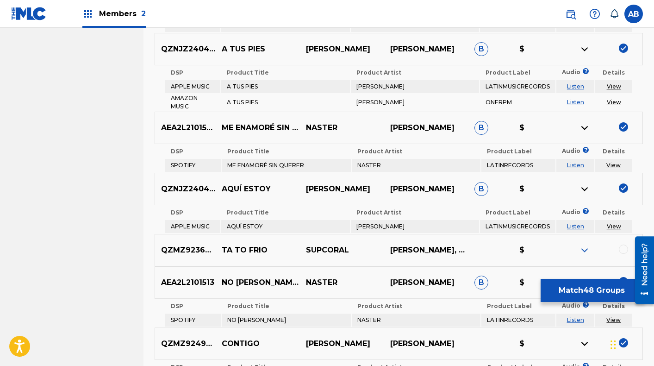
click at [236, 122] on p "ME ENAMORÉ SIN QUERER" at bounding box center [258, 127] width 84 height 11
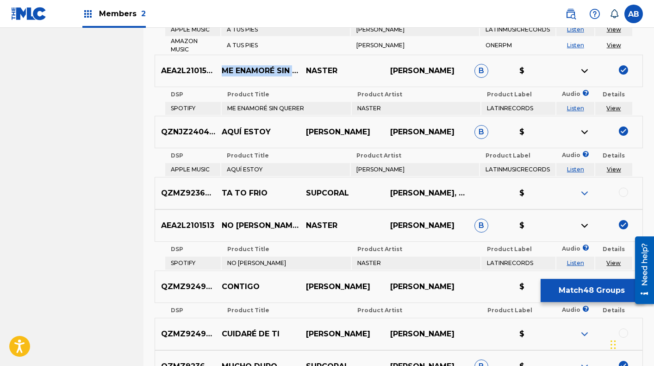
scroll to position [1865, 0]
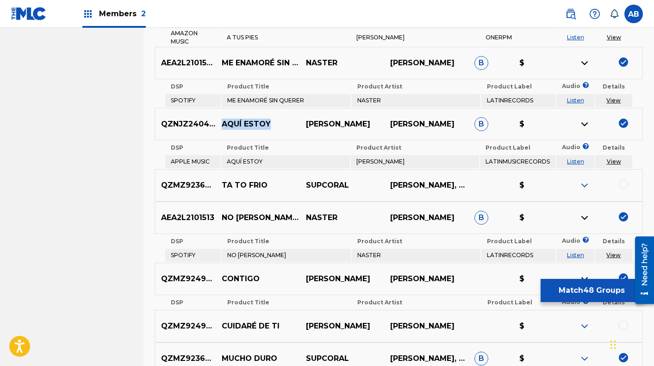
drag, startPoint x: 276, startPoint y: 121, endPoint x: 222, endPoint y: 116, distance: 54.4
click at [222, 119] on p "AQUÍ ESTOY" at bounding box center [258, 124] width 84 height 11
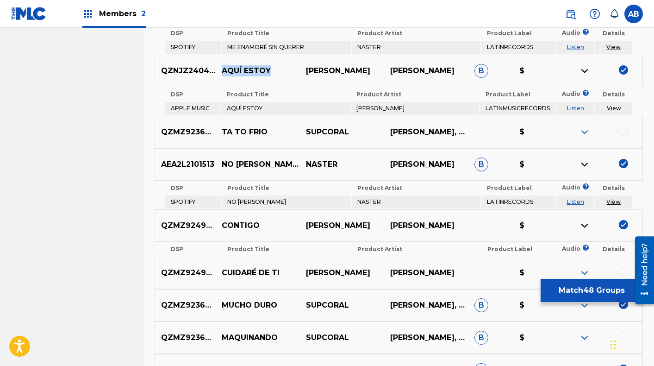
scroll to position [1919, 0]
drag, startPoint x: 222, startPoint y: 157, endPoint x: 283, endPoint y: 163, distance: 61.5
click at [285, 161] on p "NO TE VALLAS" at bounding box center [258, 163] width 84 height 11
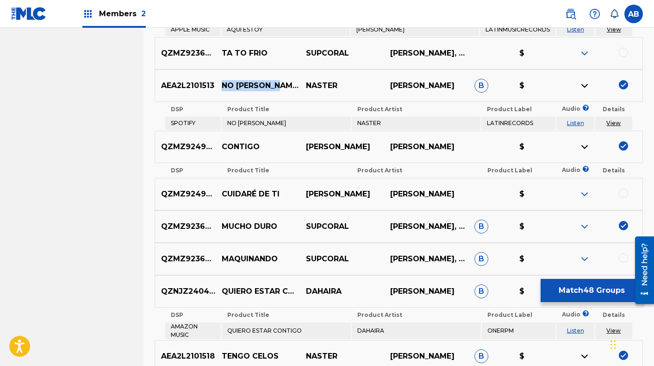
scroll to position [1999, 0]
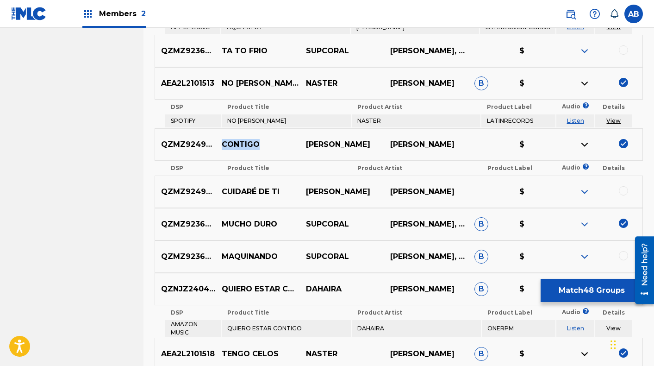
drag, startPoint x: 232, startPoint y: 140, endPoint x: 272, endPoint y: 144, distance: 40.0
click at [269, 144] on p "CONTIGO" at bounding box center [258, 144] width 84 height 11
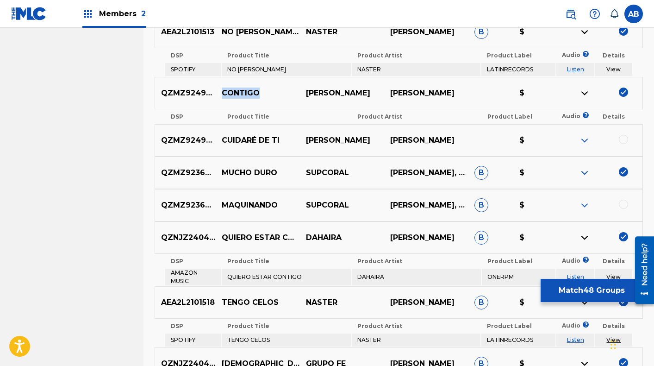
scroll to position [2058, 0]
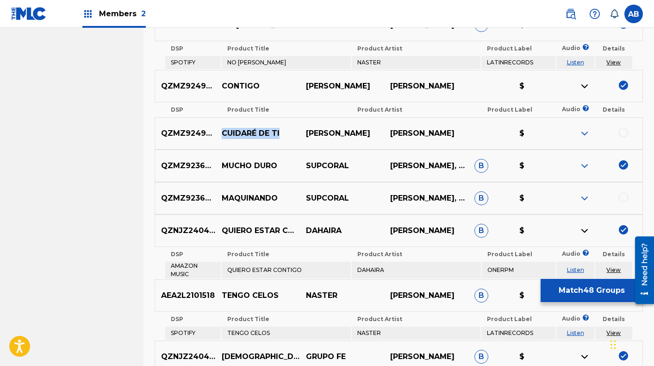
drag, startPoint x: 268, startPoint y: 128, endPoint x: 220, endPoint y: 127, distance: 47.2
click at [220, 128] on p "CUIDARÉ DE TI" at bounding box center [258, 133] width 84 height 11
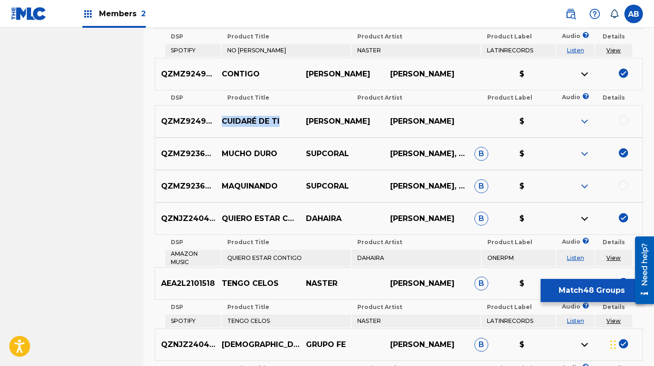
scroll to position [2071, 0]
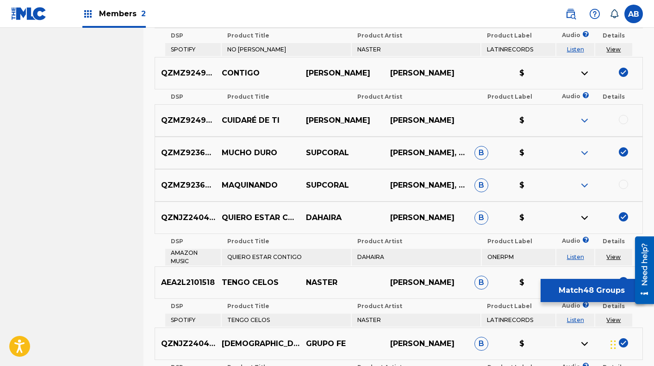
click at [233, 147] on p "MUCHO DURO" at bounding box center [258, 152] width 84 height 11
click at [252, 180] on p "MAQUINANDO" at bounding box center [258, 185] width 84 height 11
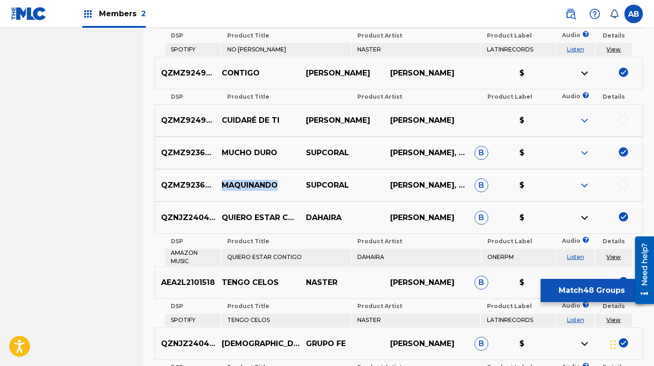
click at [252, 180] on p "MAQUINANDO" at bounding box center [258, 185] width 84 height 11
click at [243, 215] on p "QUIERO ESTAR CONTIGO" at bounding box center [258, 217] width 84 height 11
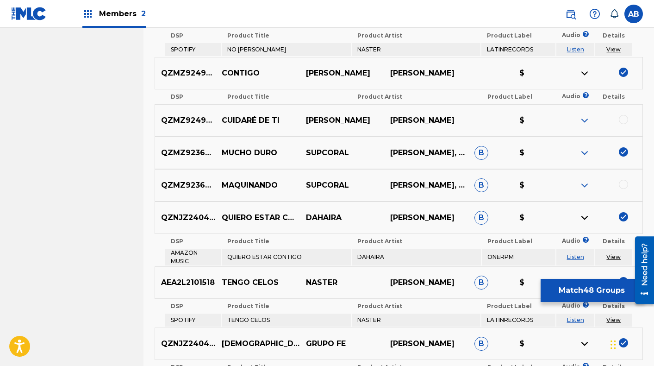
click at [236, 212] on p "QUIERO ESTAR CONTIGO" at bounding box center [258, 217] width 84 height 11
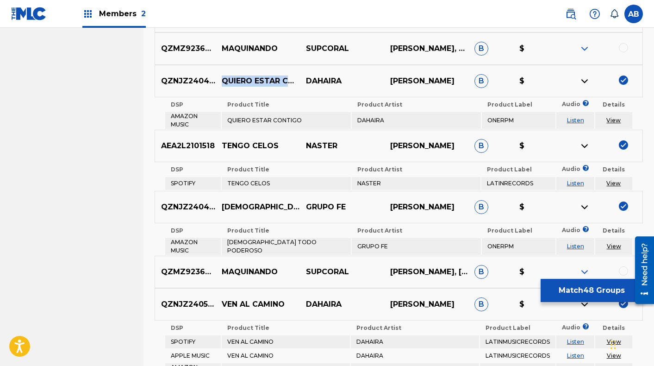
scroll to position [2212, 0]
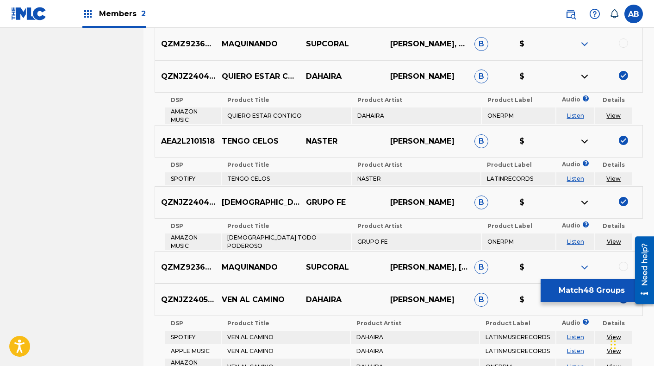
click at [232, 137] on p "TENGO CELOS" at bounding box center [258, 141] width 84 height 11
click at [231, 137] on p "TENGO CELOS" at bounding box center [258, 141] width 84 height 11
click at [234, 197] on p "DIOS TODO PODEROSO" at bounding box center [258, 202] width 84 height 11
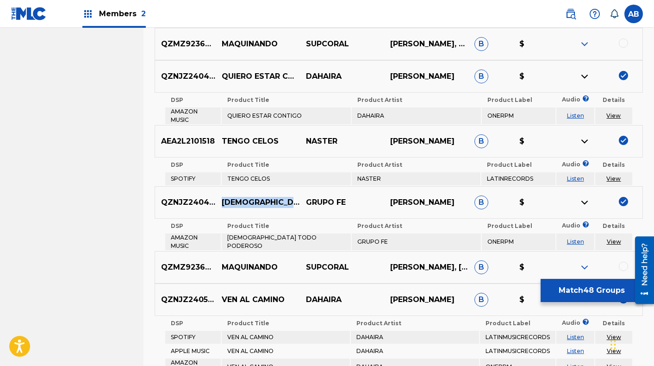
click at [234, 197] on p "DIOS TODO PODEROSO" at bounding box center [258, 202] width 84 height 11
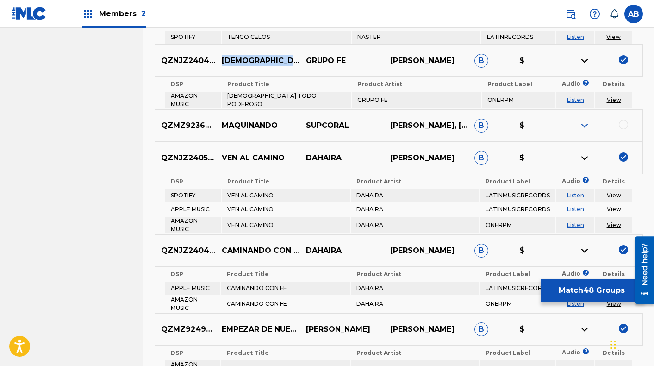
scroll to position [2355, 0]
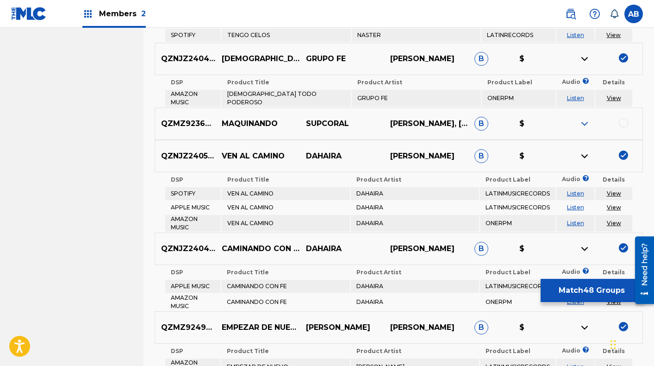
click at [234, 153] on p "VEN AL CAMINO" at bounding box center [258, 155] width 84 height 11
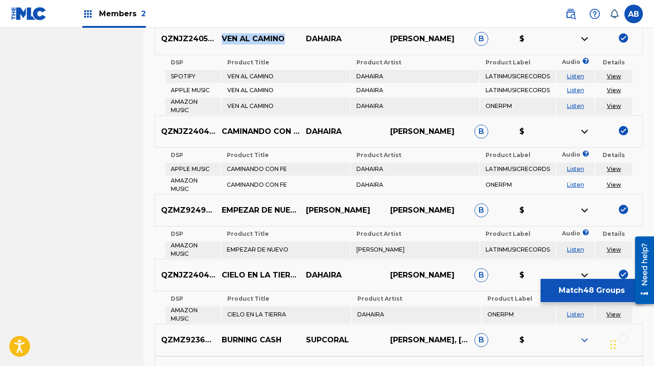
scroll to position [2473, 0]
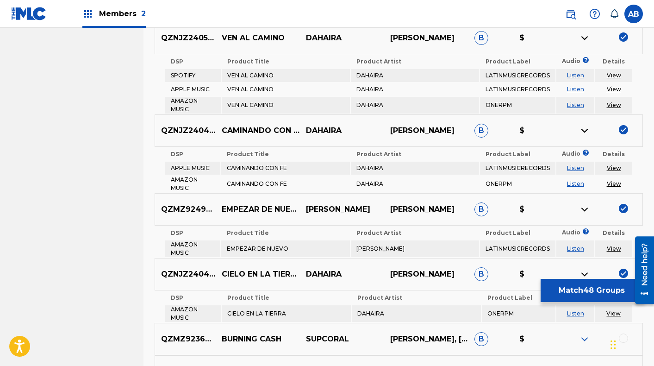
click at [234, 125] on p "CAMINANDO CON FE" at bounding box center [258, 130] width 84 height 11
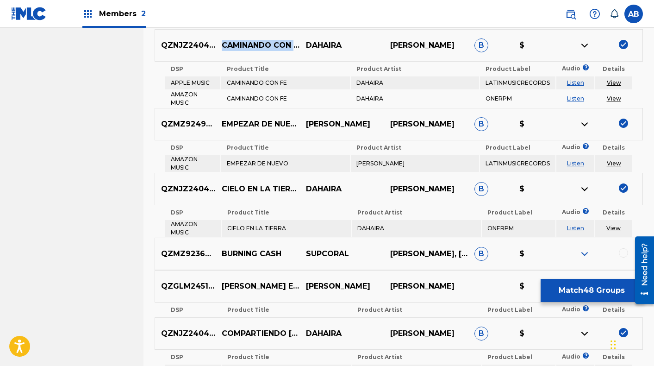
scroll to position [2569, 0]
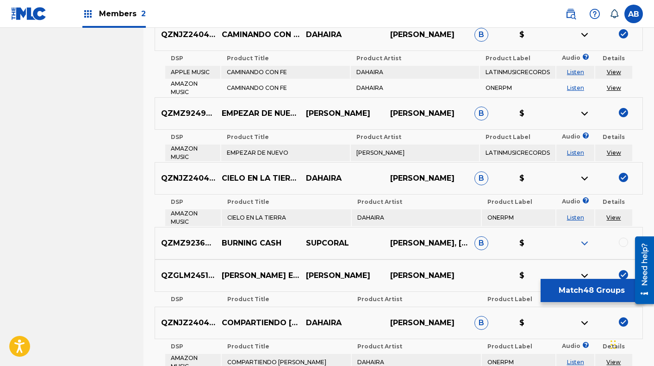
click at [230, 108] on p "EMPEZAR DE NUEVO" at bounding box center [258, 113] width 84 height 11
click at [231, 108] on p "EMPEZAR DE NUEVO" at bounding box center [258, 113] width 84 height 11
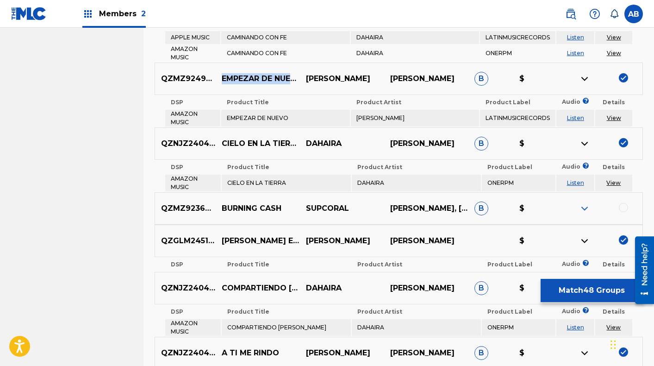
scroll to position [2608, 0]
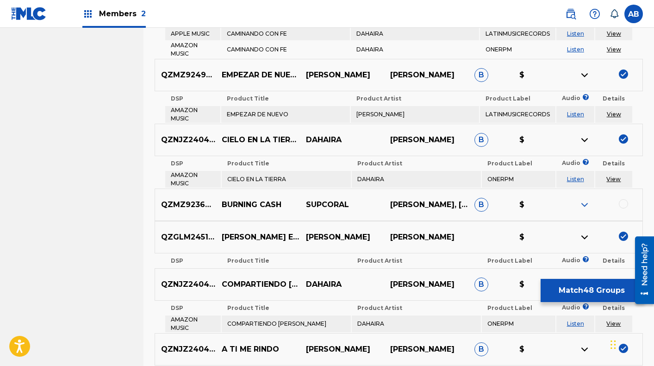
click at [236, 134] on p "CIELO EN LA TIERRA" at bounding box center [258, 139] width 84 height 11
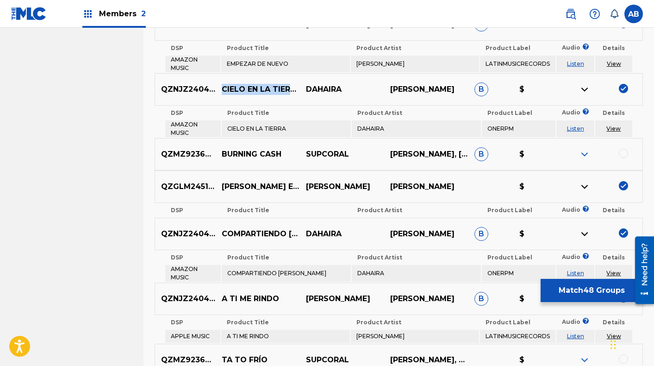
scroll to position [2660, 0]
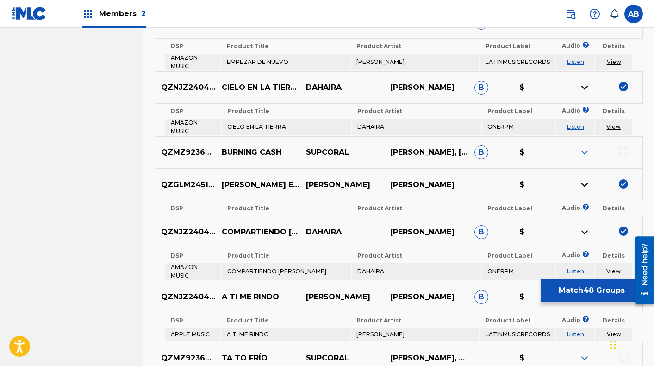
click at [234, 180] on p "ALMA EN LIBERTAD" at bounding box center [258, 184] width 84 height 11
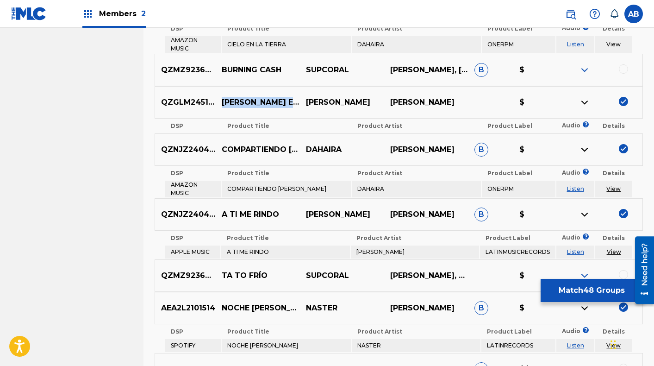
scroll to position [2743, 0]
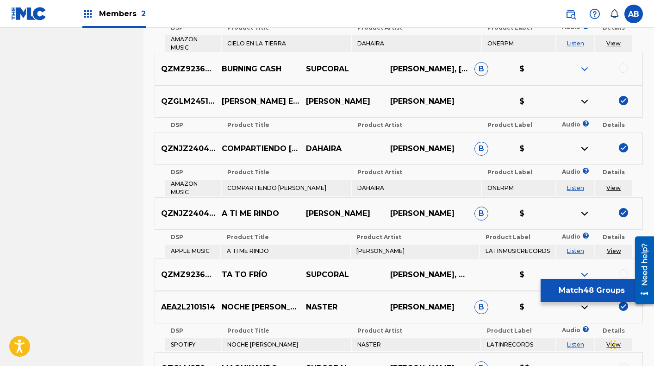
click at [239, 143] on p "COMPARTIENDO ESTRELLA" at bounding box center [258, 148] width 84 height 11
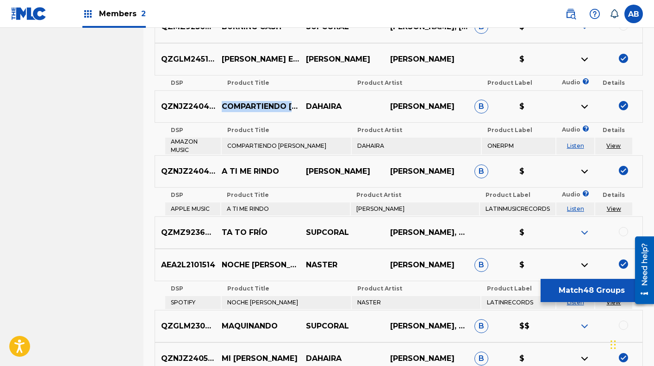
scroll to position [2792, 0]
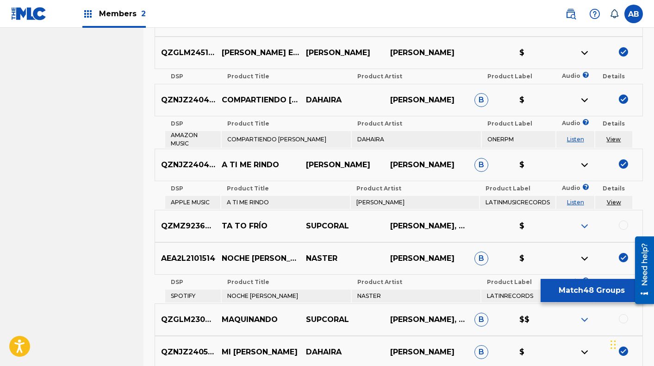
click at [224, 159] on p "A TI ME RINDO" at bounding box center [258, 164] width 84 height 11
click at [225, 159] on p "A TI ME RINDO" at bounding box center [258, 164] width 84 height 11
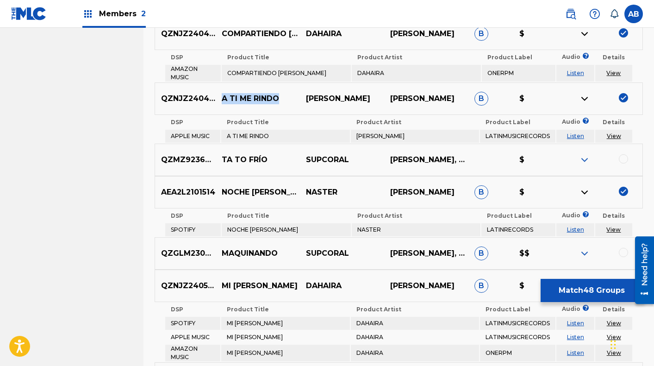
scroll to position [2860, 0]
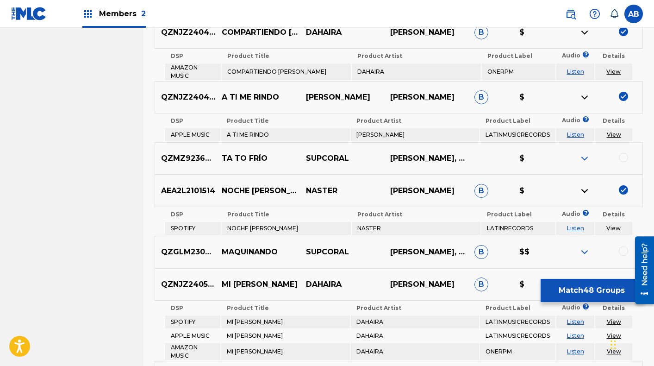
click at [230, 186] on p "NOCHE DE PASION" at bounding box center [258, 190] width 84 height 11
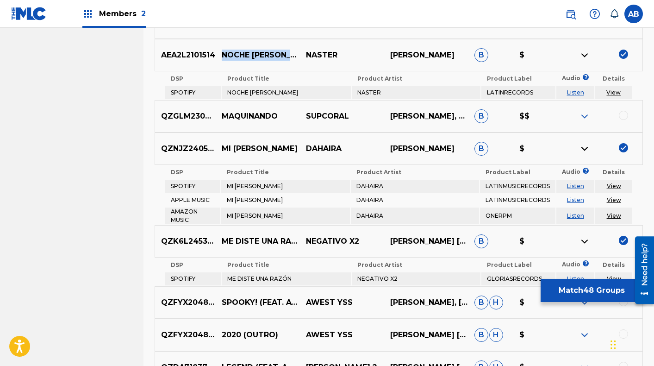
scroll to position [2995, 0]
click at [226, 144] on p "MI REFUGIO" at bounding box center [258, 149] width 84 height 11
click at [227, 144] on p "MI REFUGIO" at bounding box center [258, 149] width 84 height 11
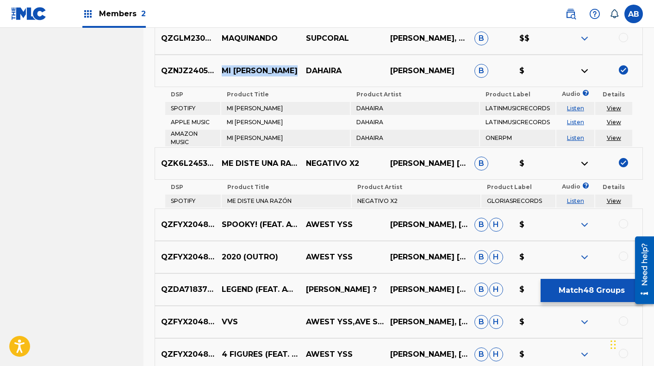
scroll to position [3076, 0]
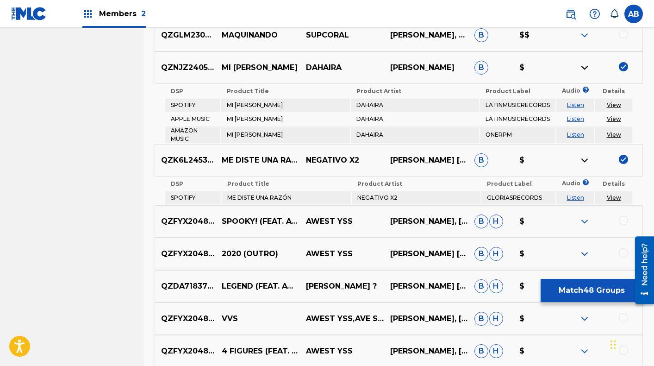
click at [235, 155] on p "ME DISTE UNA RAZÓN" at bounding box center [258, 160] width 84 height 11
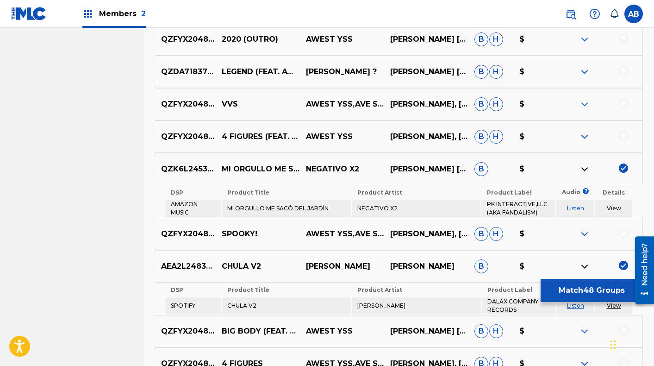
scroll to position [3292, 0]
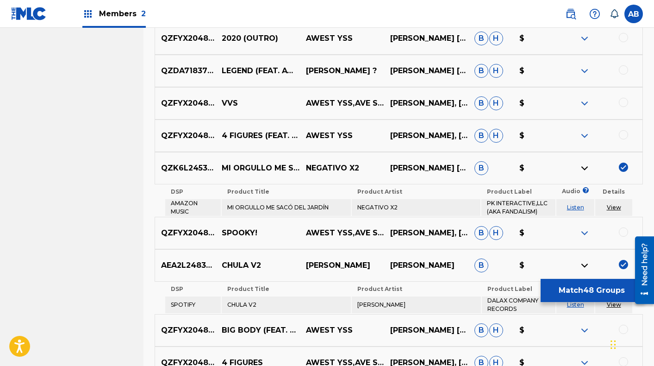
click at [235, 162] on p "MI ORGULLO ME SACÓ DEL JARDÍN" at bounding box center [258, 167] width 84 height 11
click at [236, 261] on p "CHULA V2" at bounding box center [258, 265] width 84 height 11
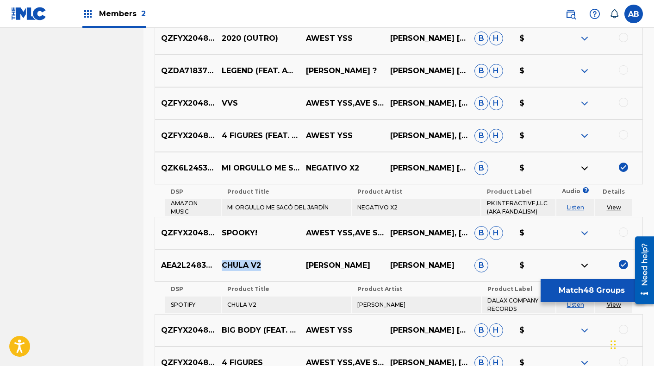
click at [236, 261] on p "CHULA V2" at bounding box center [258, 265] width 84 height 11
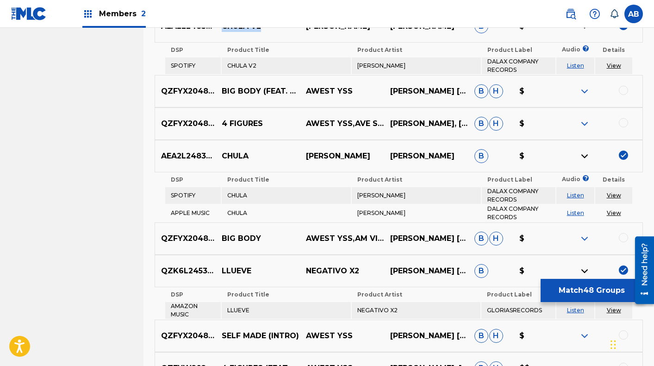
scroll to position [3531, 0]
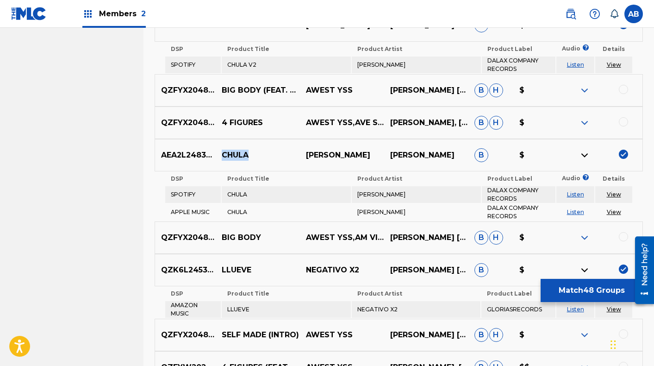
drag, startPoint x: 237, startPoint y: 151, endPoint x: 223, endPoint y: 150, distance: 14.5
click at [223, 150] on p "CHULA" at bounding box center [258, 155] width 84 height 11
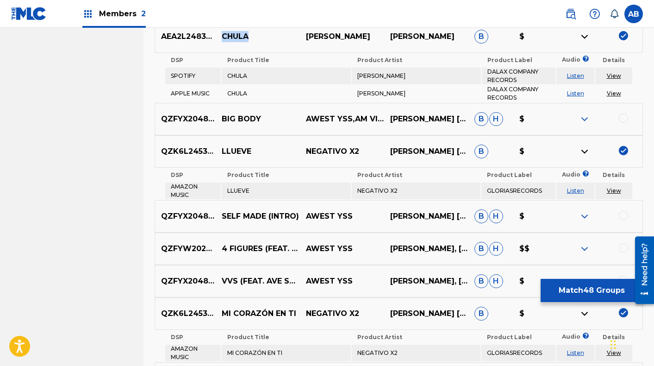
scroll to position [3651, 0]
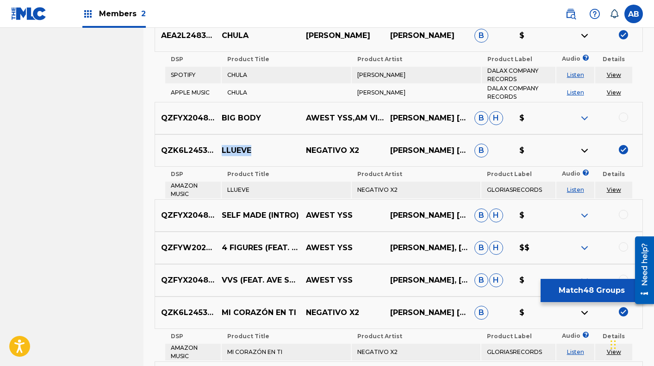
drag, startPoint x: 256, startPoint y: 147, endPoint x: 222, endPoint y: 145, distance: 33.4
click at [222, 145] on p "LLUEVE" at bounding box center [258, 150] width 84 height 11
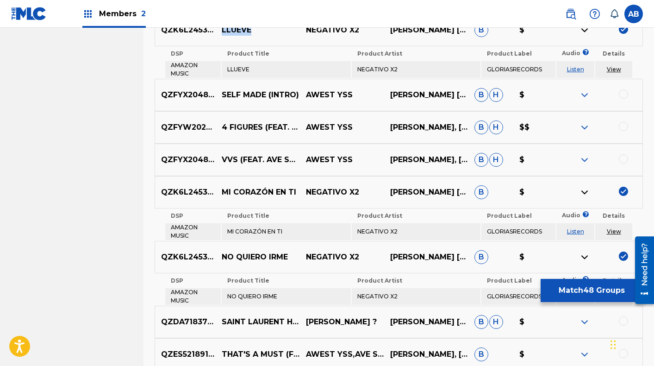
scroll to position [3777, 0]
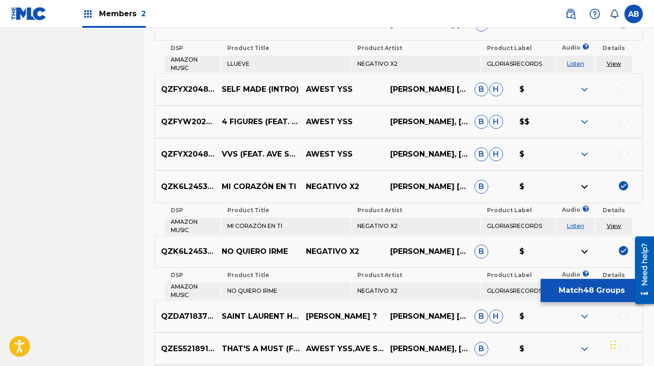
click at [237, 181] on p "MI CORAZÓN EN TI" at bounding box center [258, 186] width 84 height 11
click at [250, 247] on p "NO QUIERO IRME" at bounding box center [258, 251] width 84 height 11
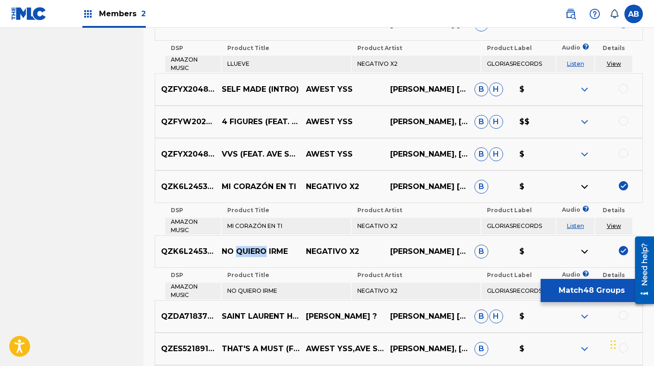
click at [250, 247] on p "NO QUIERO IRME" at bounding box center [258, 251] width 84 height 11
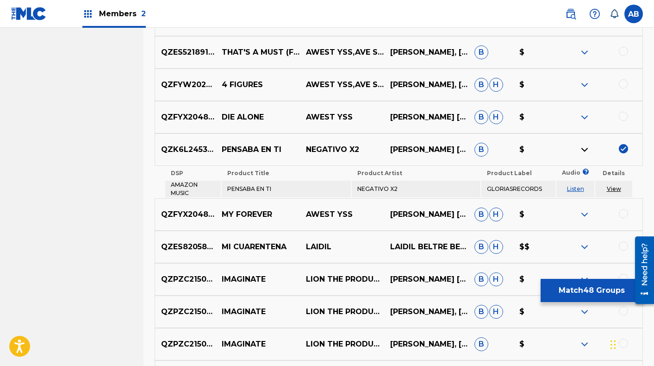
scroll to position [4078, 0]
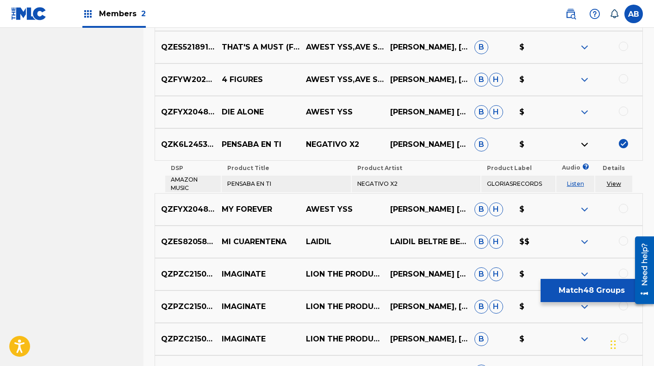
click at [236, 139] on p "PENSABA EN TI" at bounding box center [258, 144] width 84 height 11
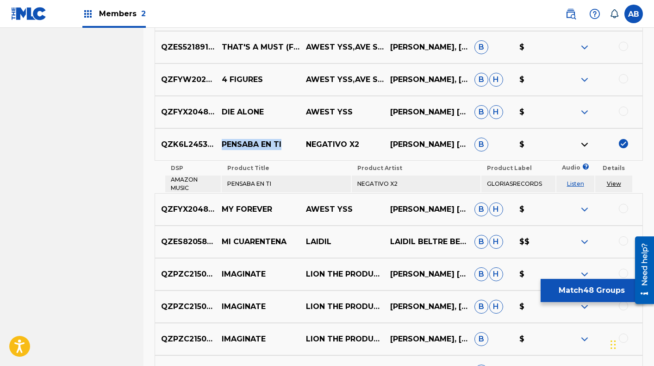
click at [236, 139] on p "PENSABA EN TI" at bounding box center [258, 144] width 84 height 11
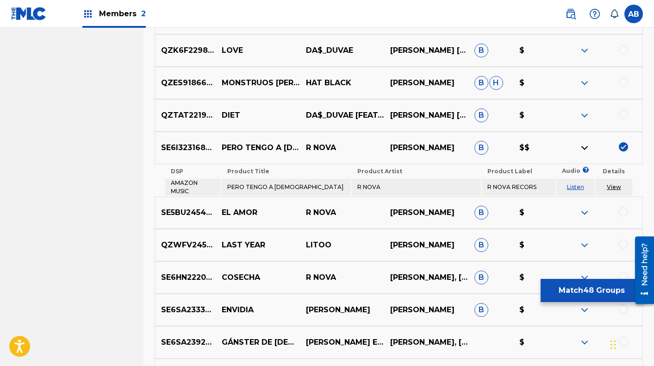
scroll to position [4563, 0]
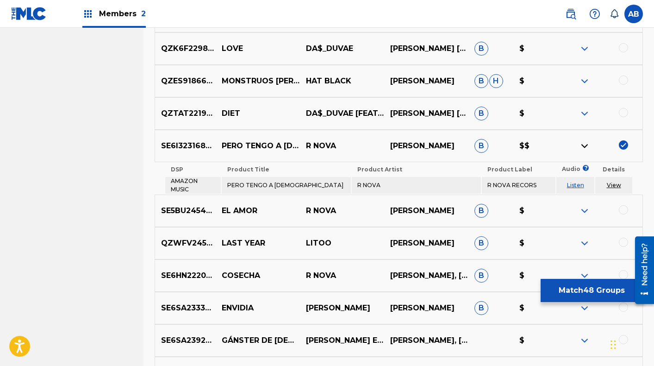
click at [237, 140] on p "PERO TENGO A [DEMOGRAPHIC_DATA]" at bounding box center [258, 145] width 84 height 11
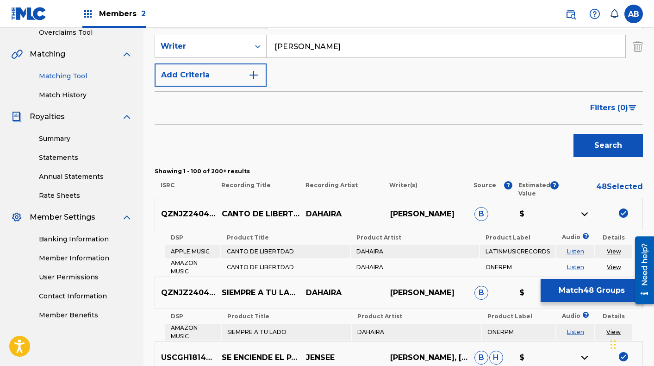
scroll to position [204, 0]
